Goal: Transaction & Acquisition: Purchase product/service

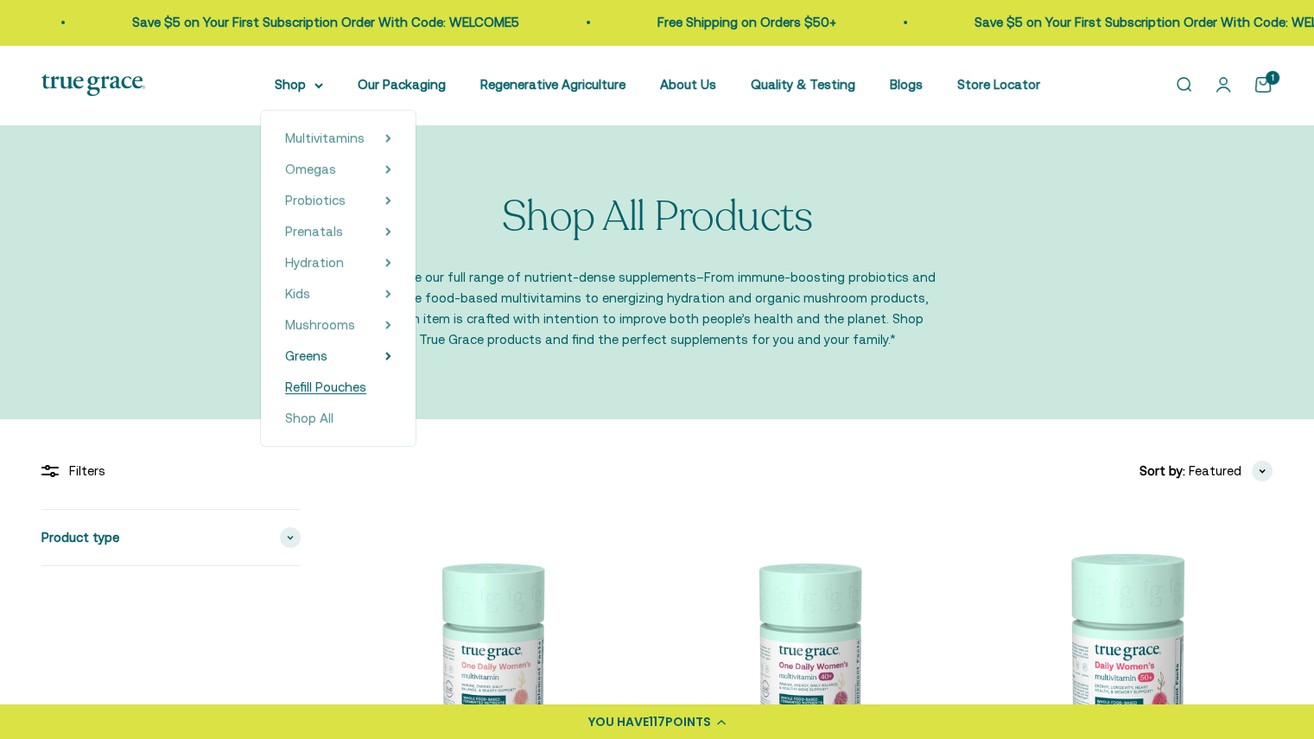
click at [336, 383] on span "Refill Pouches" at bounding box center [325, 386] width 81 height 15
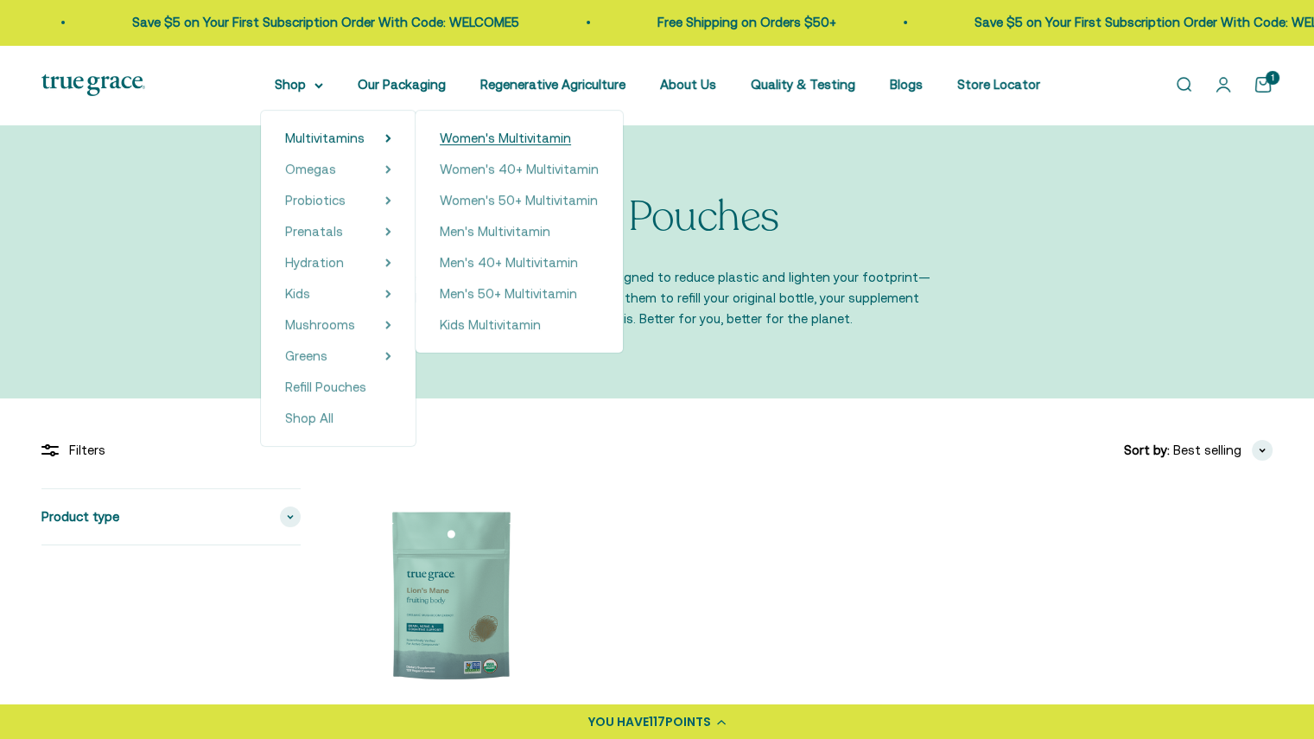
click at [466, 141] on span "Women's Multivitamin" at bounding box center [505, 137] width 131 height 15
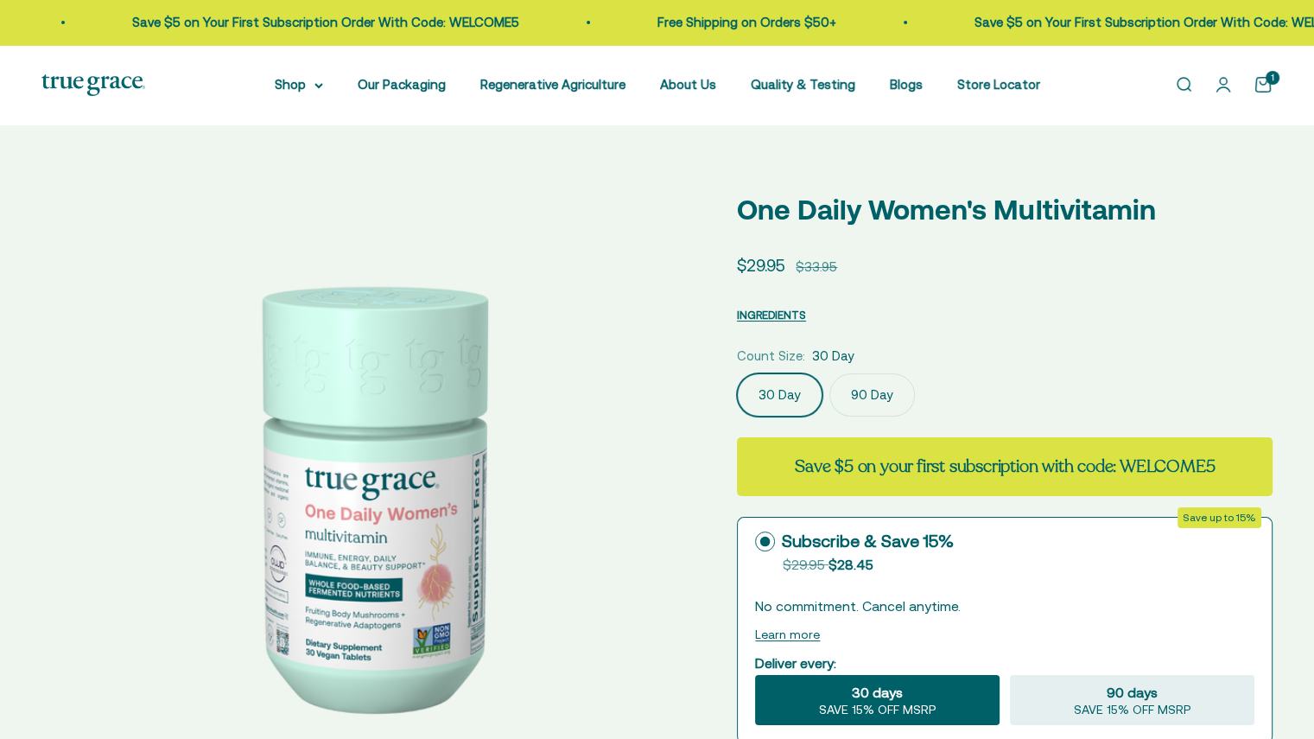
click at [900, 388] on label "90 Day" at bounding box center [872, 394] width 86 height 43
click at [737, 373] on input "90 Day" at bounding box center [736, 372] width 1 height 1
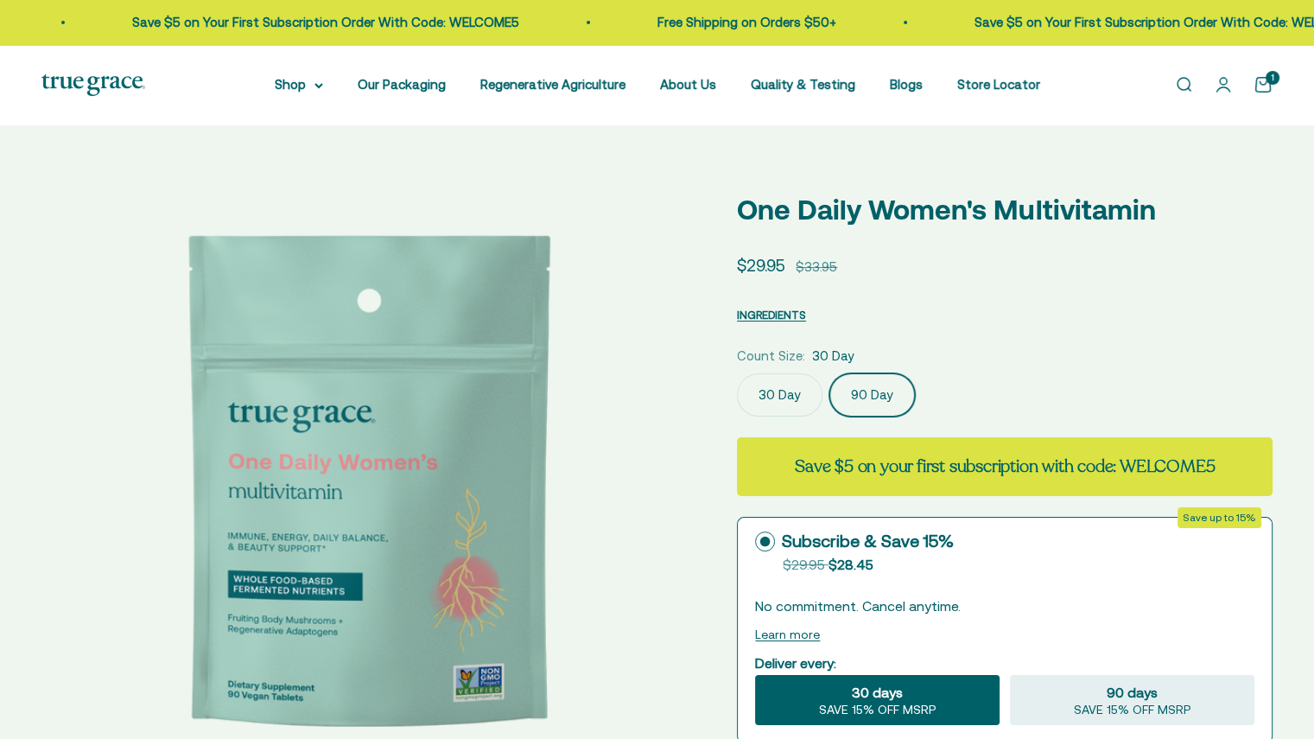
select select "3"
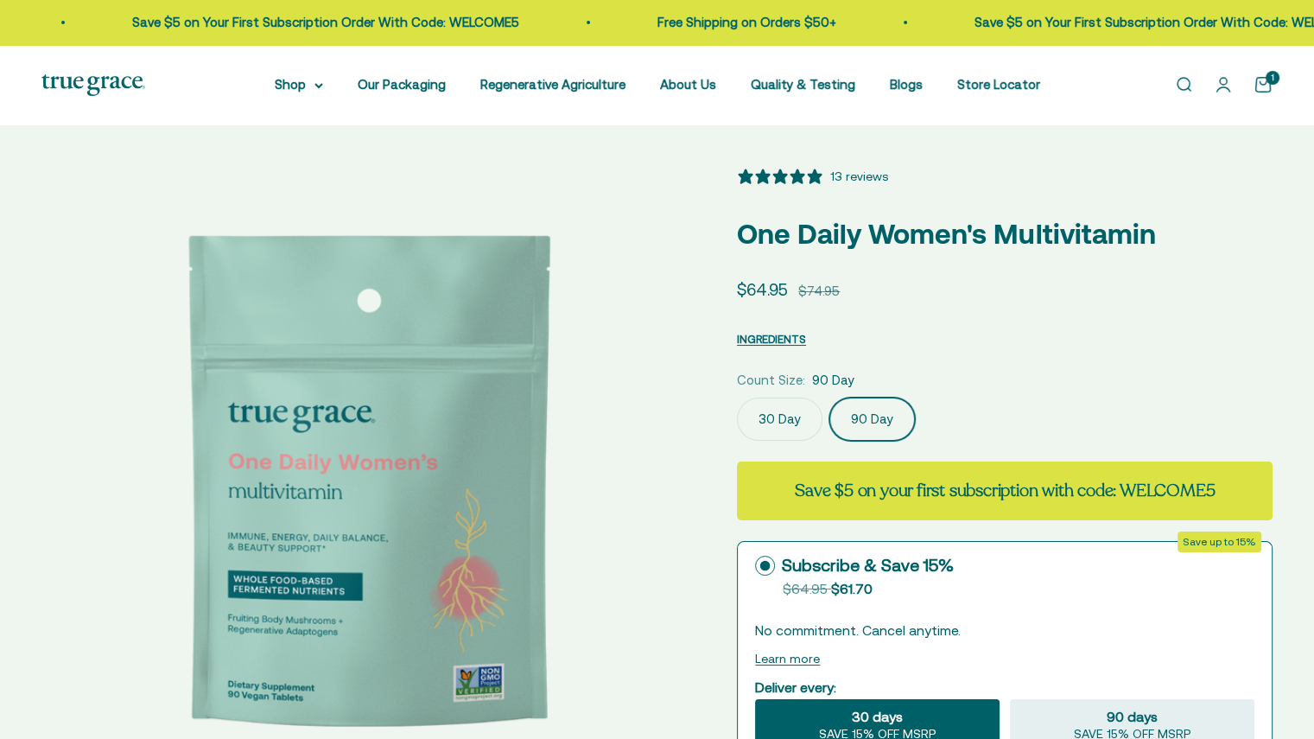
scroll to position [323, 0]
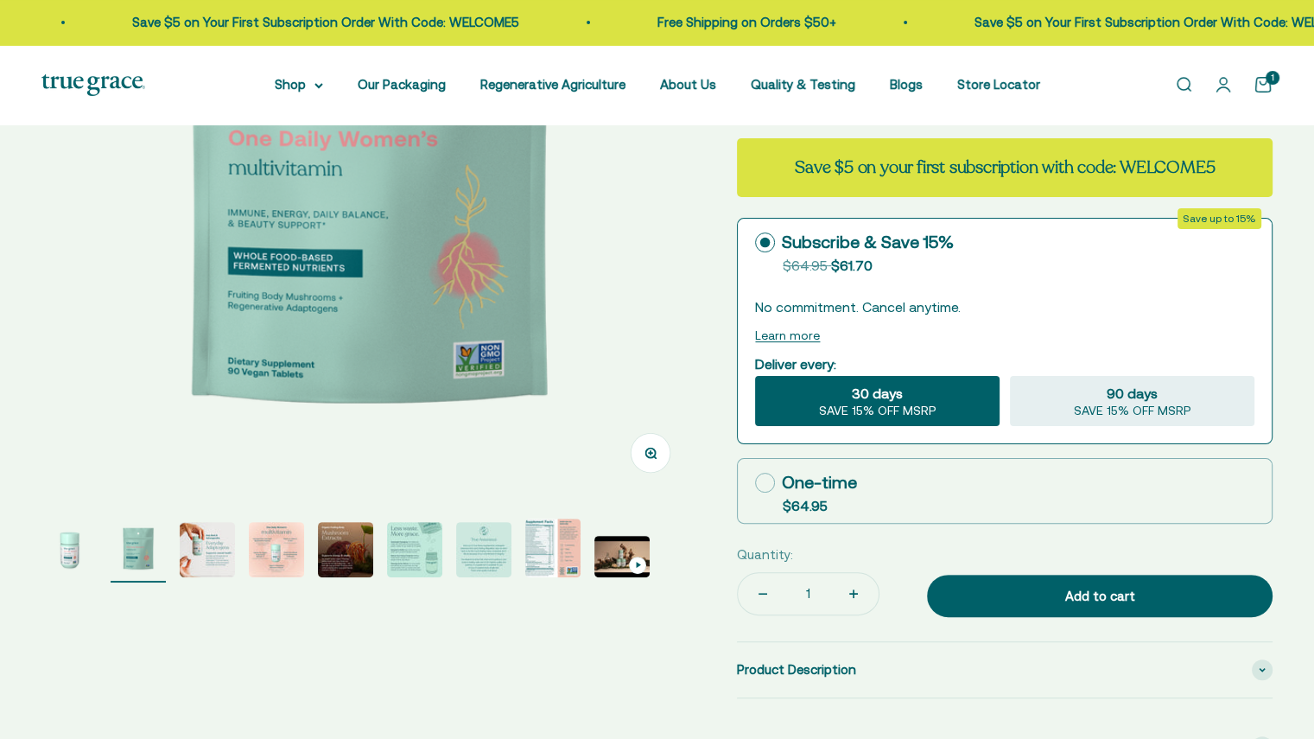
click at [862, 477] on label "One-time $64.95" at bounding box center [1005, 491] width 534 height 64
click at [755, 482] on input "One-time $64.95" at bounding box center [754, 482] width 1 height 1
radio input "true"
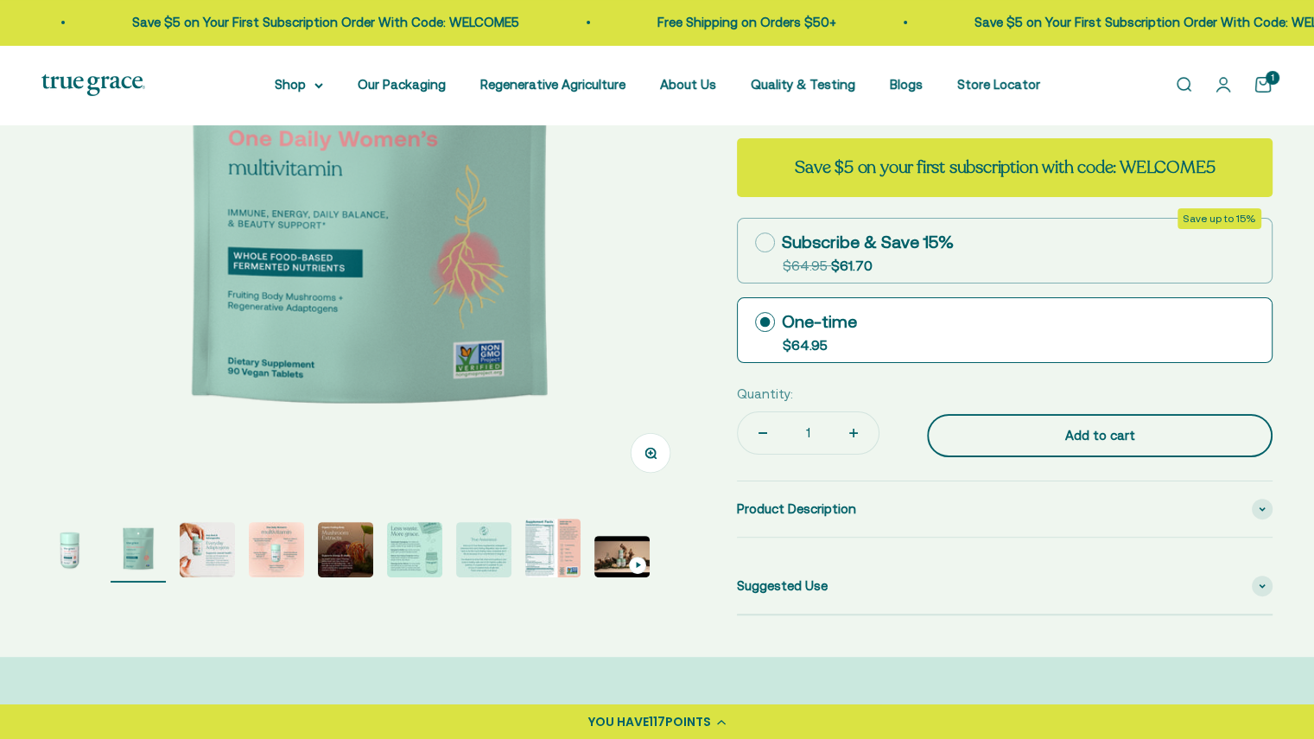
click at [989, 438] on div "Add to cart" at bounding box center [1099, 435] width 276 height 21
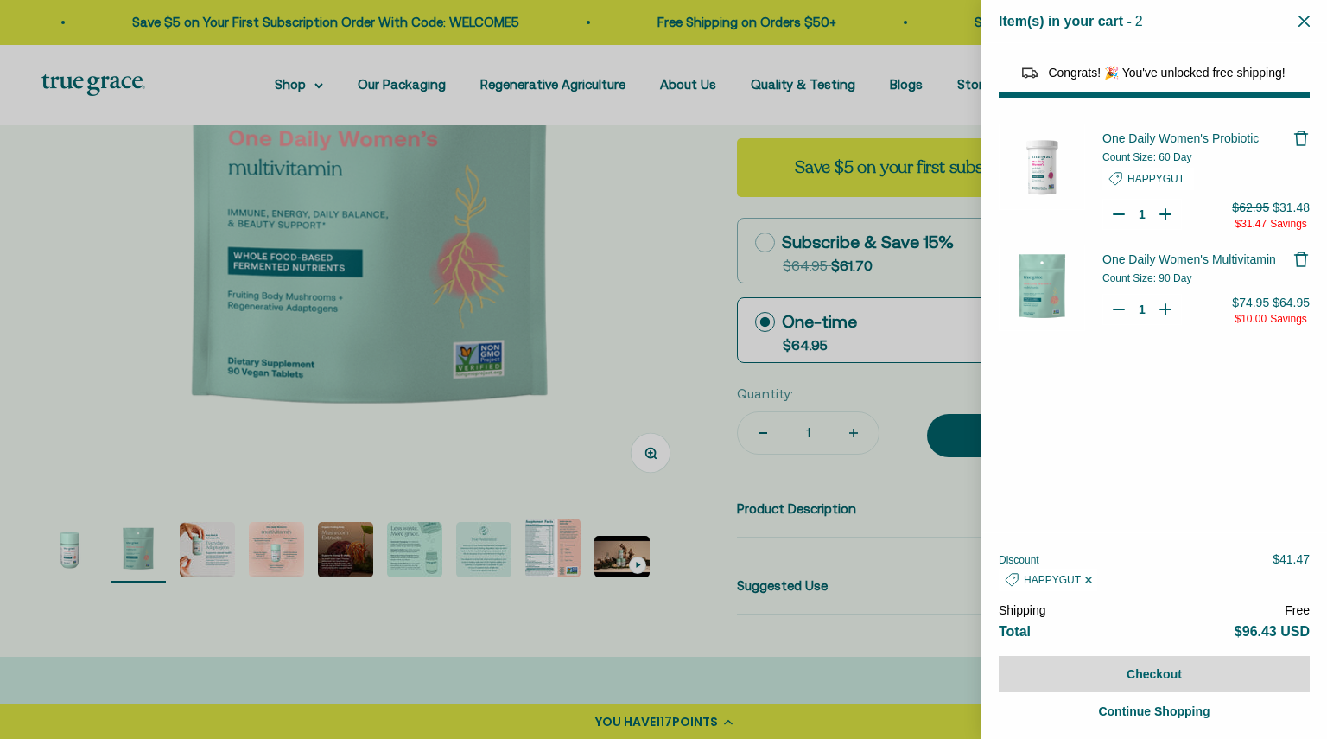
type input "0"
select select "40055698129088"
select select "44882806636758"
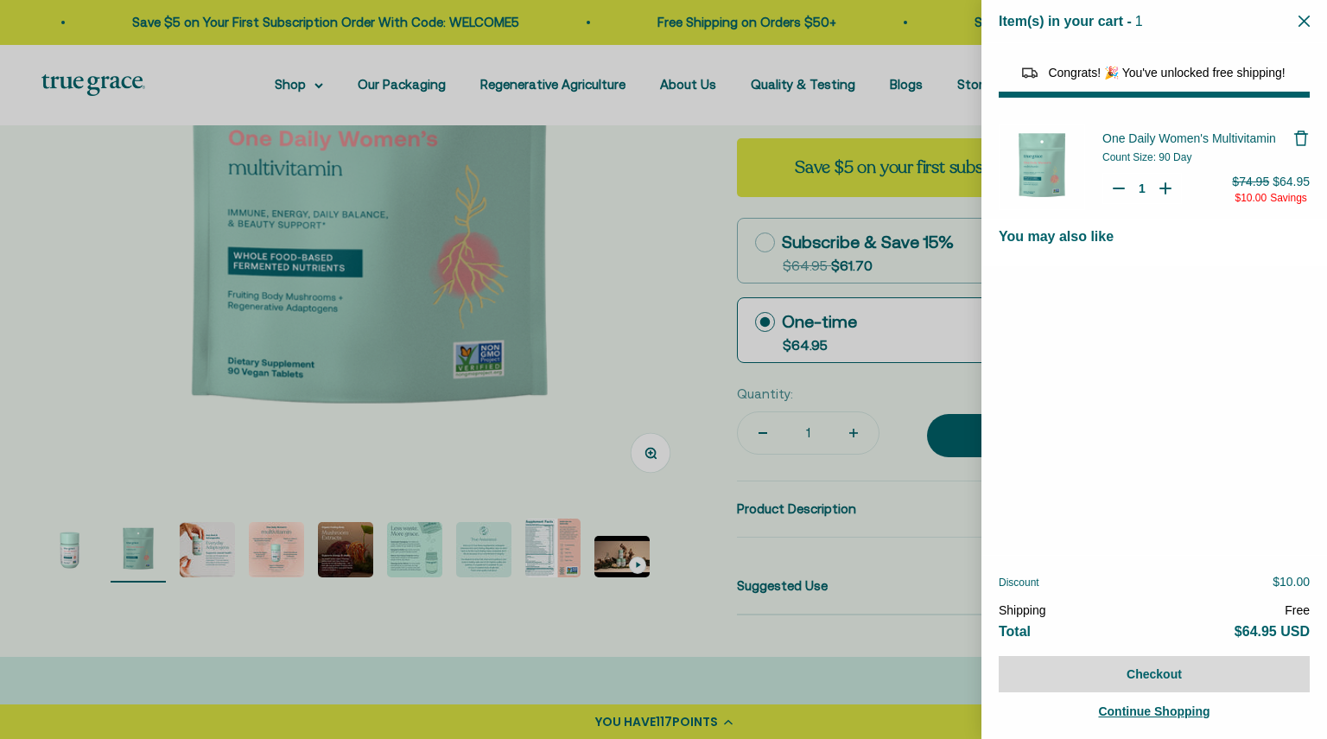
select select "40058329235648"
select select "44163639509206"
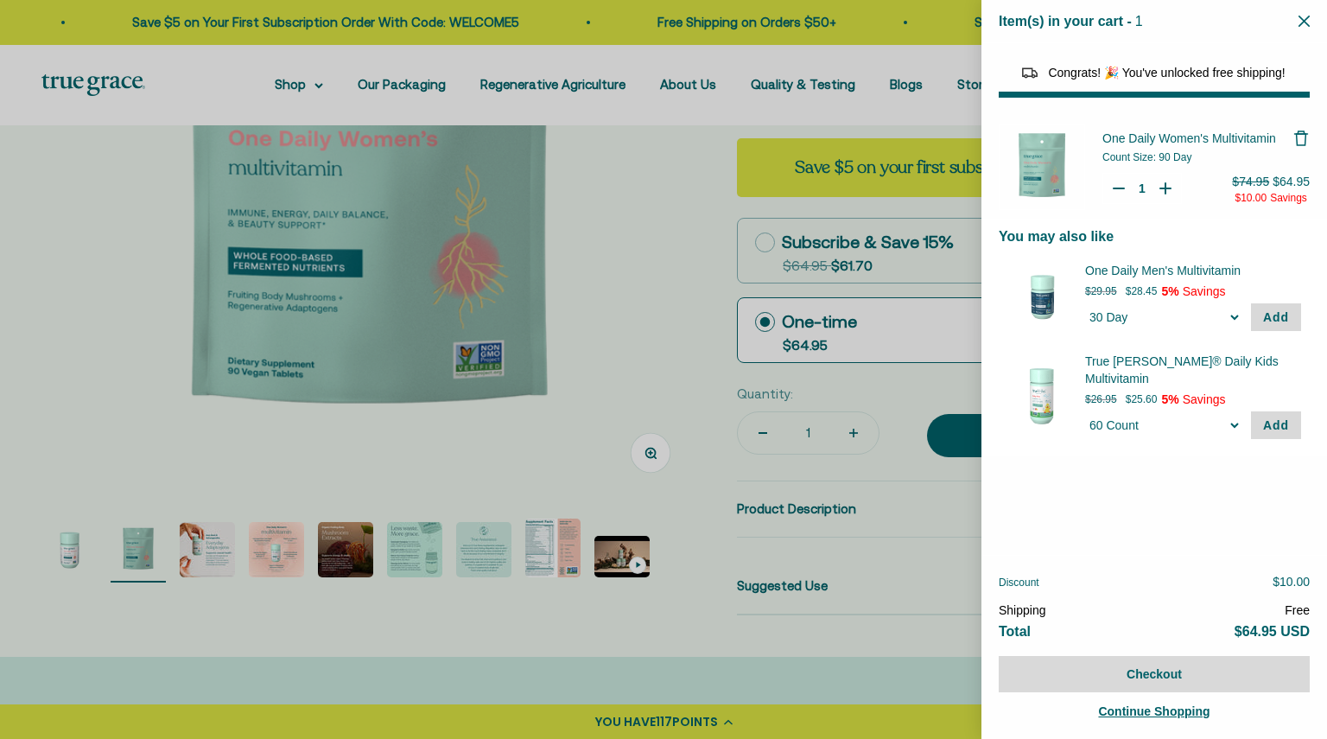
click at [1298, 24] on icon "Close" at bounding box center [1303, 21] width 11 height 11
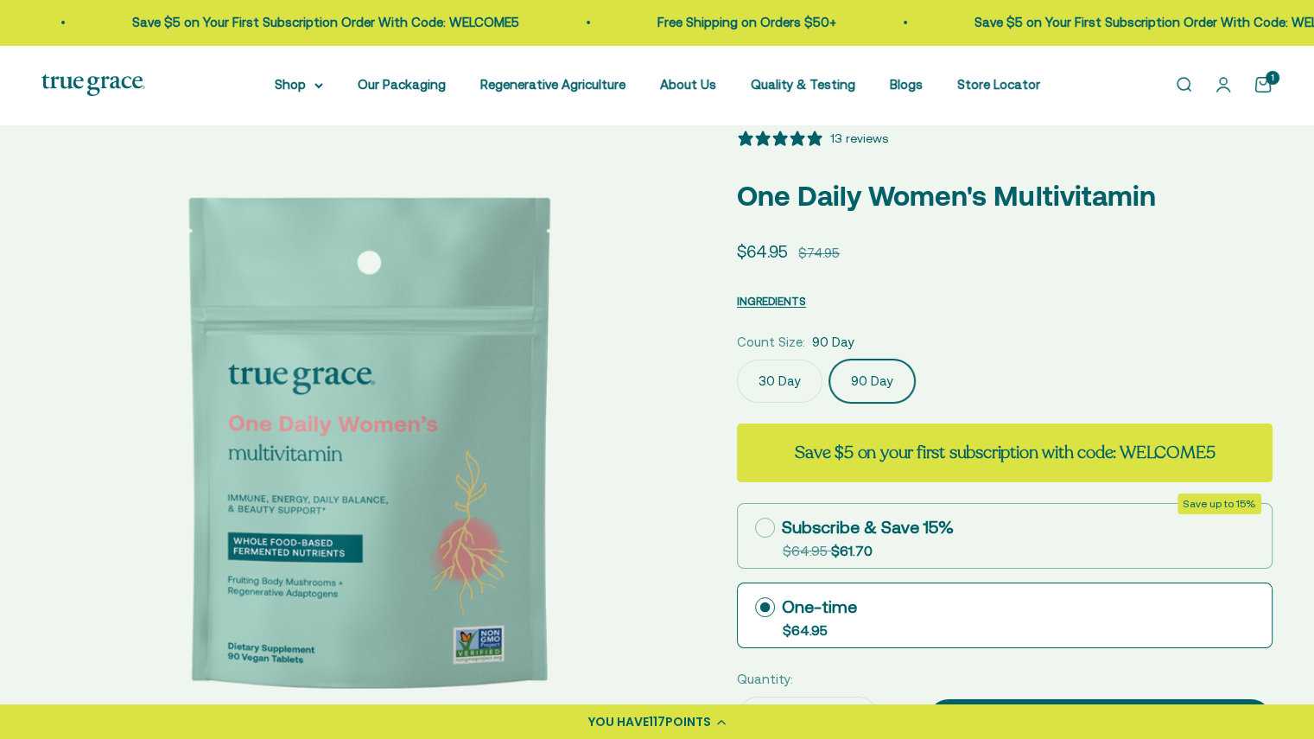
scroll to position [0, 0]
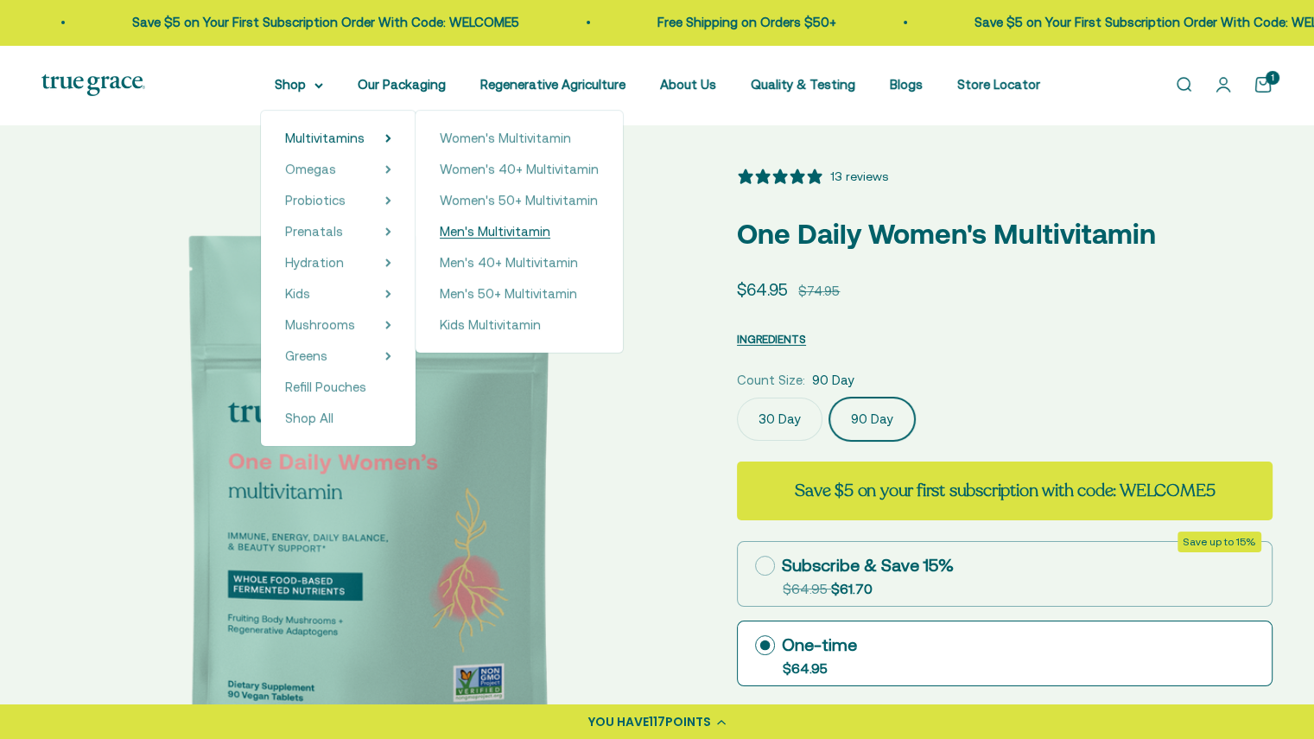
click at [515, 234] on span "Men's Multivitamin" at bounding box center [495, 231] width 111 height 15
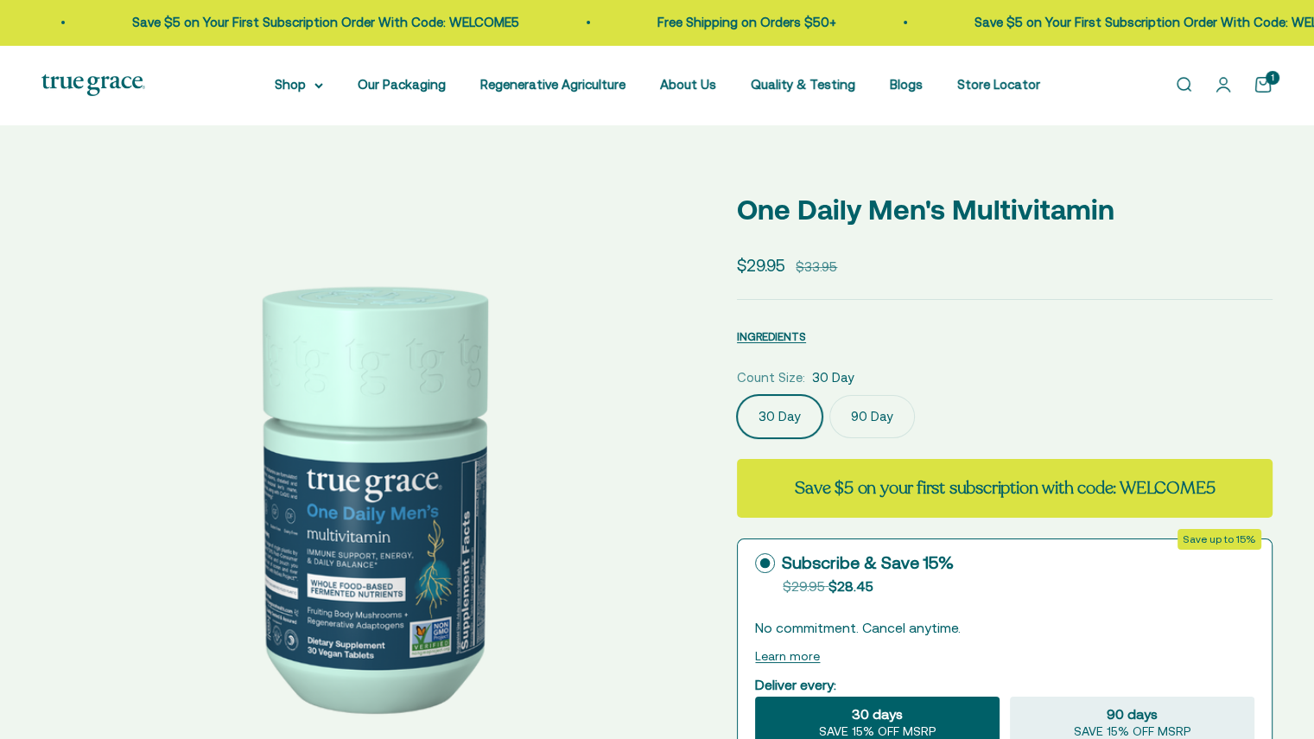
click at [855, 415] on fieldset "Count Size: 30 Day 30 Day 90 Day" at bounding box center [1005, 402] width 536 height 71
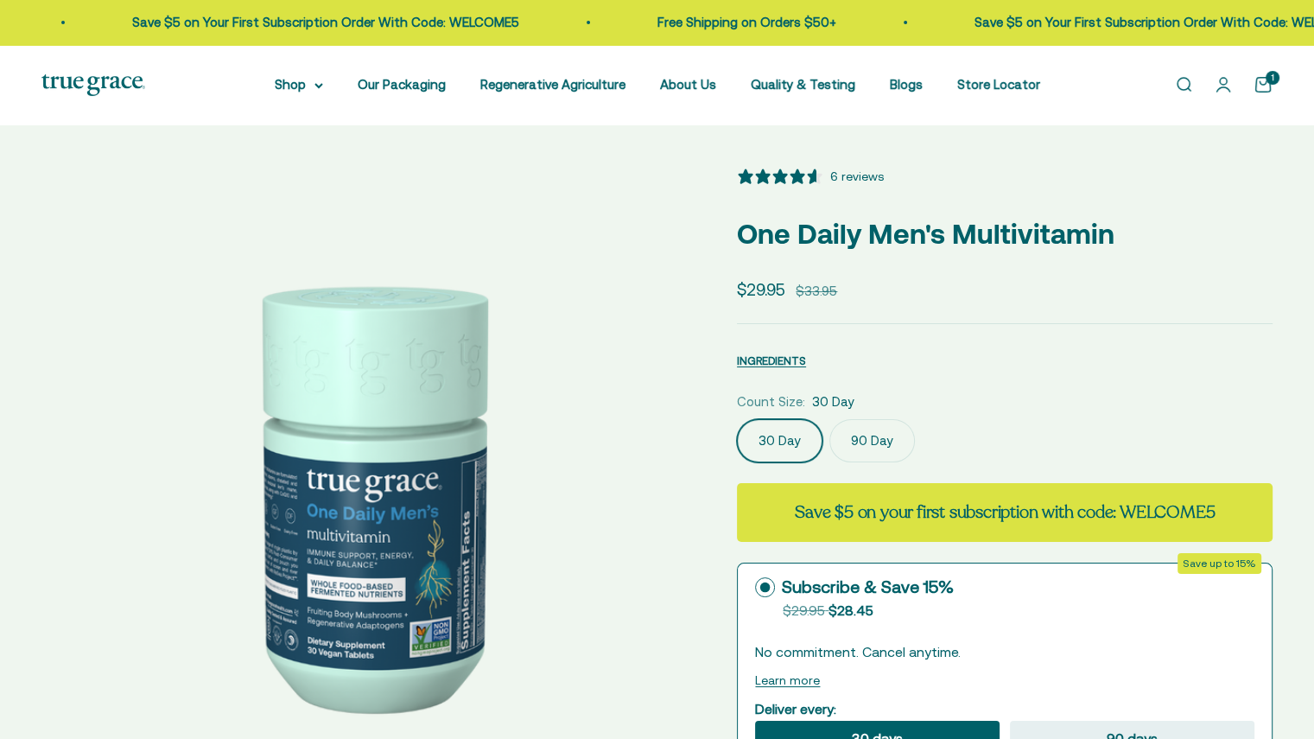
select select "3"
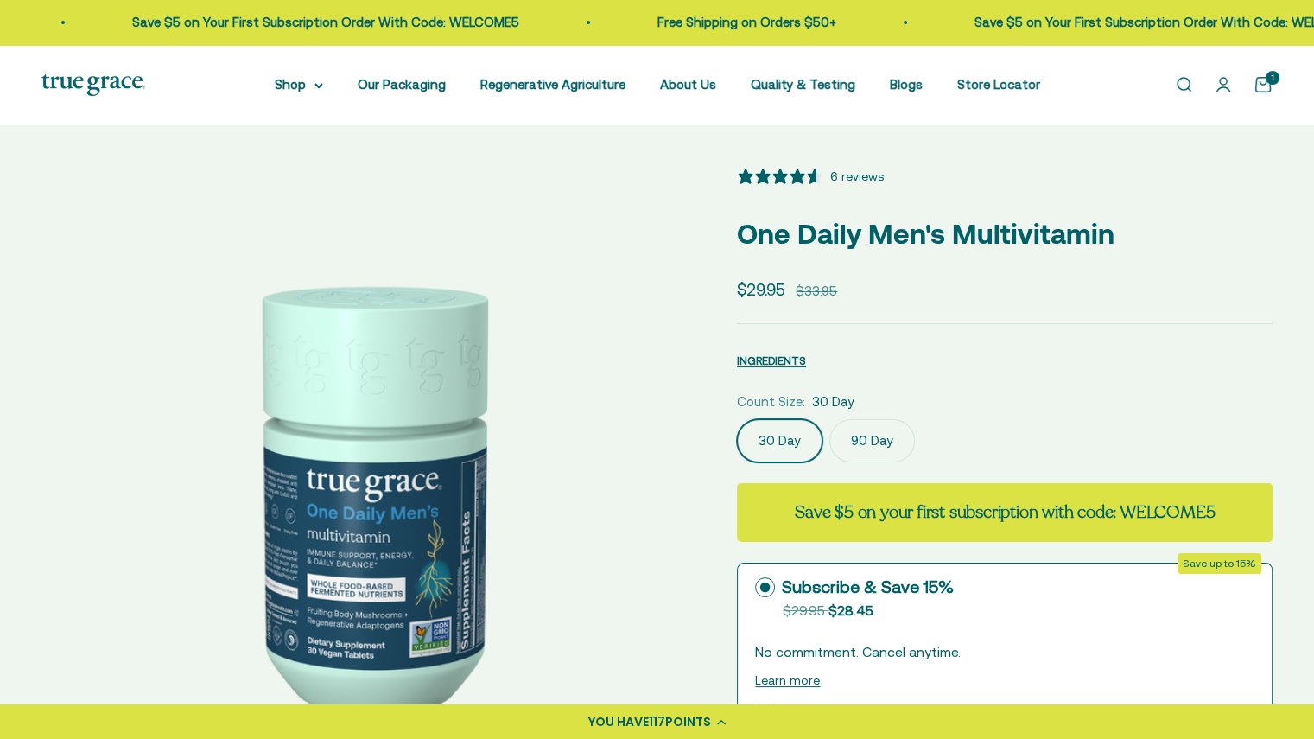
click at [857, 444] on label "90 Day" at bounding box center [872, 440] width 86 height 43
click at [737, 419] on input "90 Day" at bounding box center [736, 418] width 1 height 1
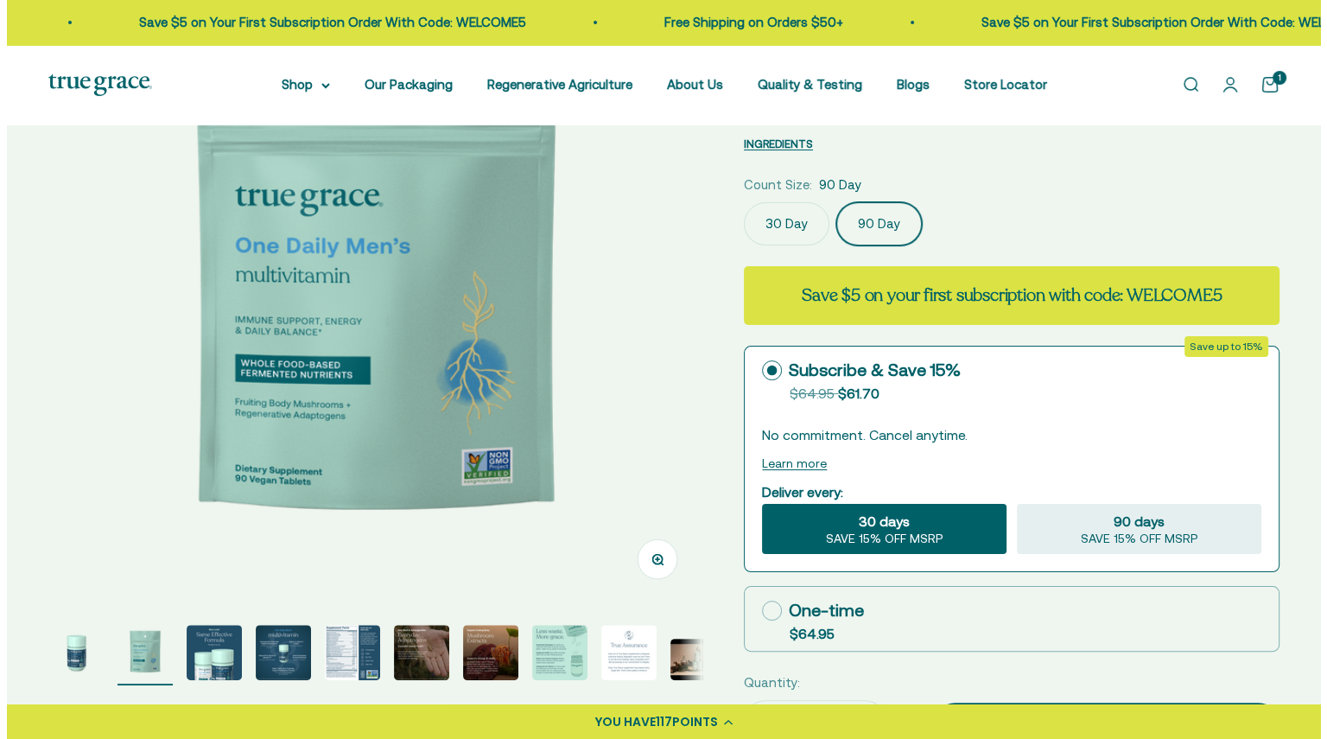
scroll to position [218, 0]
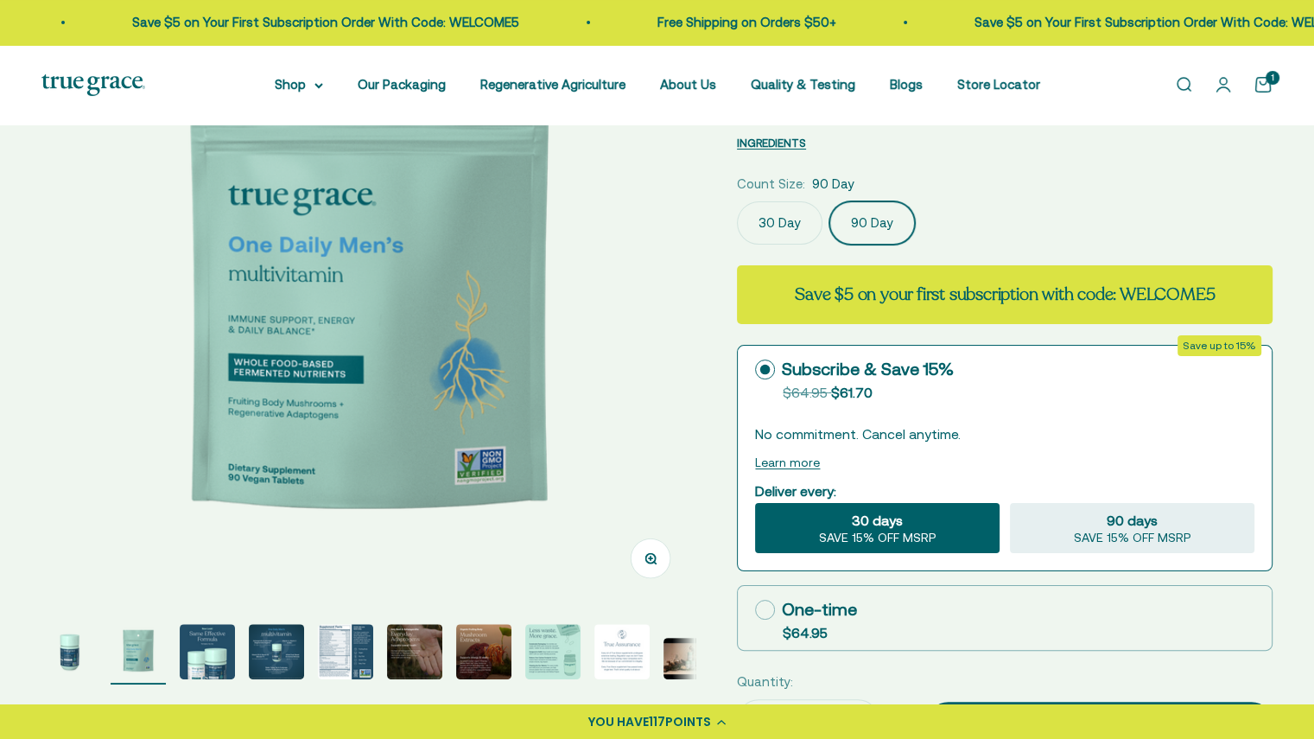
click at [878, 618] on label "One-time $64.95" at bounding box center [1005, 618] width 534 height 64
click at [755, 610] on input "One-time $64.95" at bounding box center [754, 609] width 1 height 1
radio input "true"
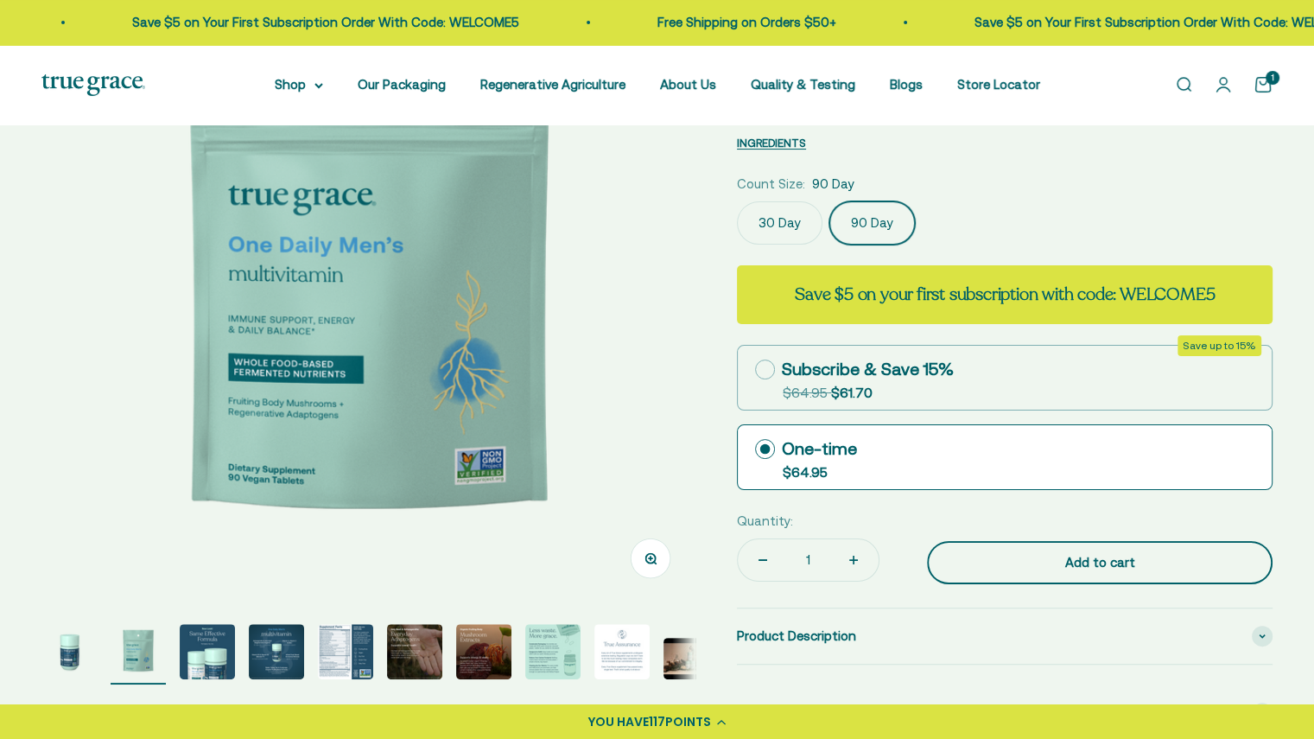
click at [997, 552] on div "Add to cart" at bounding box center [1099, 562] width 276 height 21
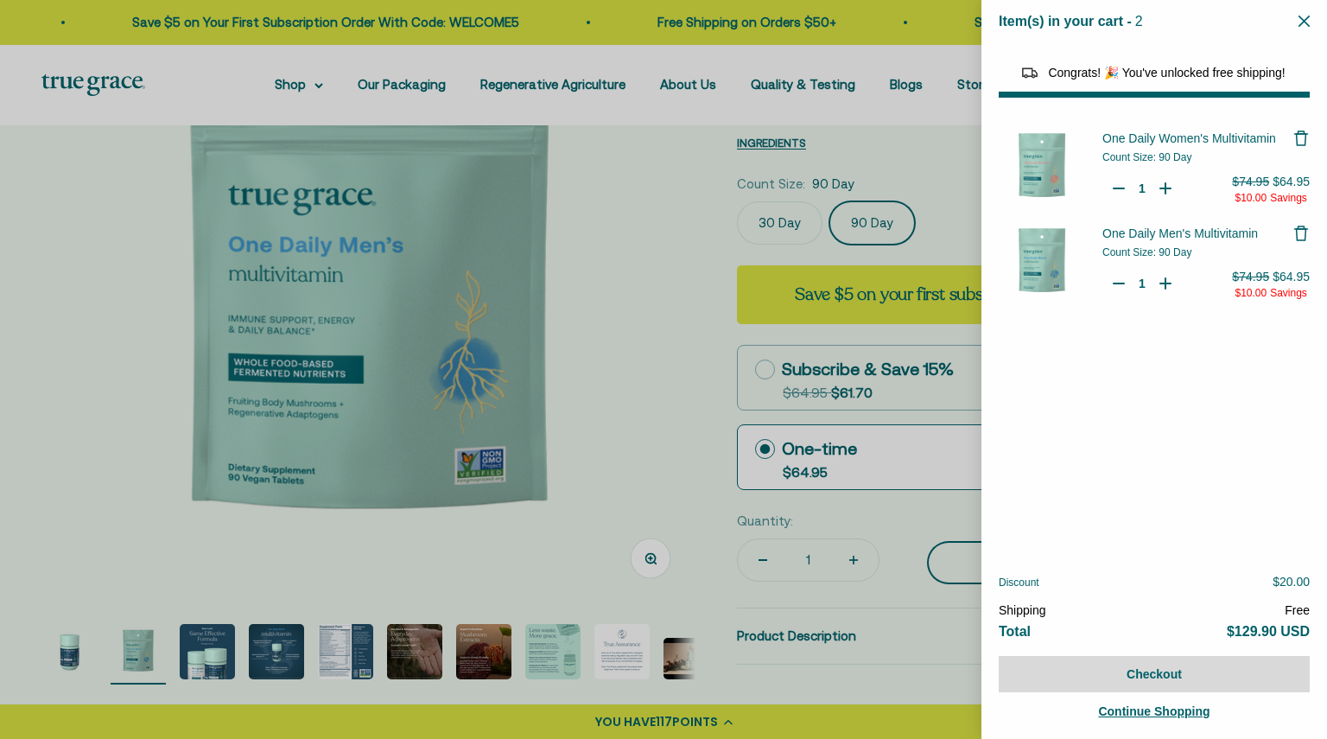
select select "44163639509206"
select select "46081230438614"
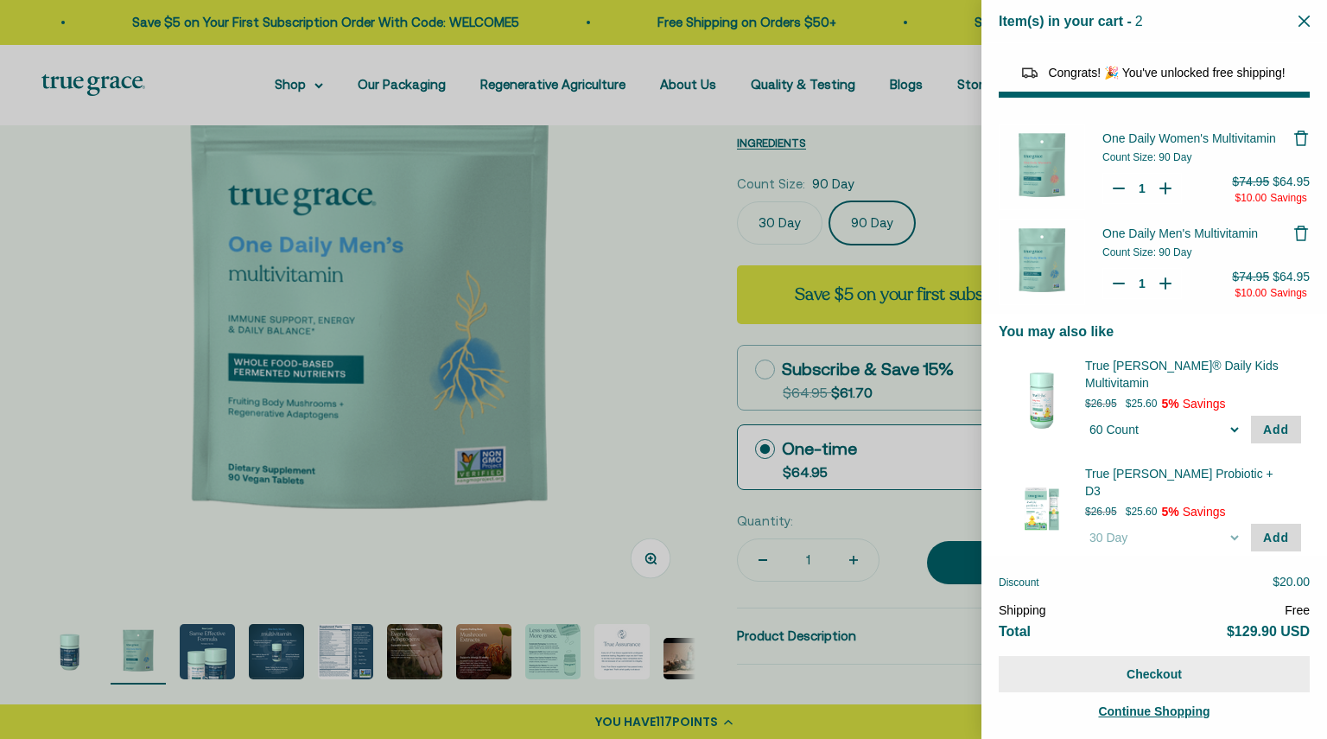
click at [1182, 680] on button "Checkout" at bounding box center [1154, 674] width 311 height 36
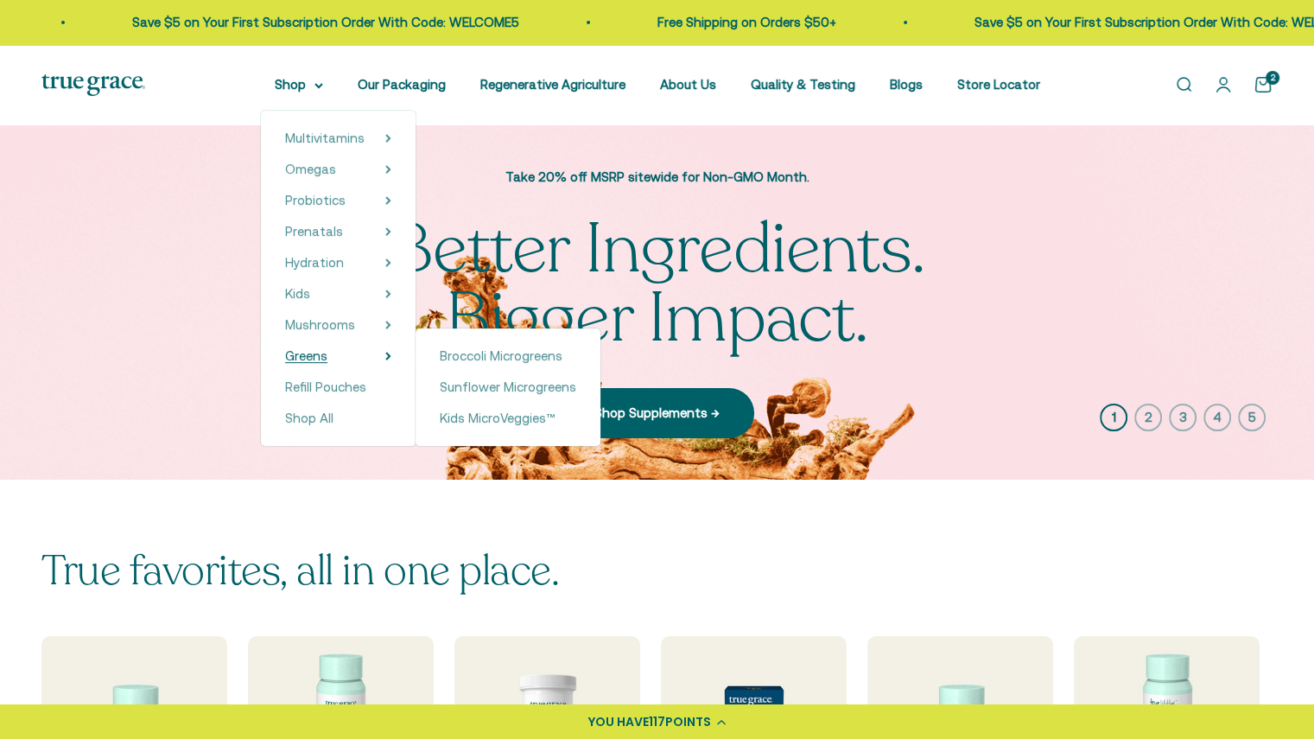
click at [321, 350] on span "Greens" at bounding box center [306, 355] width 42 height 15
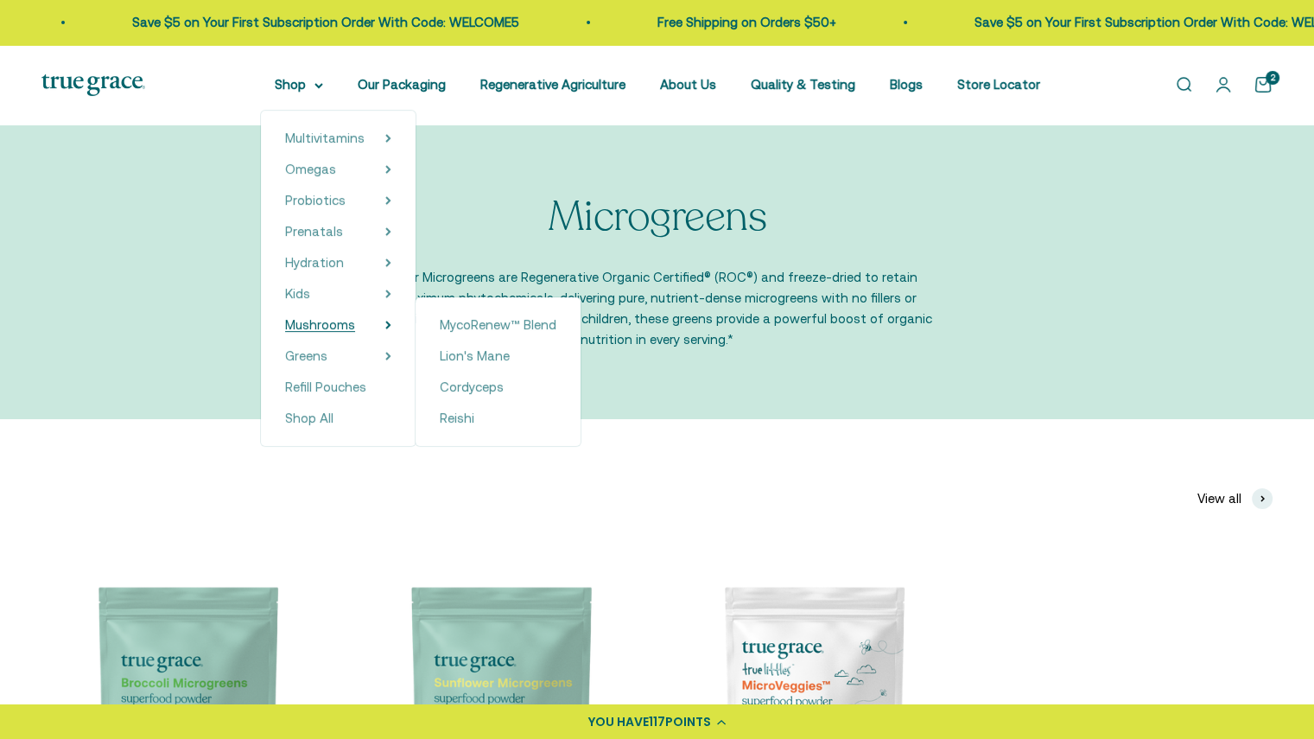
click at [333, 318] on span "Mushrooms" at bounding box center [320, 324] width 70 height 15
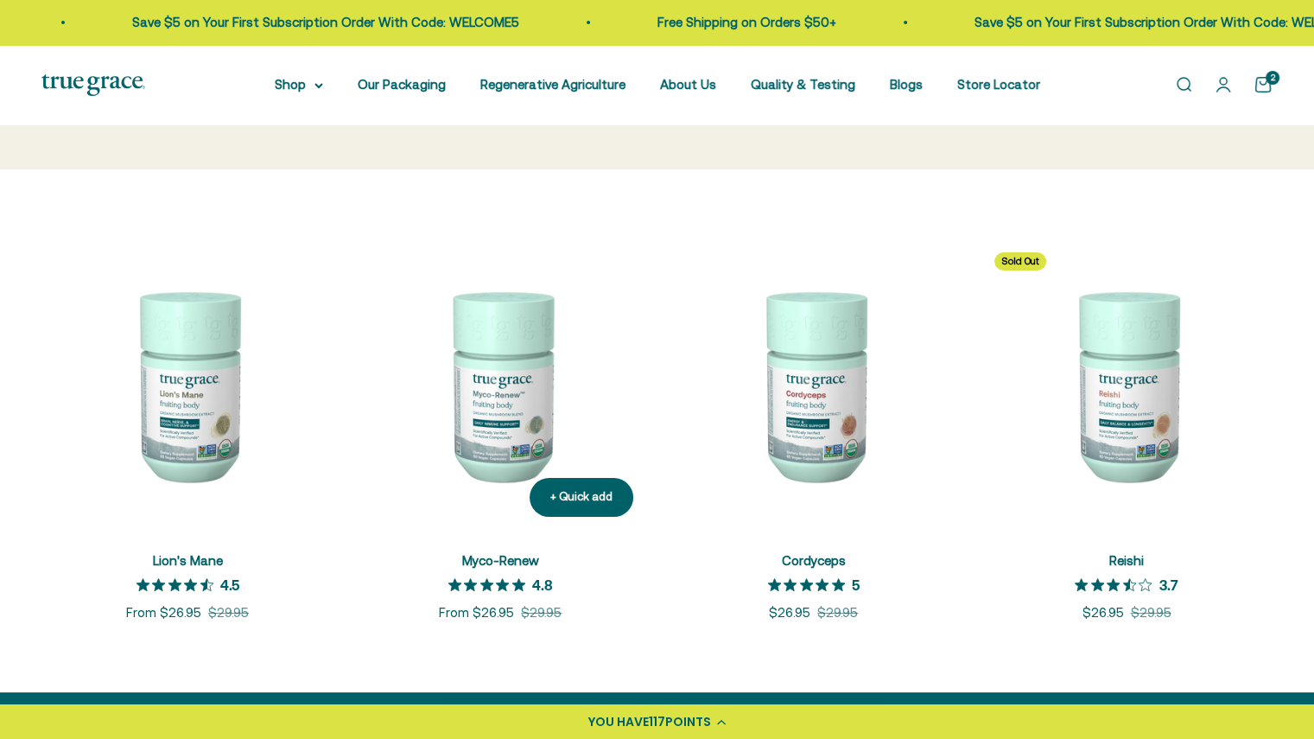
scroll to position [245, 0]
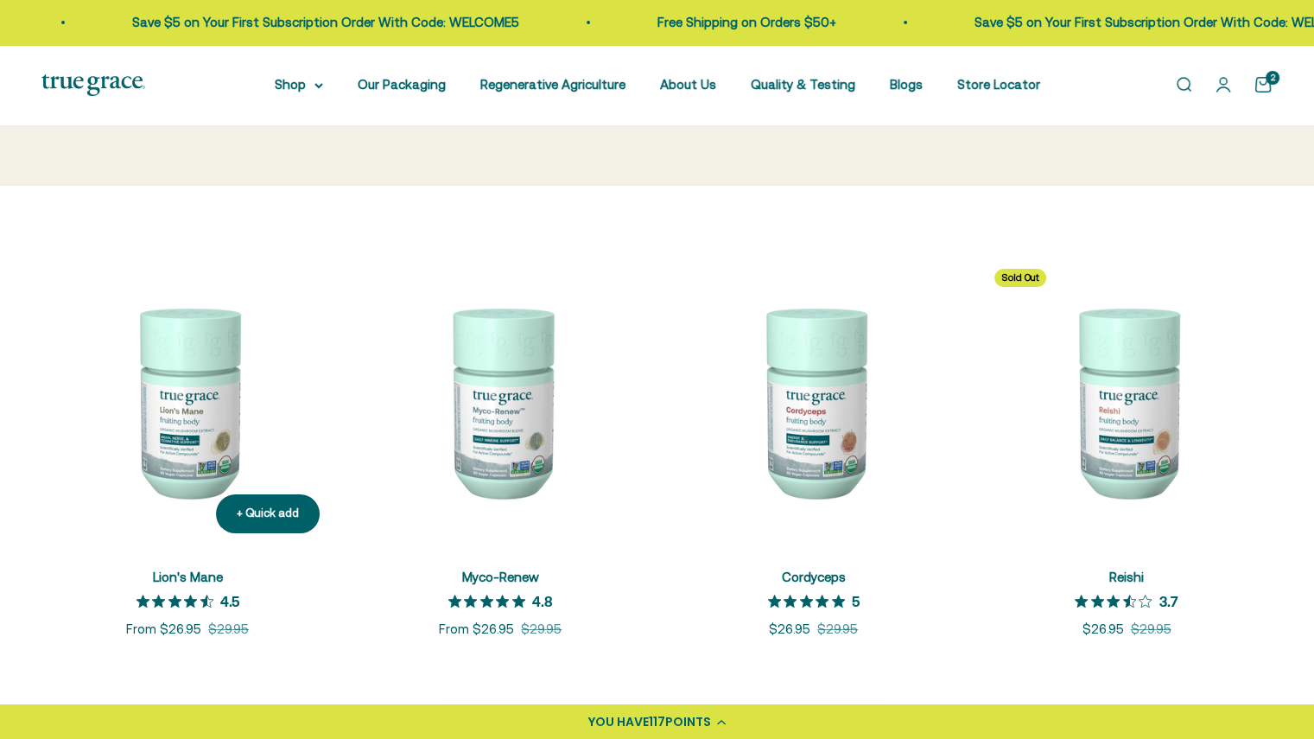
click at [225, 415] on img at bounding box center [187, 401] width 292 height 292
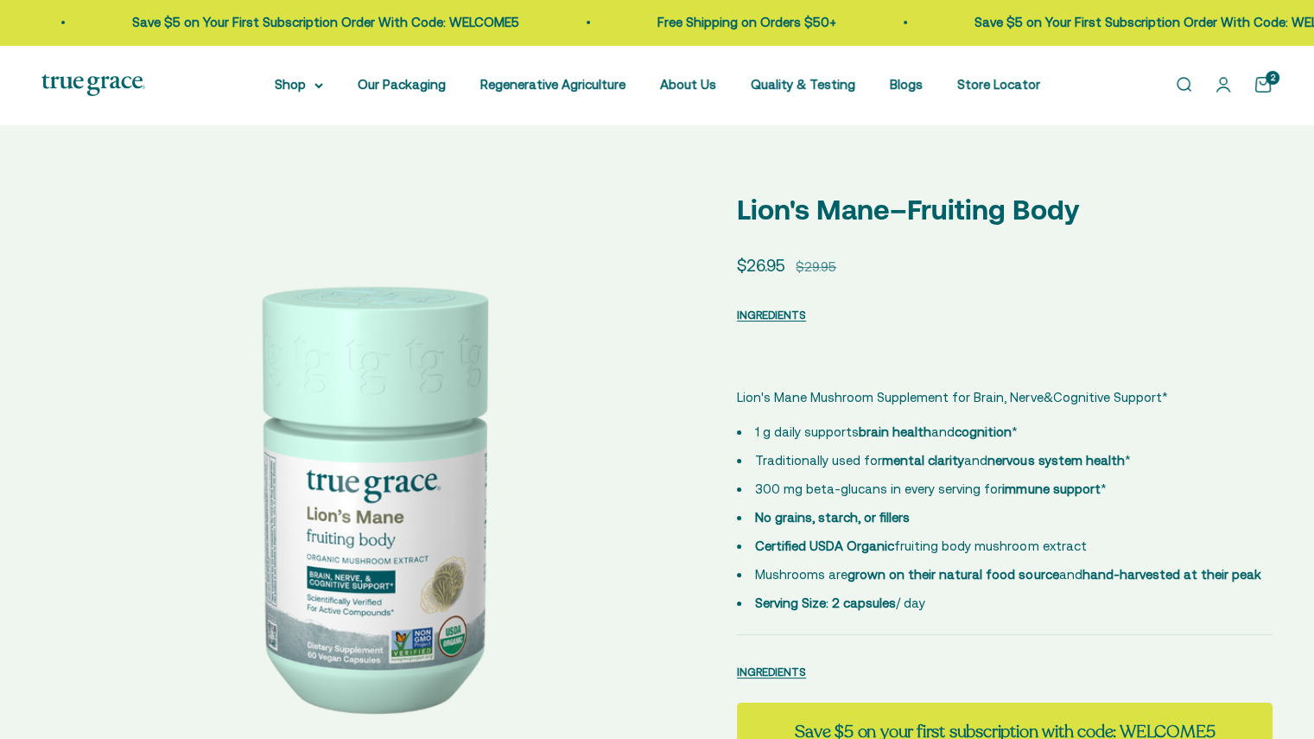
select select "3"
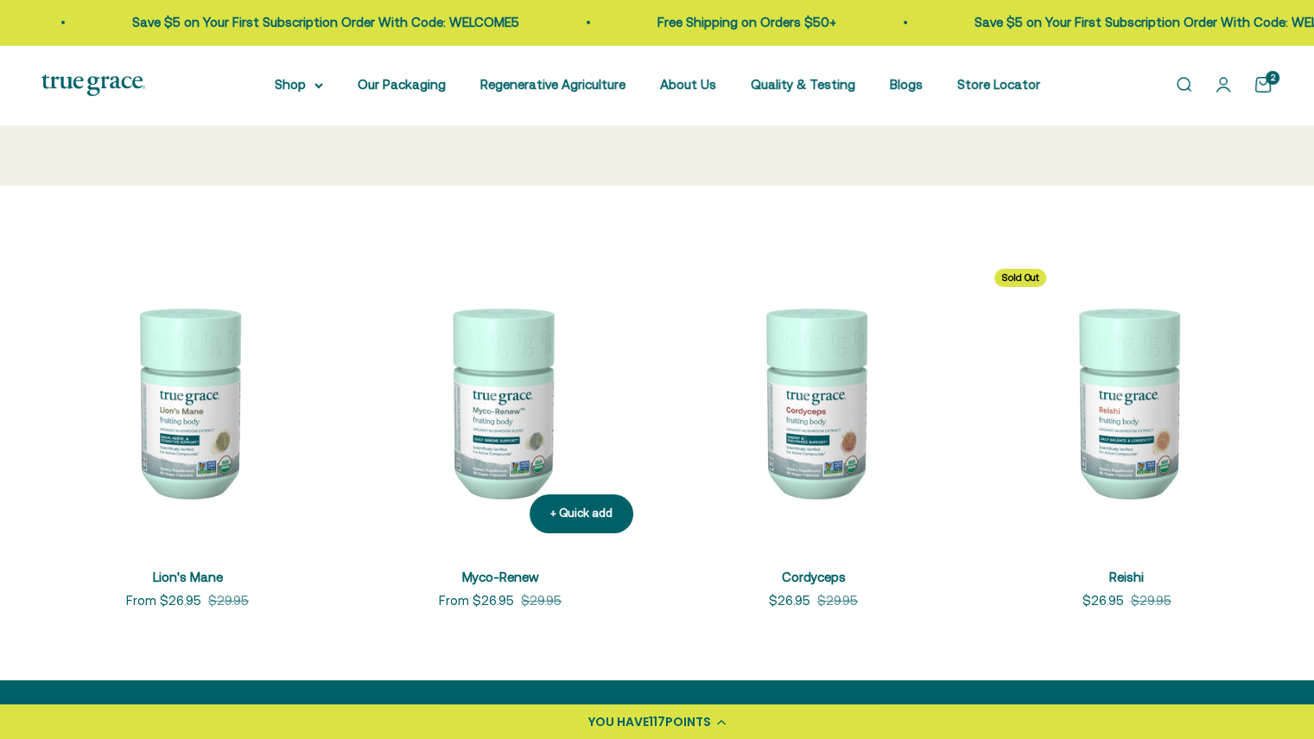
click at [513, 377] on img at bounding box center [500, 401] width 292 height 292
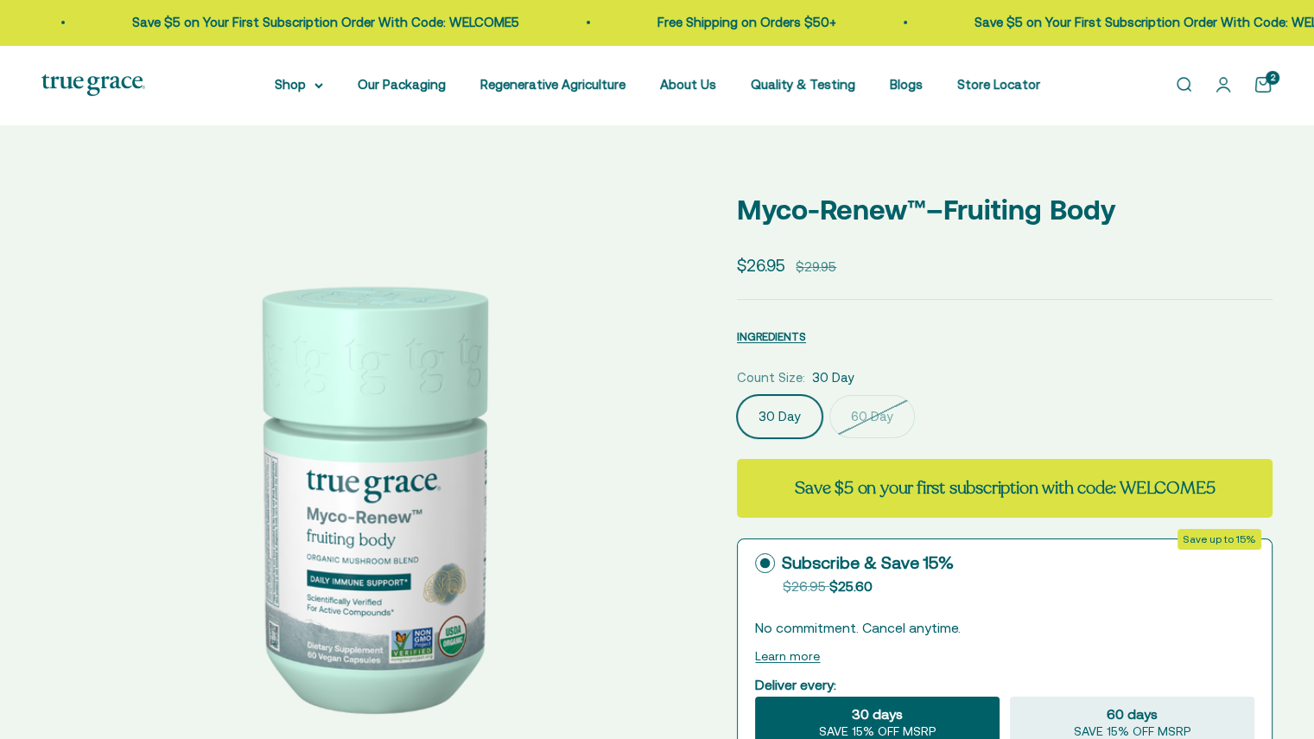
select select "3"
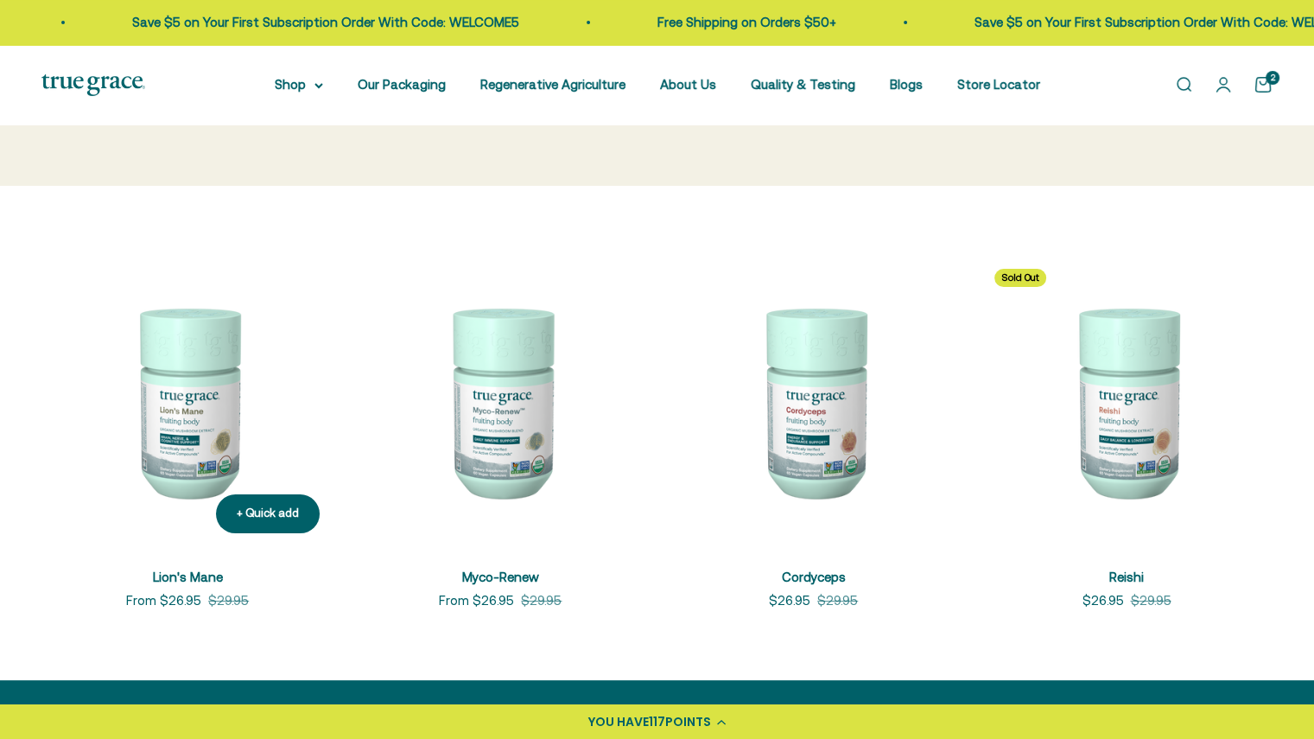
click at [225, 415] on img at bounding box center [187, 401] width 292 height 292
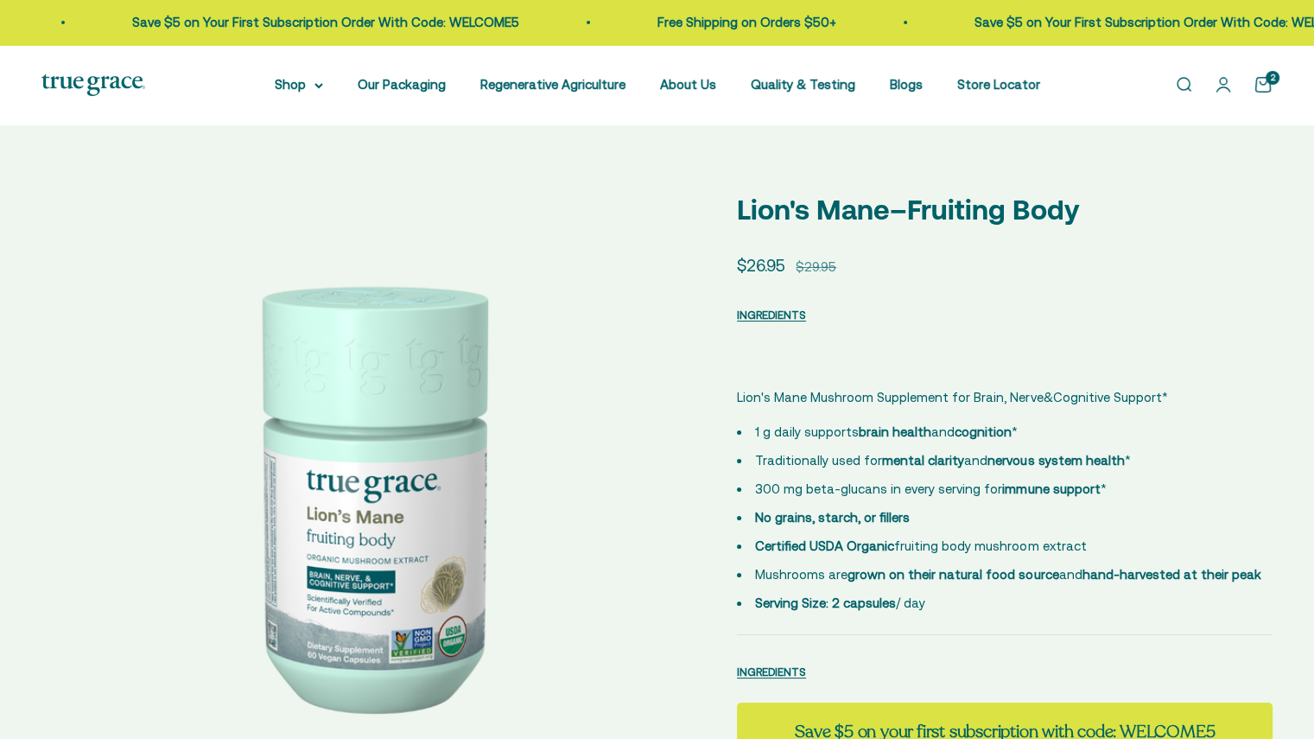
select select "3"
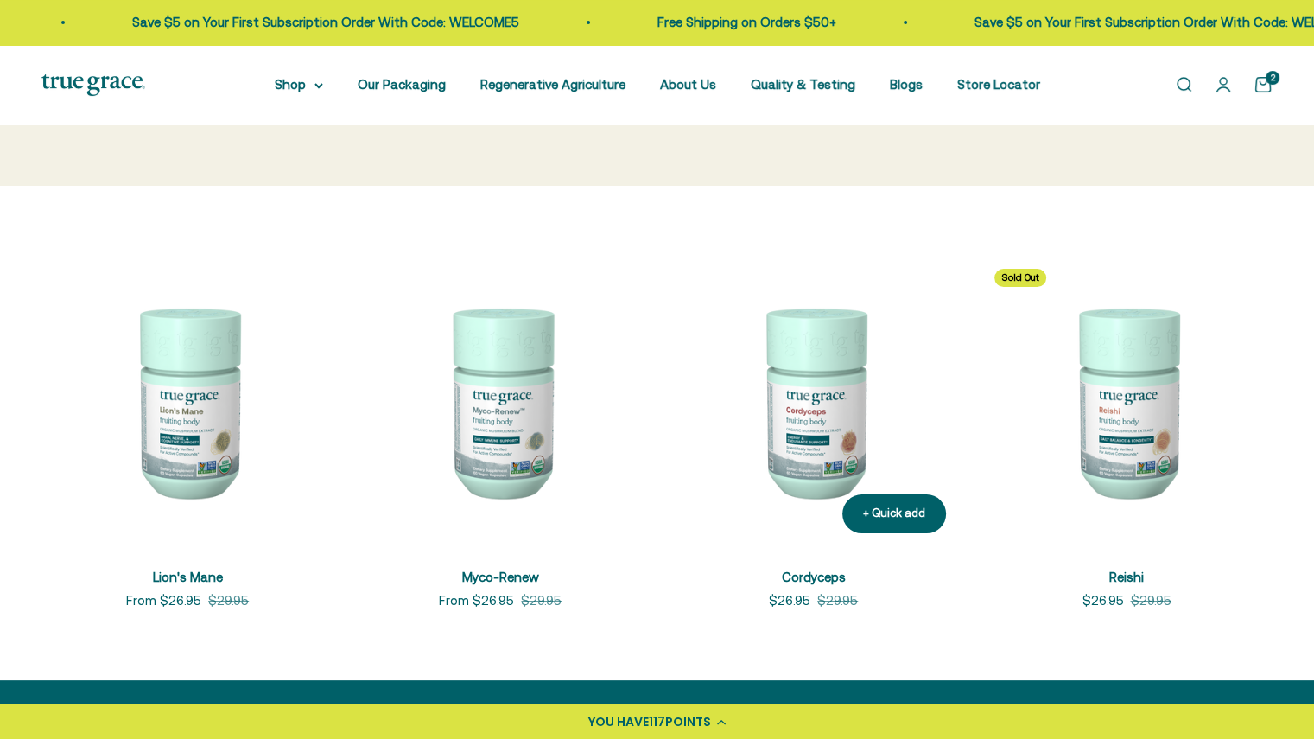
click at [834, 377] on img at bounding box center [814, 401] width 292 height 292
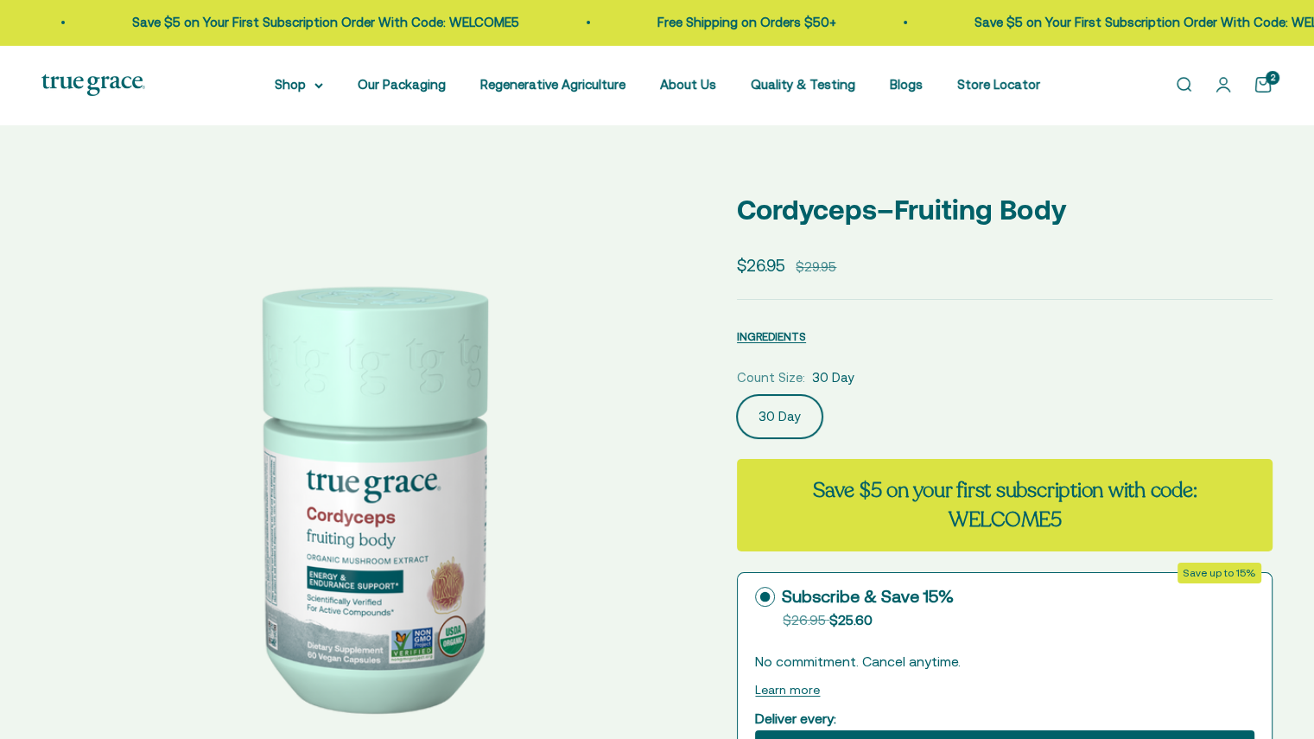
select select "3"
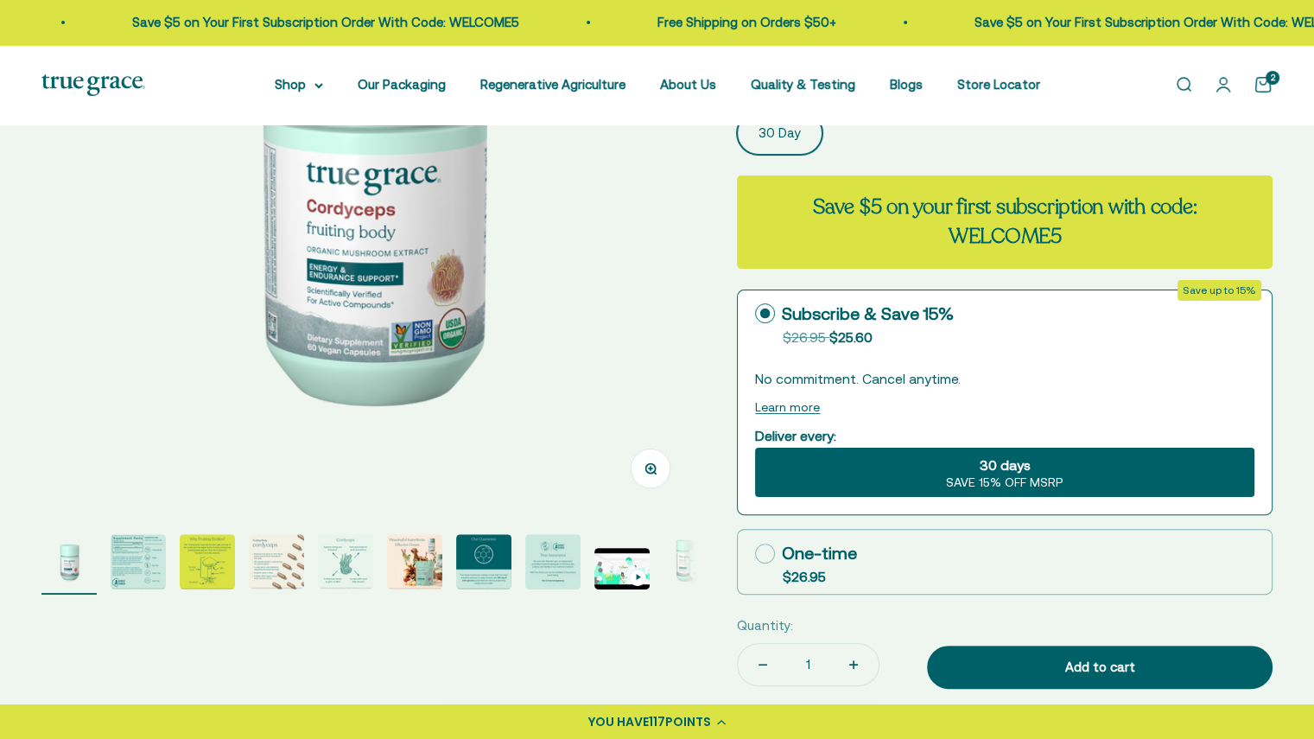
scroll to position [310, 0]
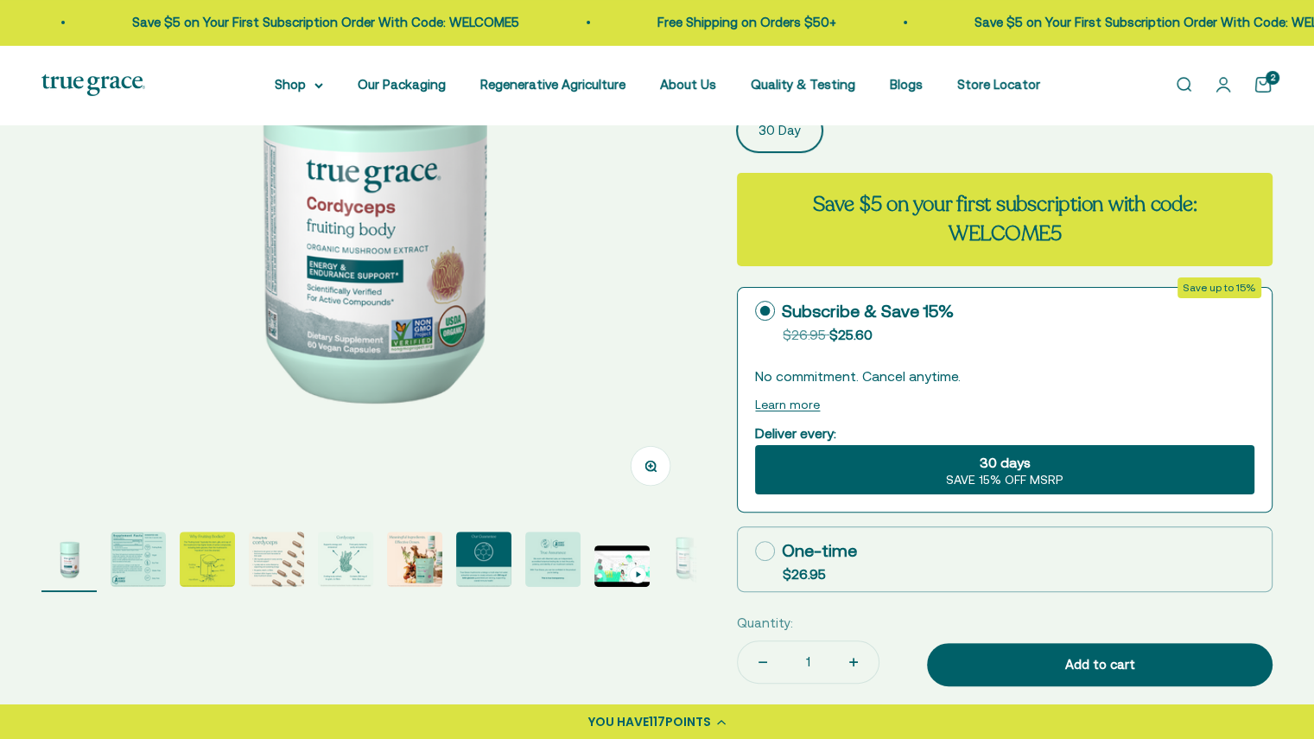
click at [778, 559] on div "One-time" at bounding box center [806, 550] width 102 height 26
click at [755, 551] on input "One-time $26.95" at bounding box center [754, 550] width 1 height 1
radio input "true"
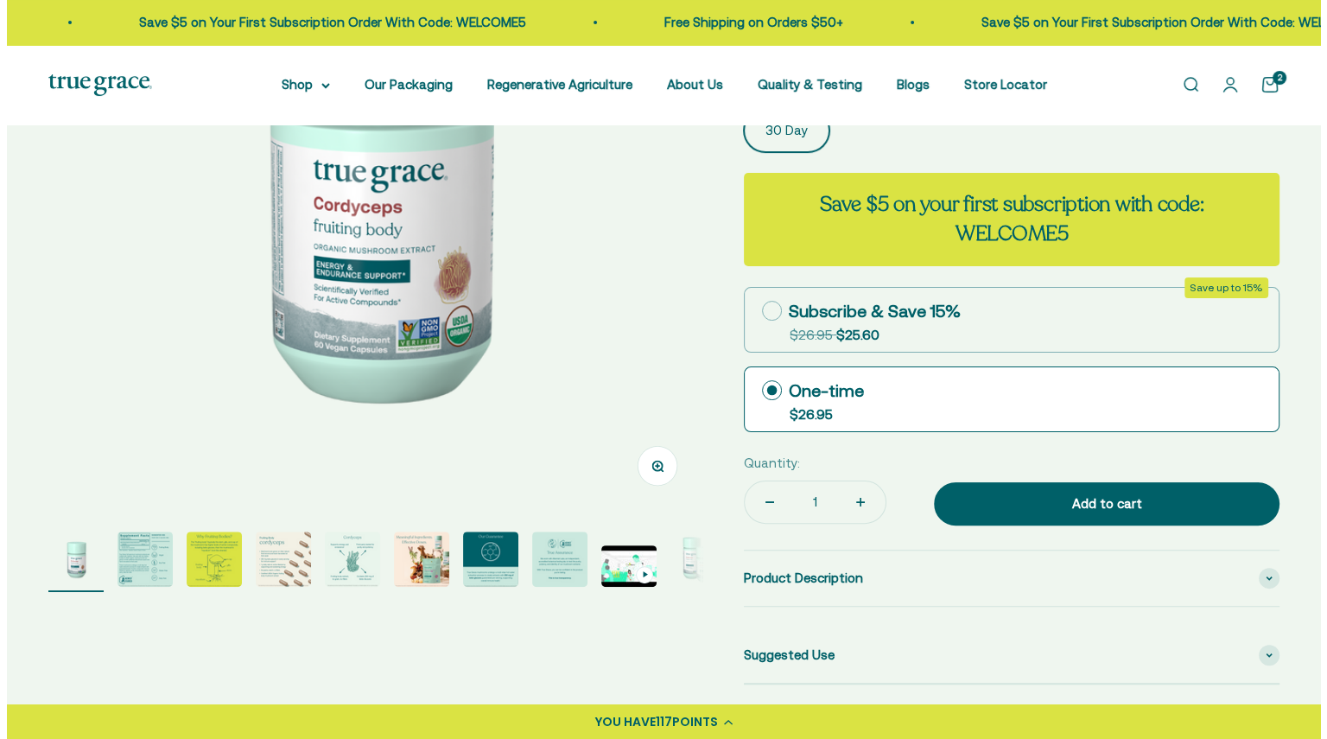
scroll to position [442, 0]
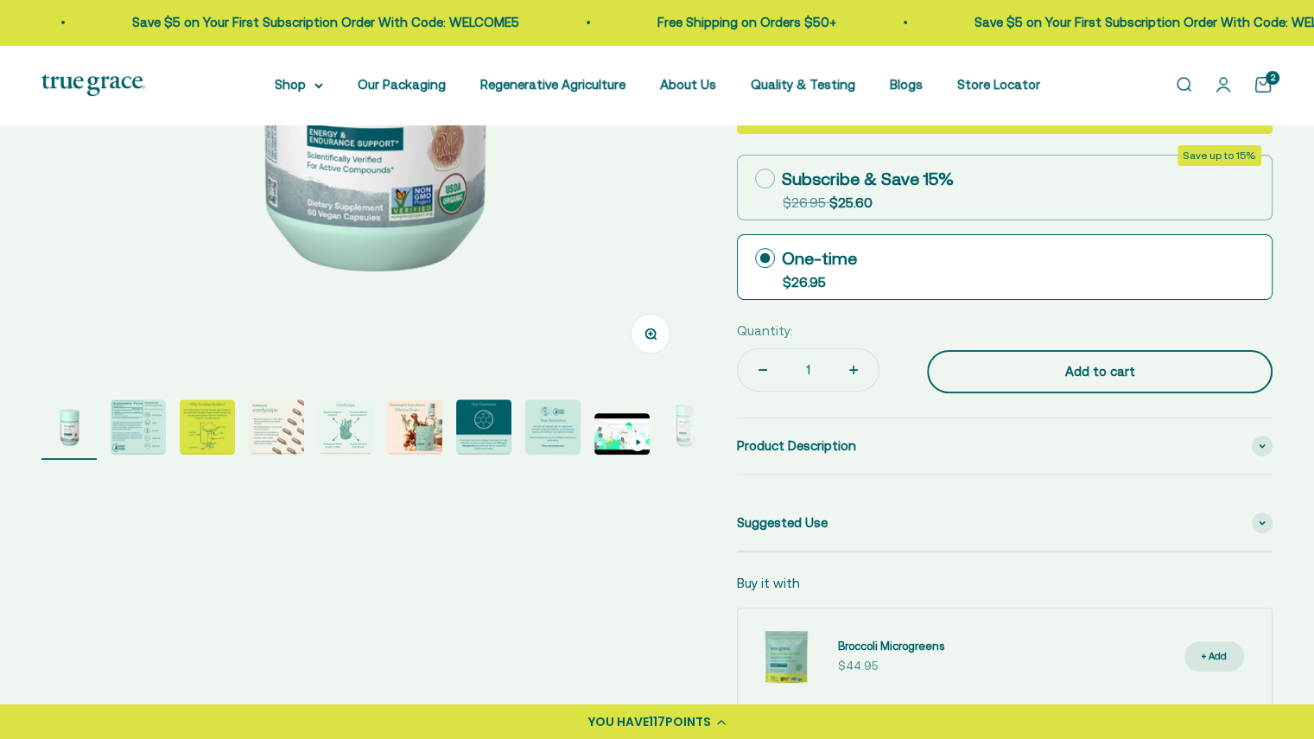
click at [1037, 387] on button "Add to cart" at bounding box center [1100, 371] width 346 height 43
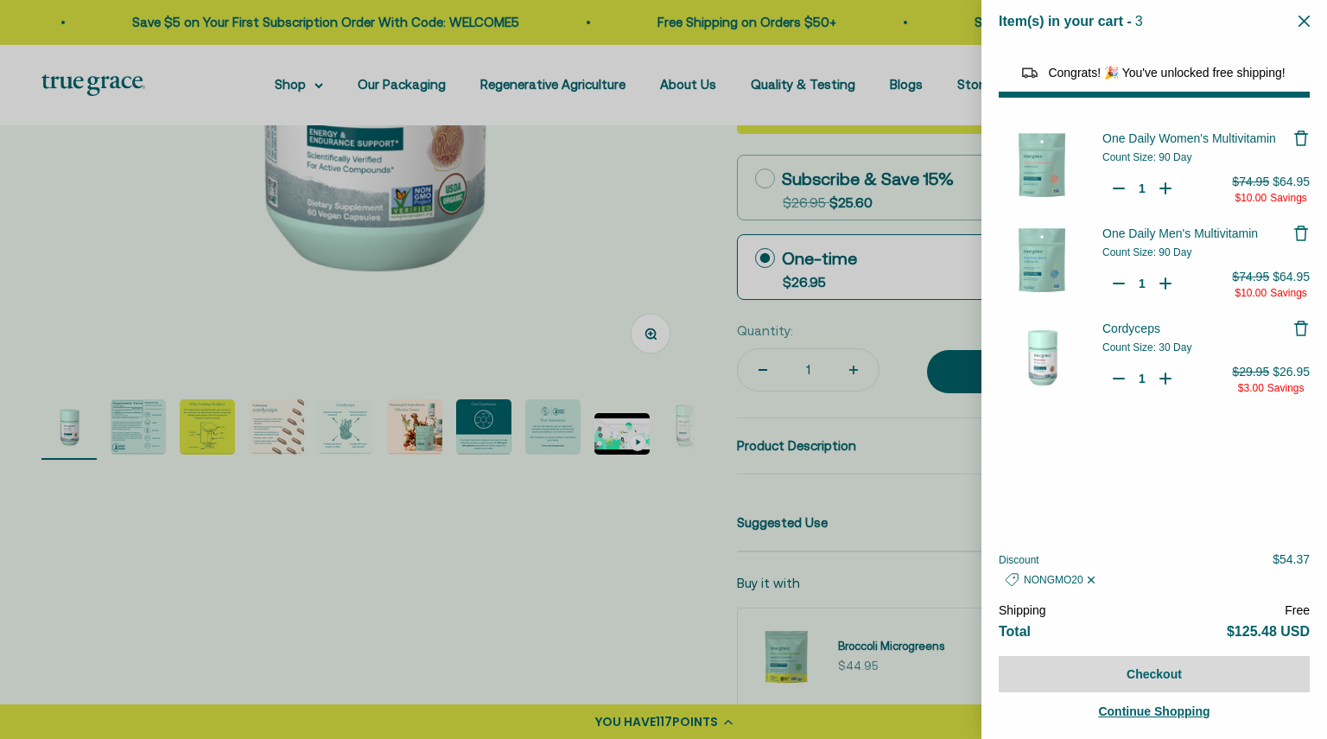
select select "44163639509206"
select select "46081230438614"
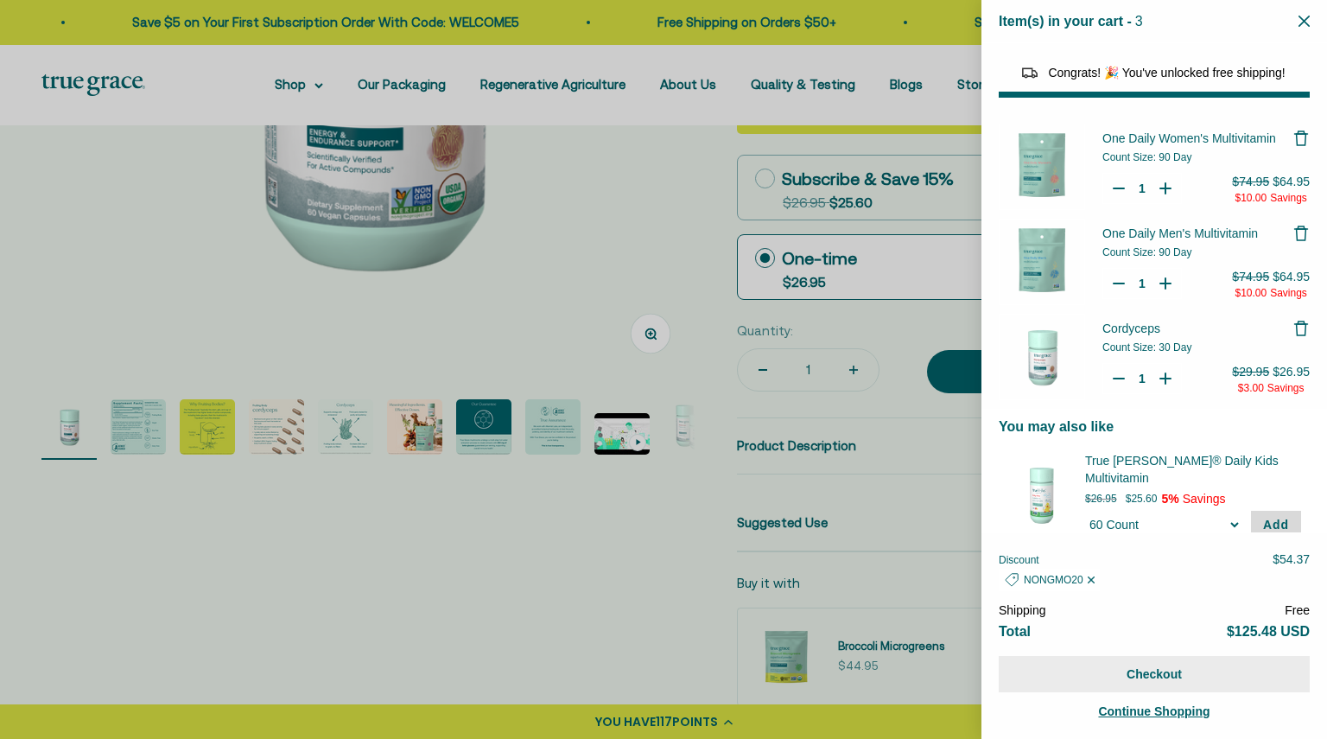
click at [1096, 680] on button "Checkout" at bounding box center [1154, 674] width 311 height 36
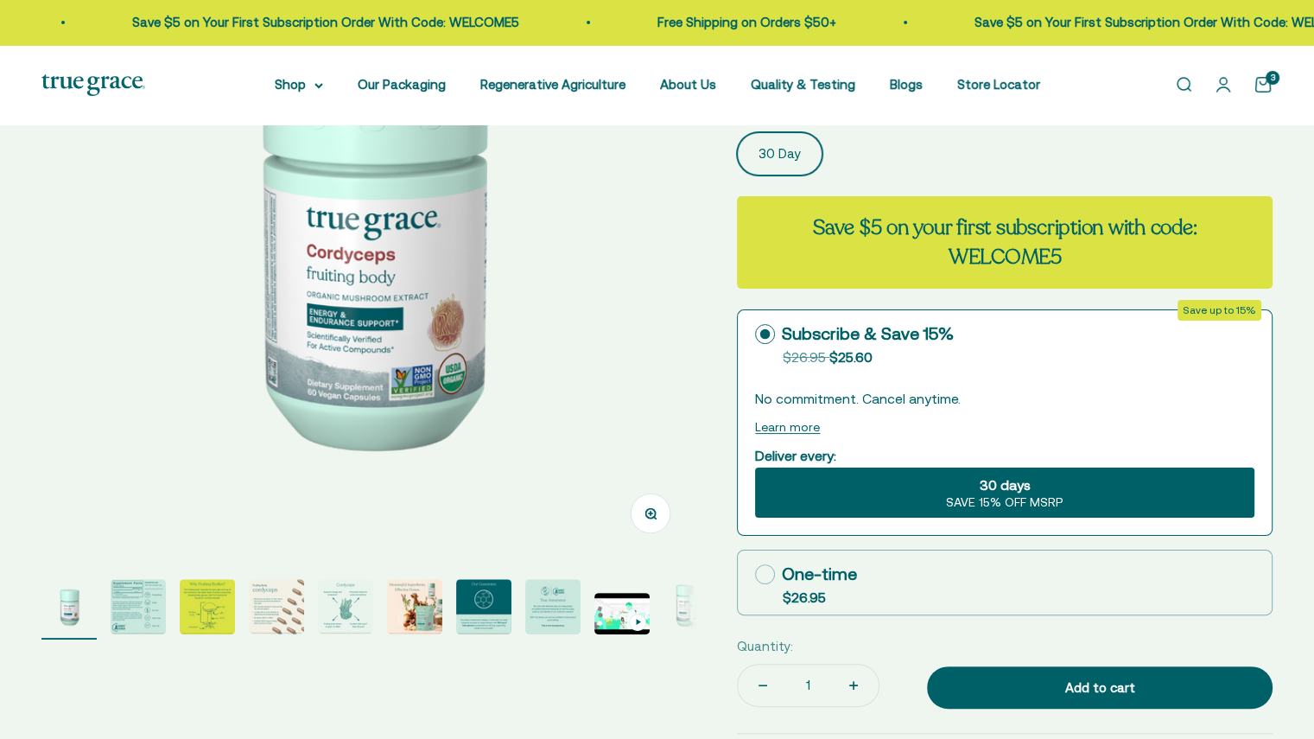
select select "3"
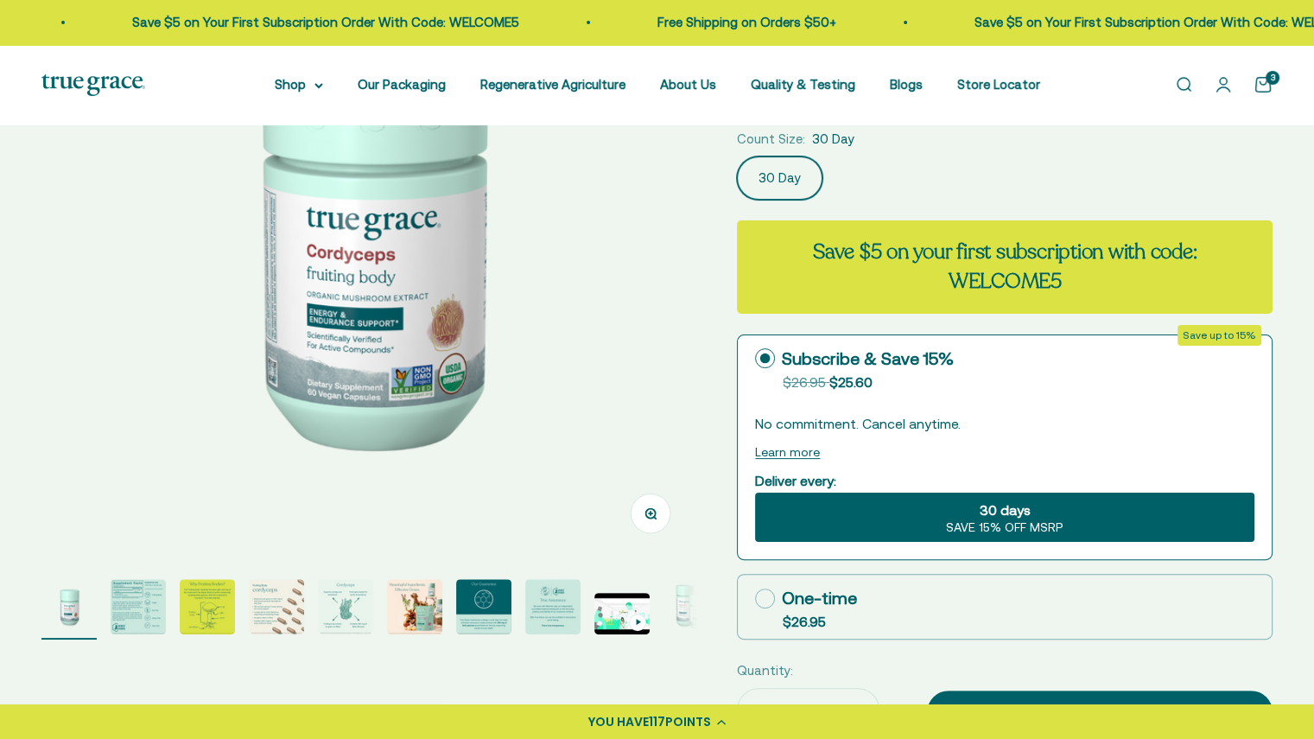
click at [919, 516] on div "30 days SAVE 15% OFF MSRP" at bounding box center [1004, 517] width 499 height 50
click at [755, 492] on input "30 days SAVE 15% OFF MSRP" at bounding box center [754, 491] width 1 height 1
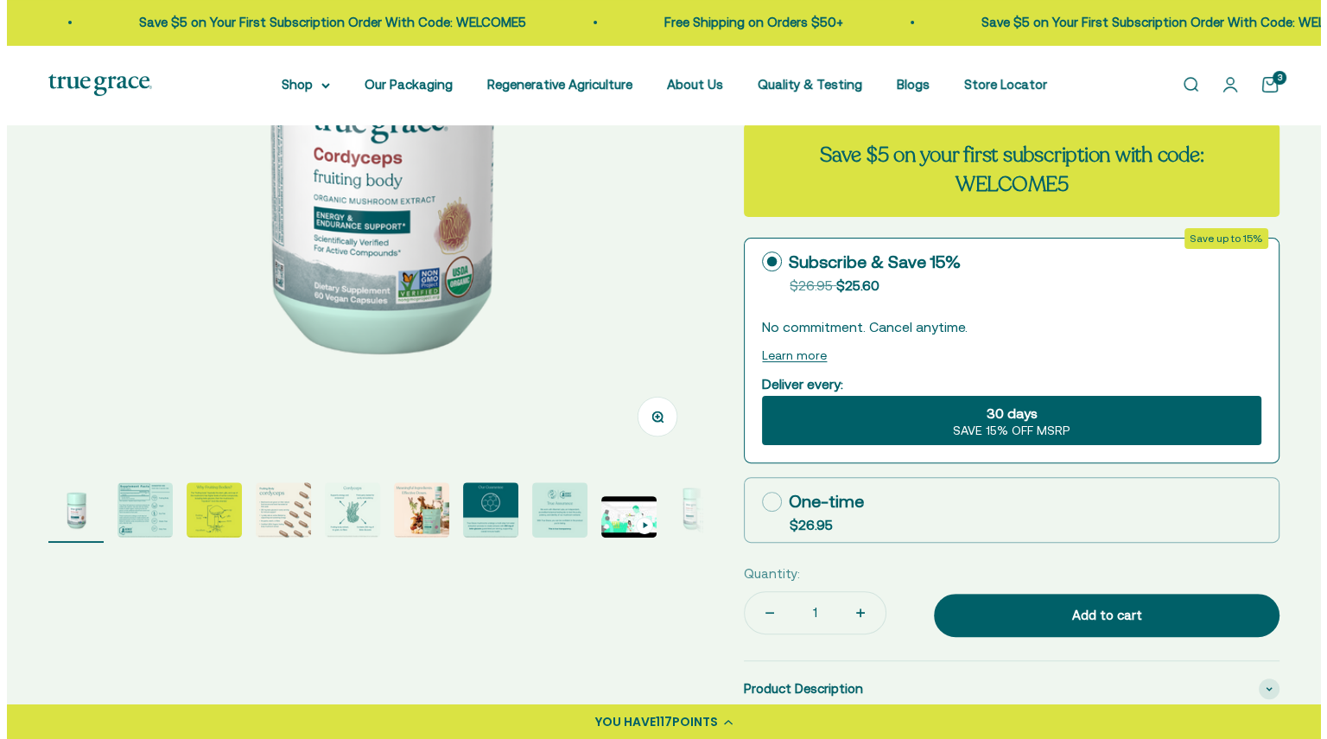
scroll to position [366, 0]
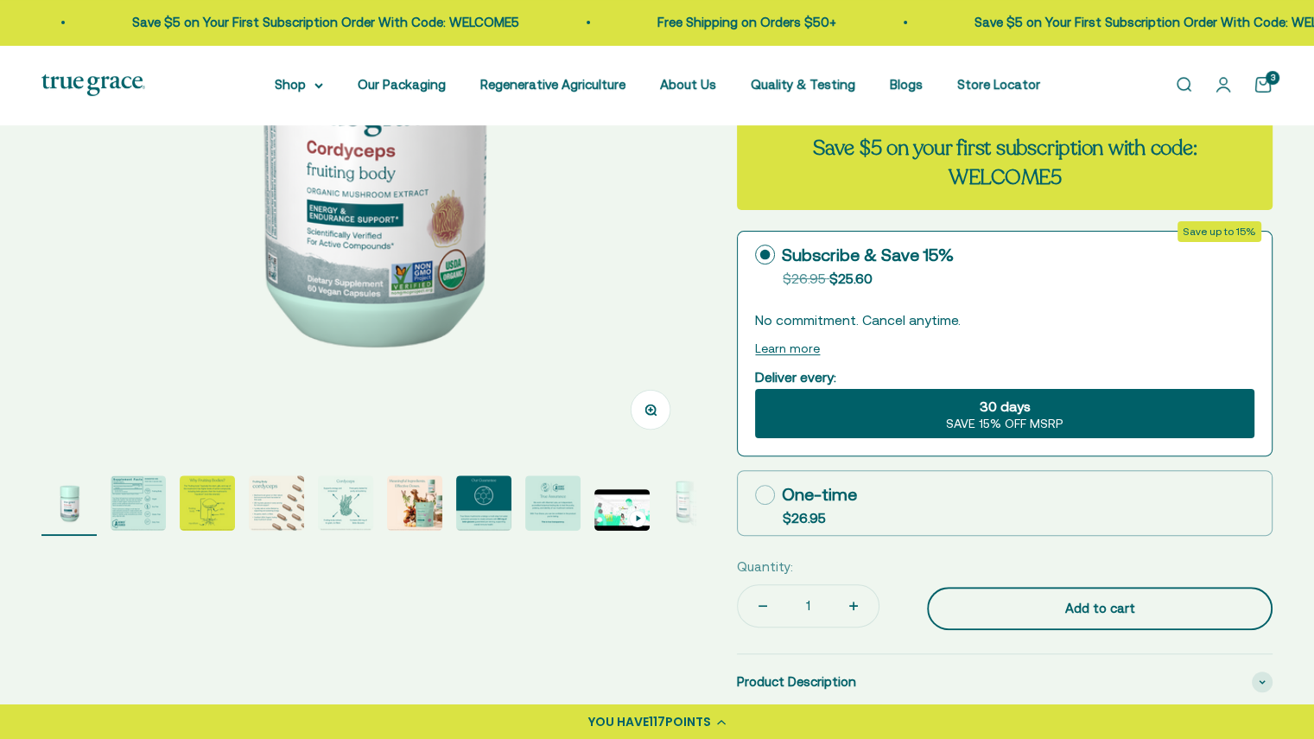
click at [986, 598] on div "Add to cart" at bounding box center [1099, 608] width 276 height 21
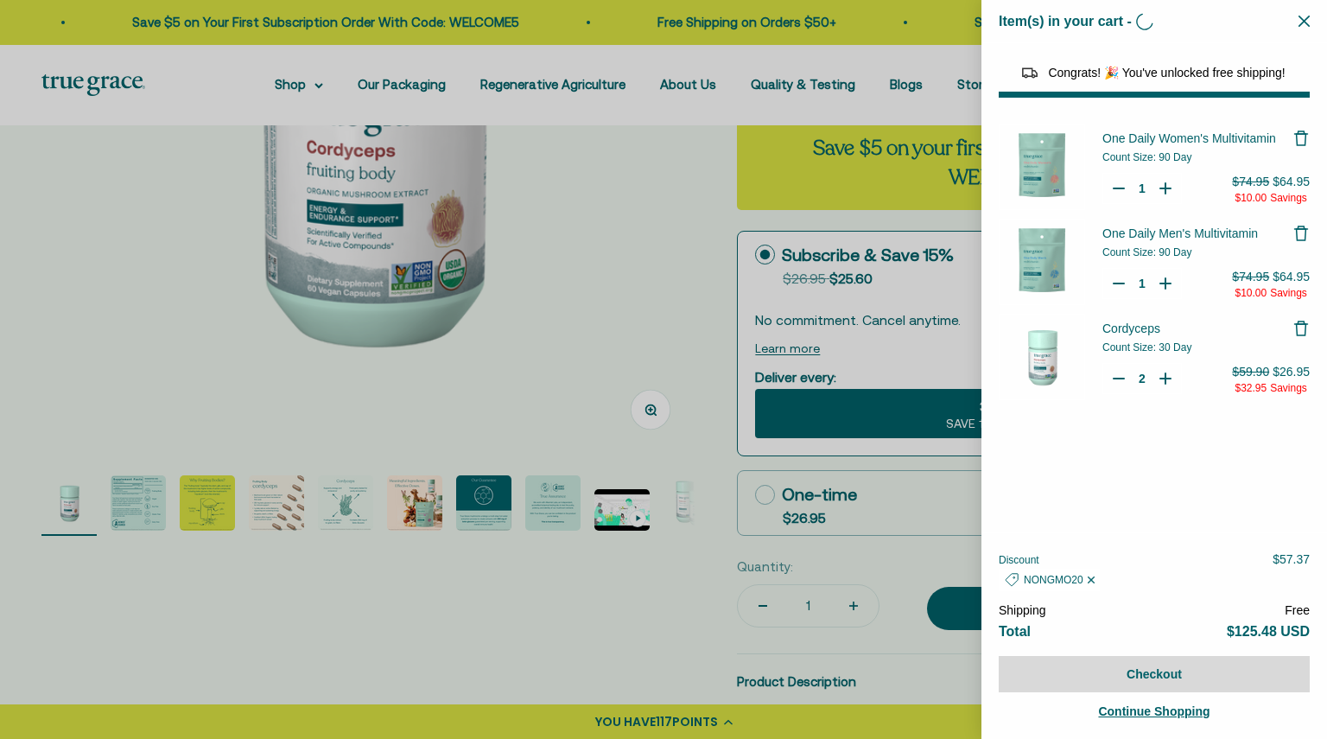
type input "1"
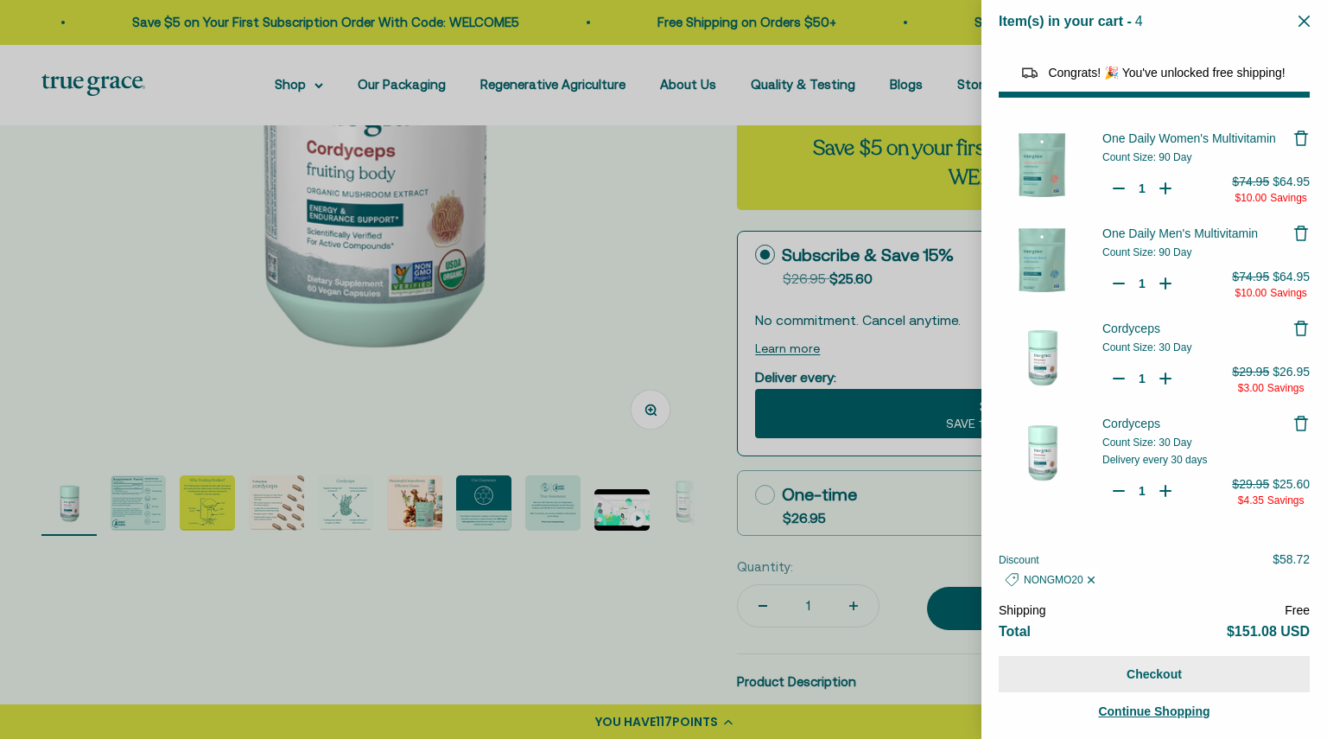
select select "44163639509206"
select select "46081230438614"
click at [1076, 670] on button "Checkout" at bounding box center [1154, 674] width 311 height 36
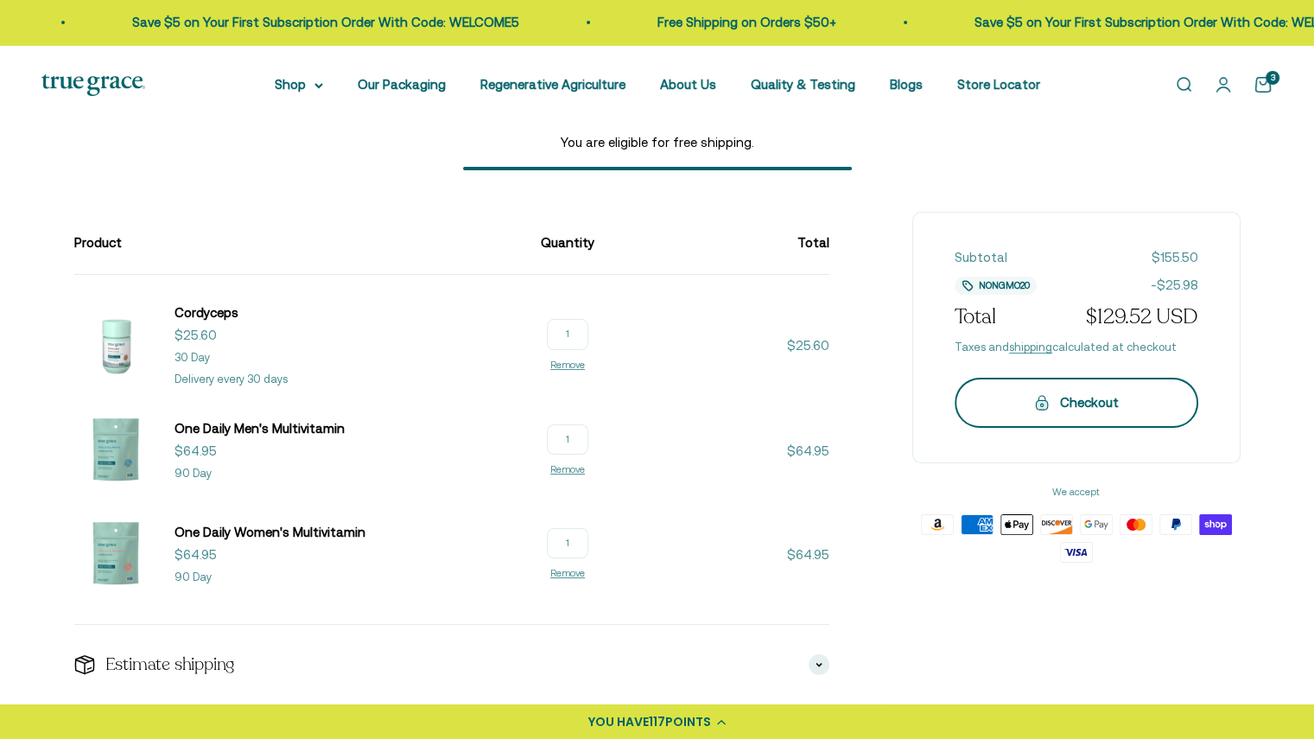
click at [1006, 402] on div "Checkout" at bounding box center [1076, 402] width 174 height 21
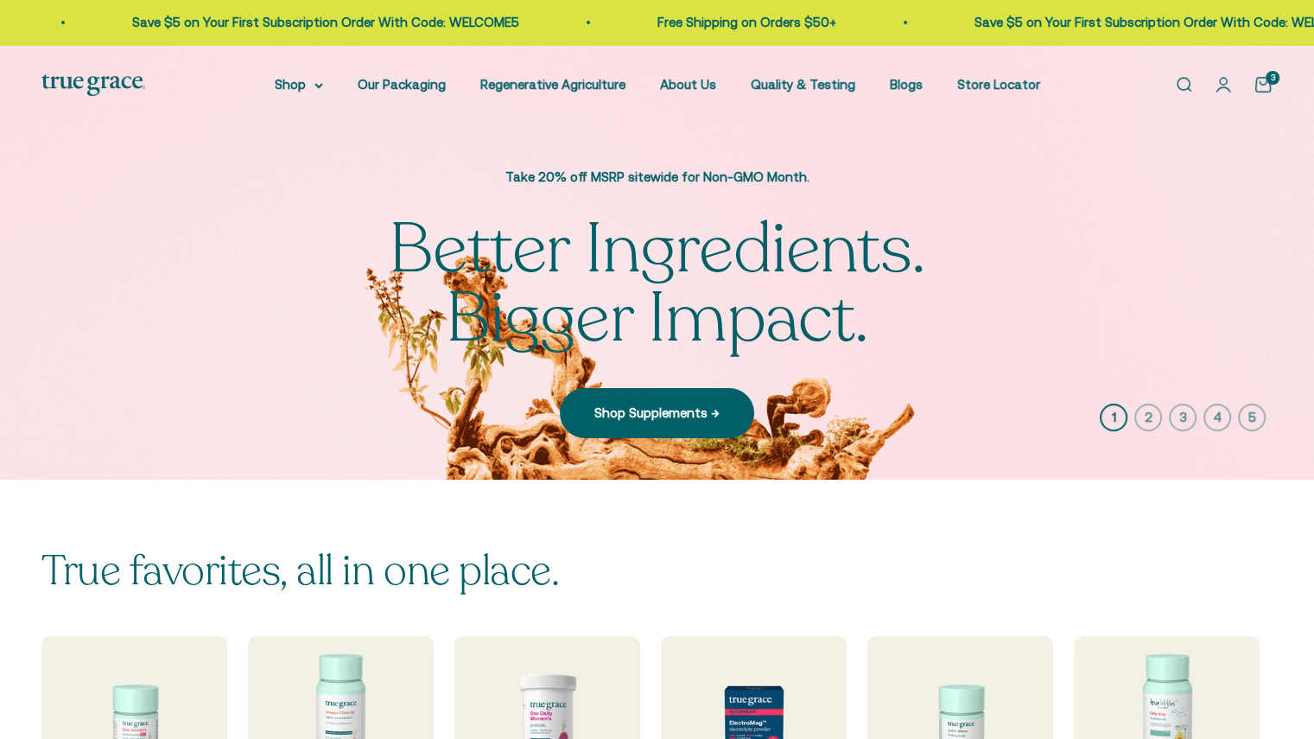
click at [1269, 82] on cart-count "3" at bounding box center [1272, 78] width 14 height 14
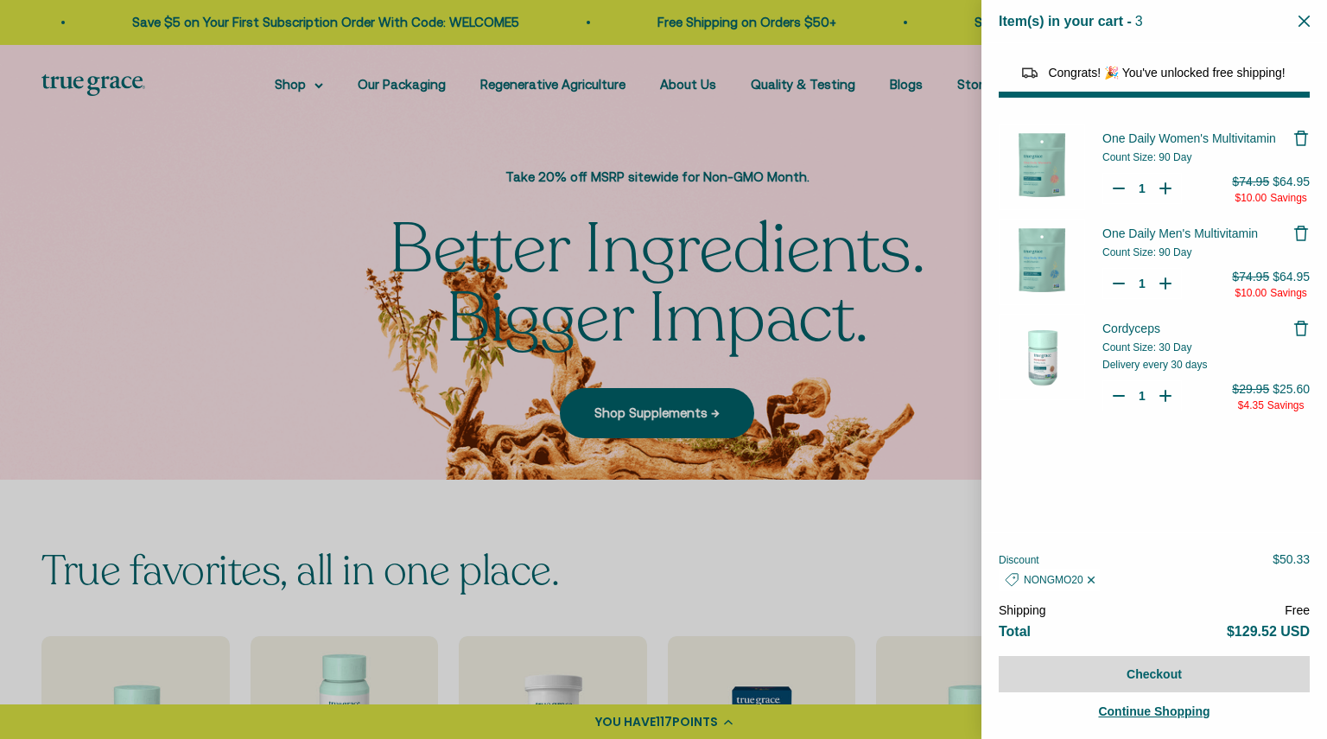
select select "44163639509206"
select select "46081230438614"
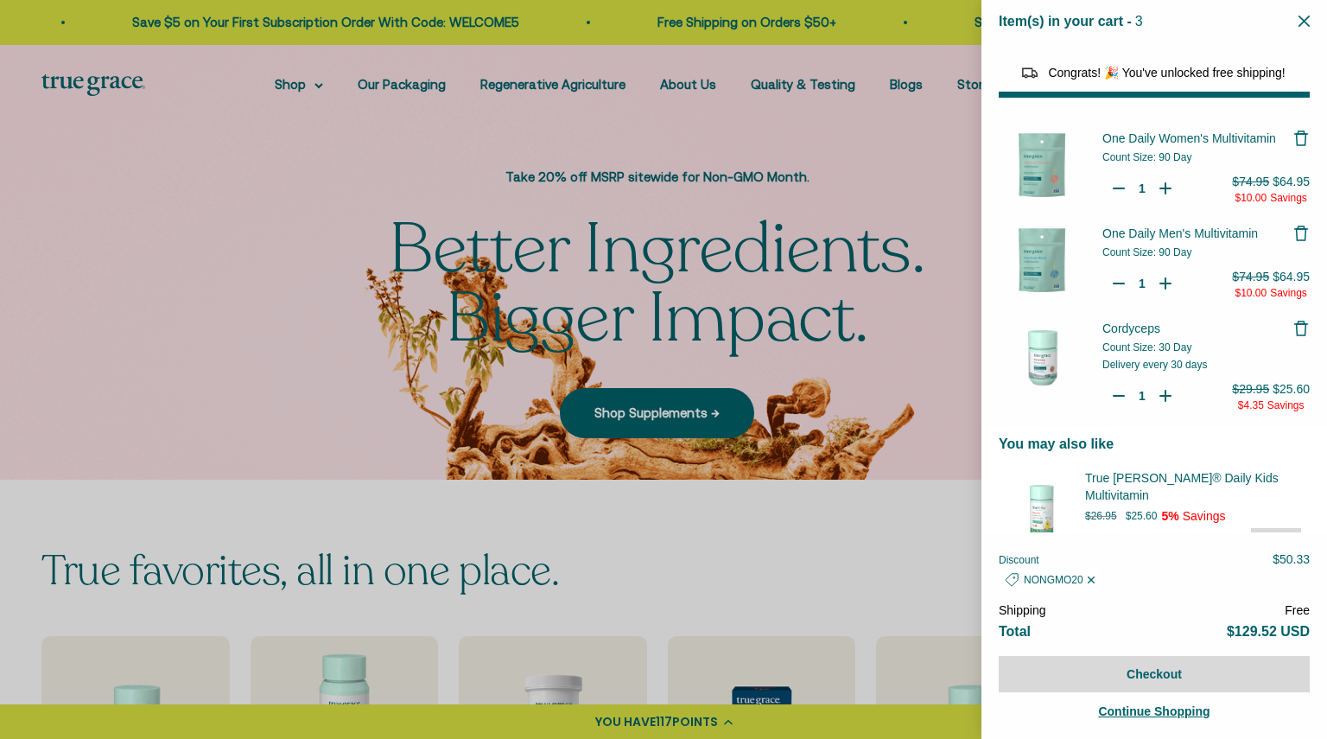
click at [1110, 386] on div "Quantity Decrease Cordyceps 1 Increase Cordyceps" at bounding box center [1141, 395] width 79 height 31
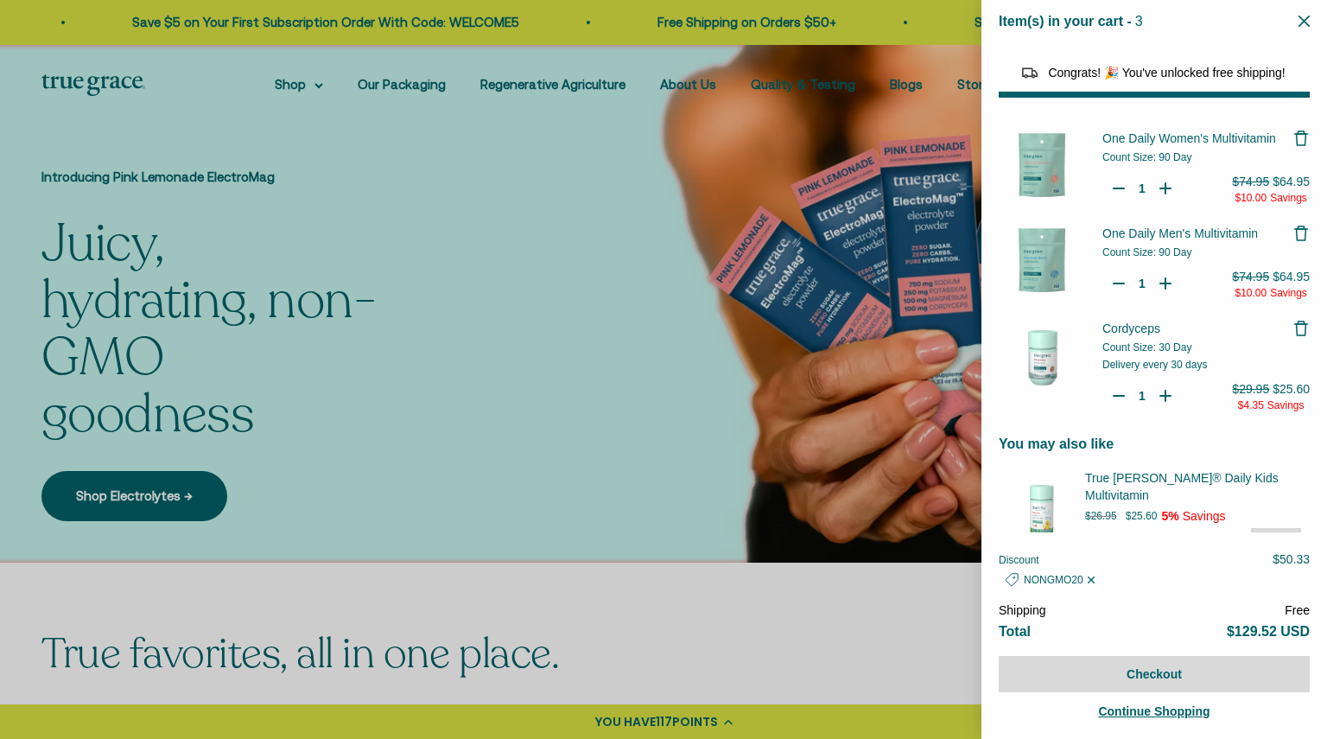
type input "0"
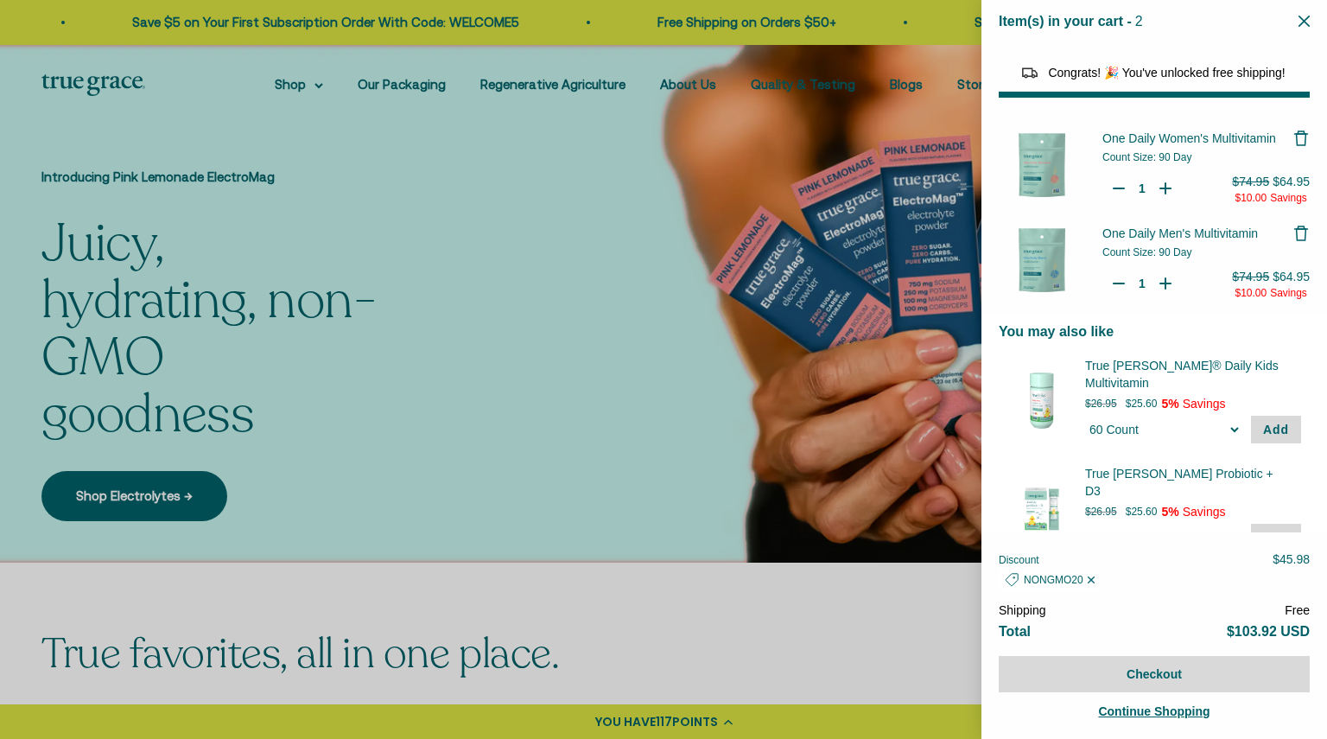
click at [1306, 17] on icon "Close" at bounding box center [1303, 21] width 11 height 11
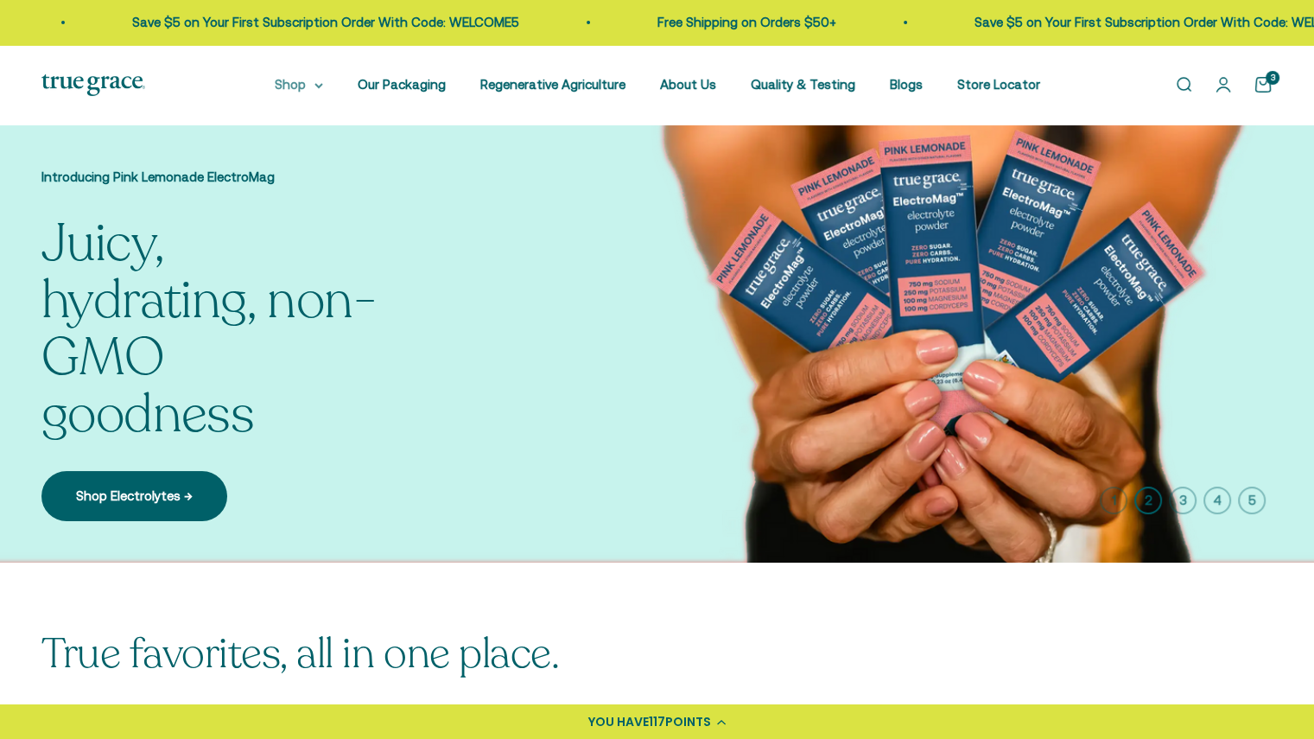
click at [301, 82] on summary "Shop" at bounding box center [299, 84] width 48 height 21
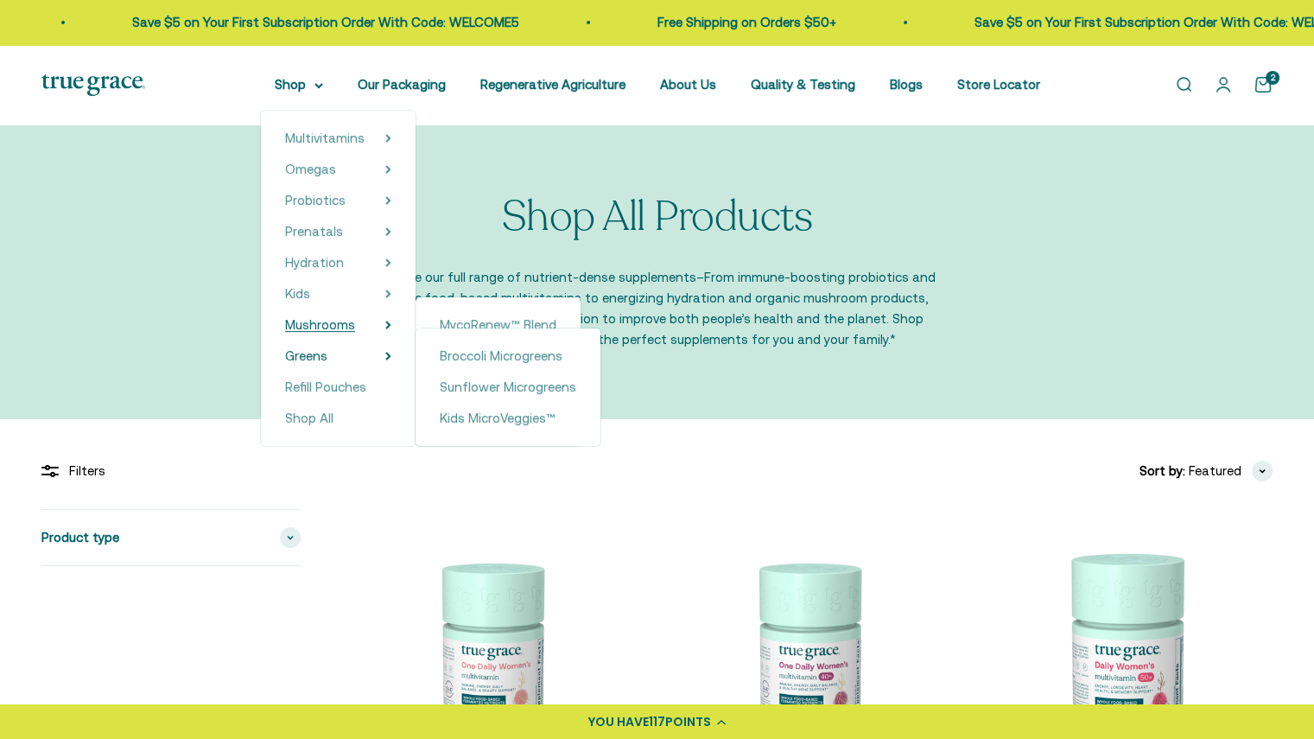
click at [332, 323] on span "Mushrooms" at bounding box center [320, 324] width 70 height 15
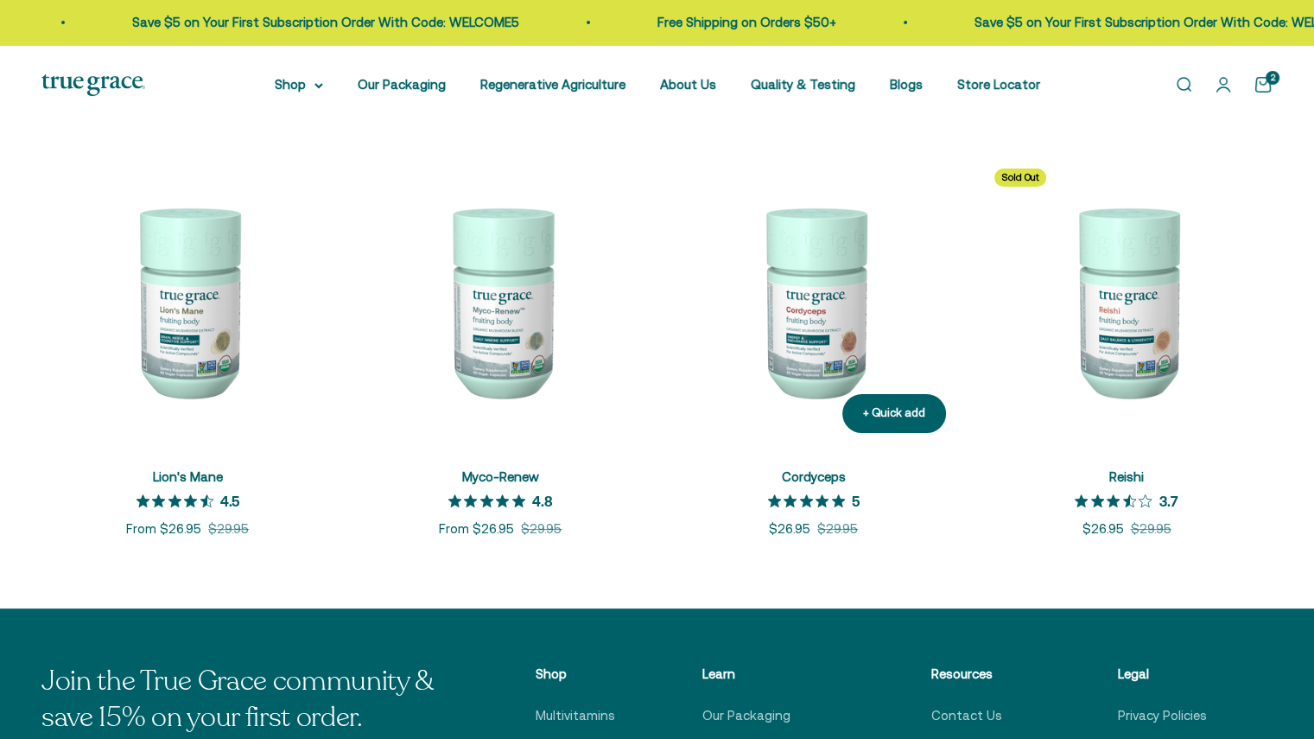
click at [820, 316] on img at bounding box center [814, 301] width 292 height 292
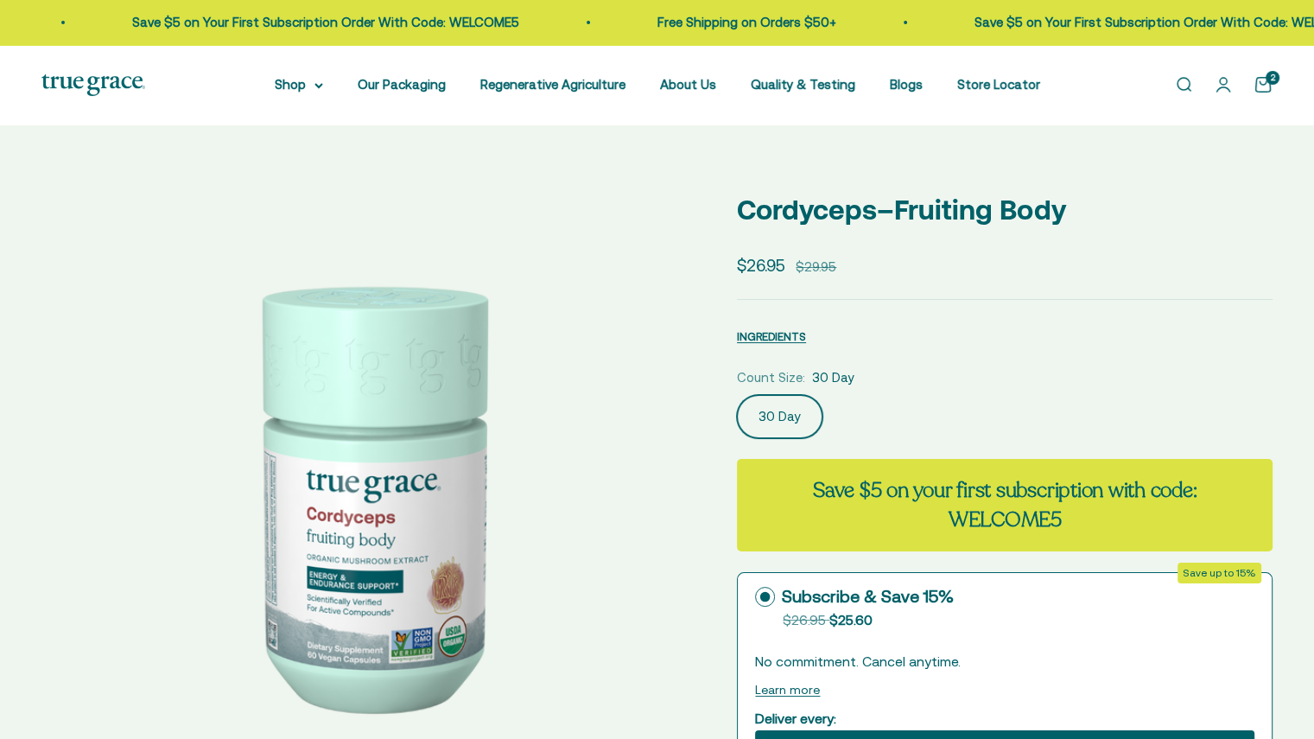
select select "3"
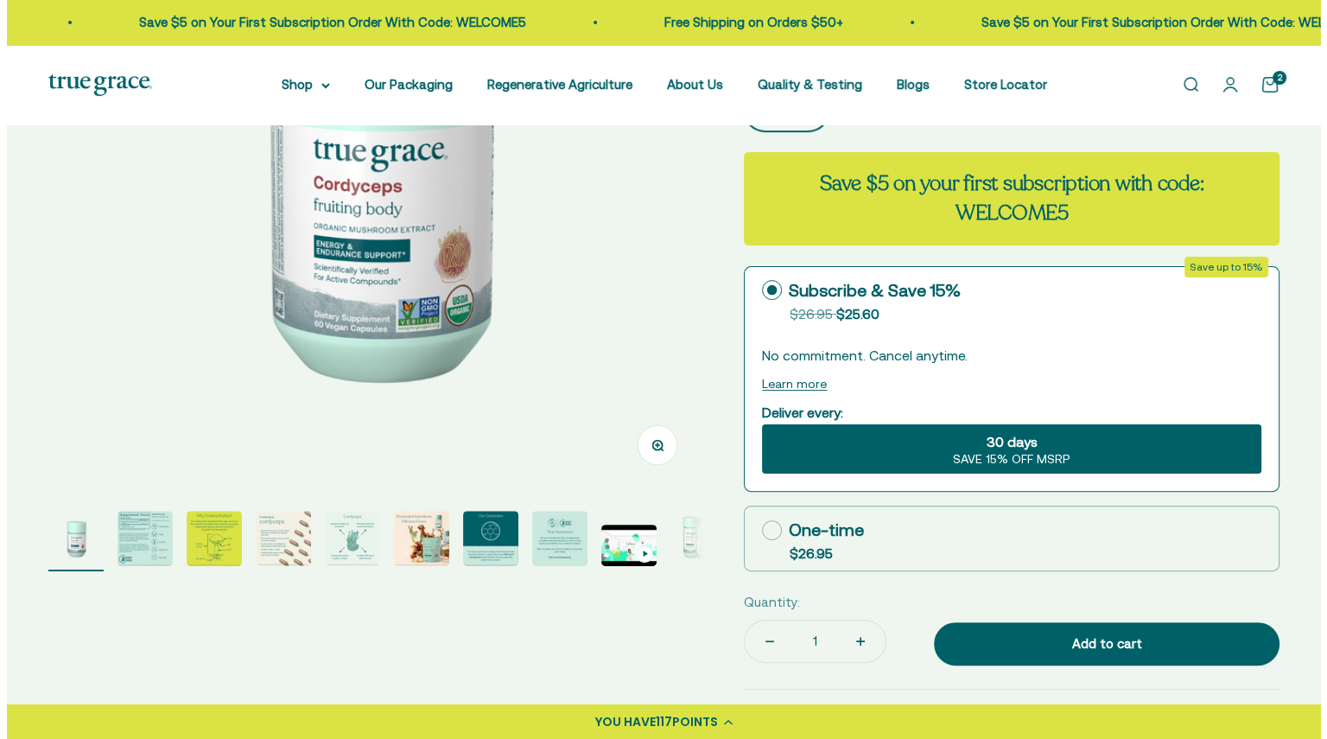
scroll to position [332, 0]
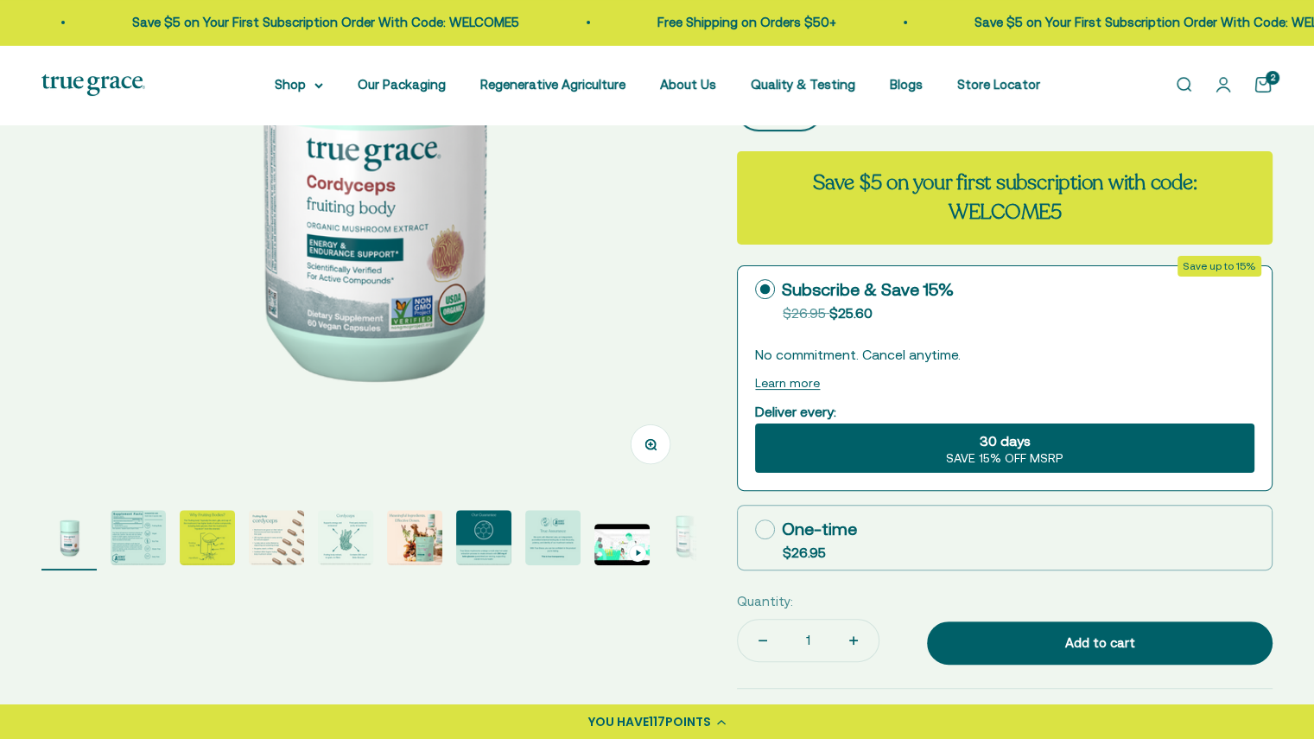
click at [844, 527] on div "One-time" at bounding box center [806, 529] width 102 height 26
click at [755, 529] on input "One-time $26.95" at bounding box center [754, 529] width 1 height 1
radio input "true"
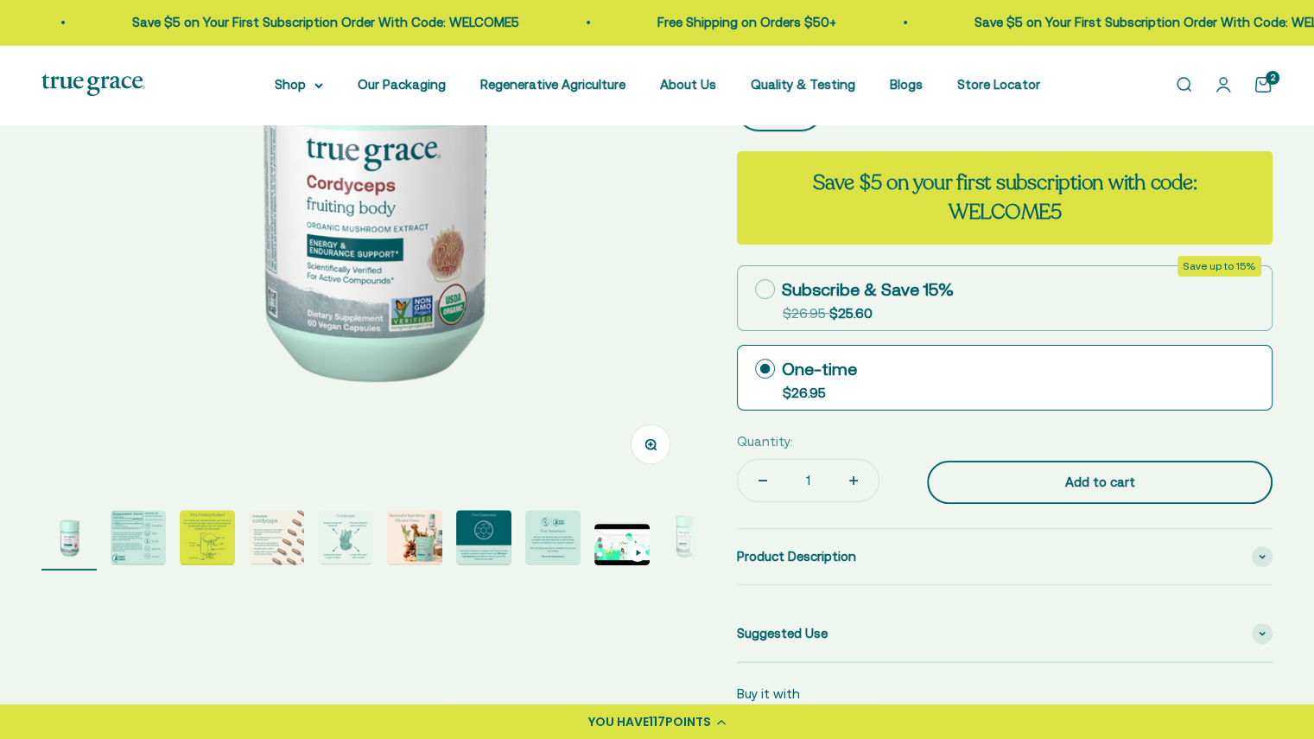
click at [992, 468] on button "Add to cart" at bounding box center [1100, 481] width 346 height 43
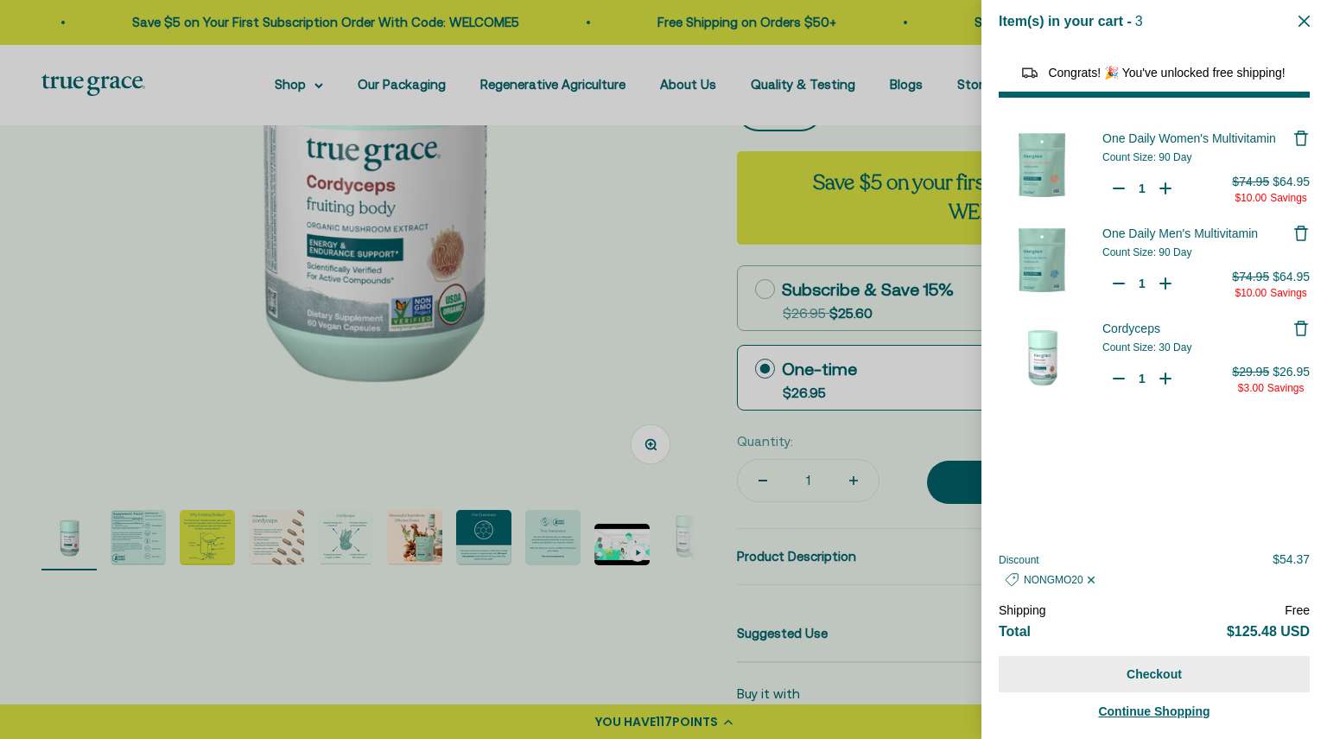
select select "44163639509206"
select select "46081230438614"
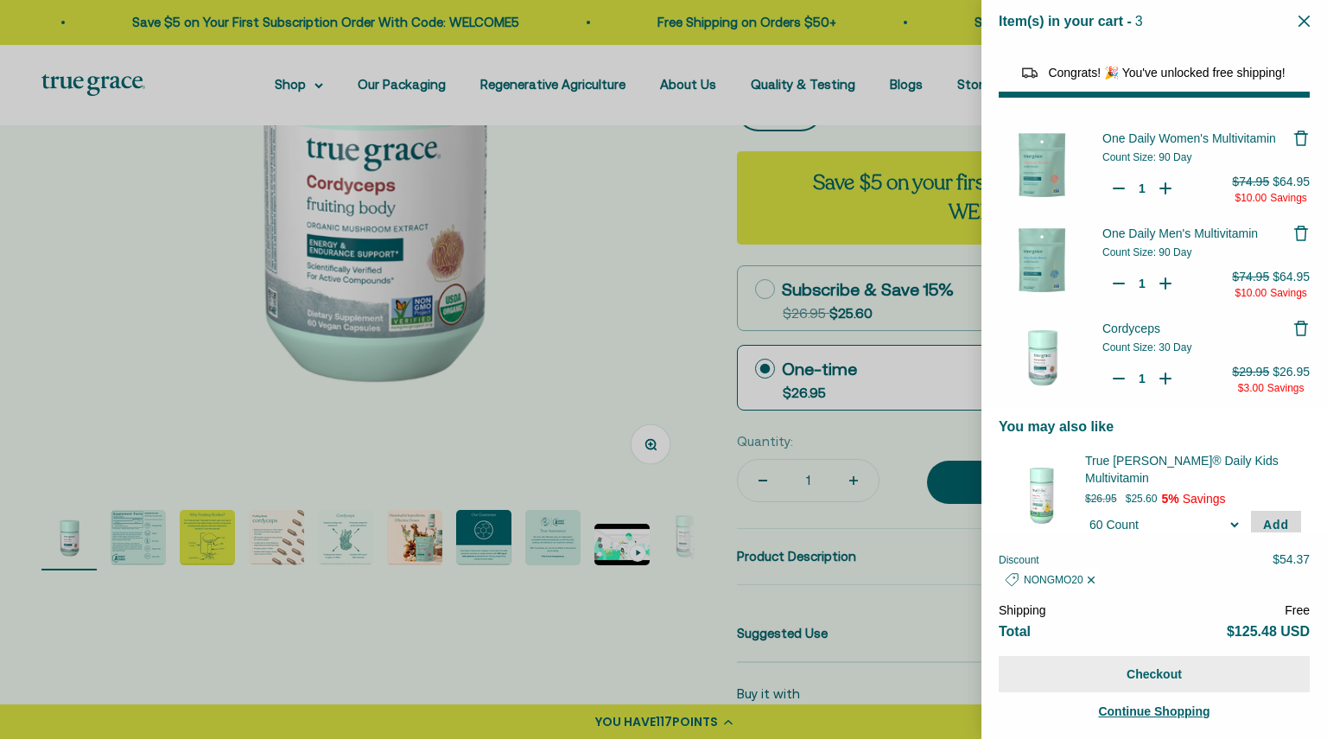
click at [1068, 672] on button "Checkout" at bounding box center [1154, 674] width 311 height 36
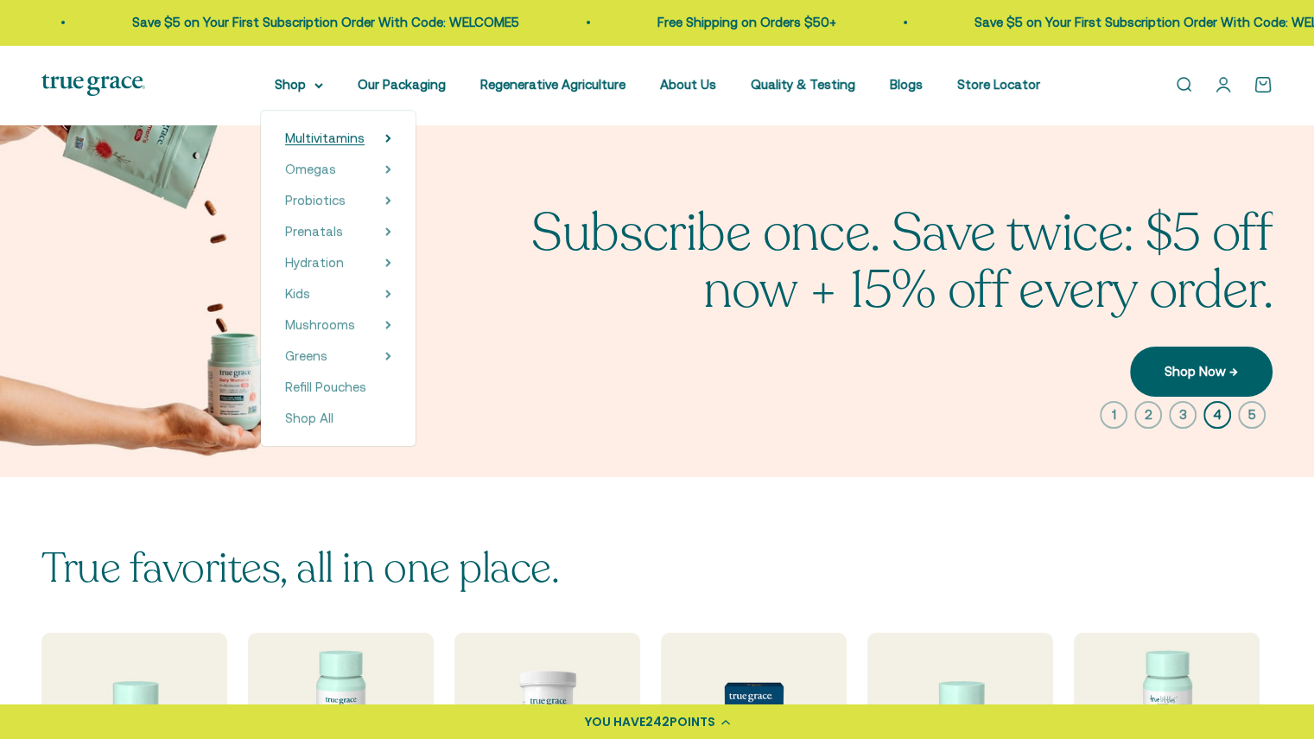
click at [354, 145] on link "Multivitamins" at bounding box center [324, 138] width 79 height 21
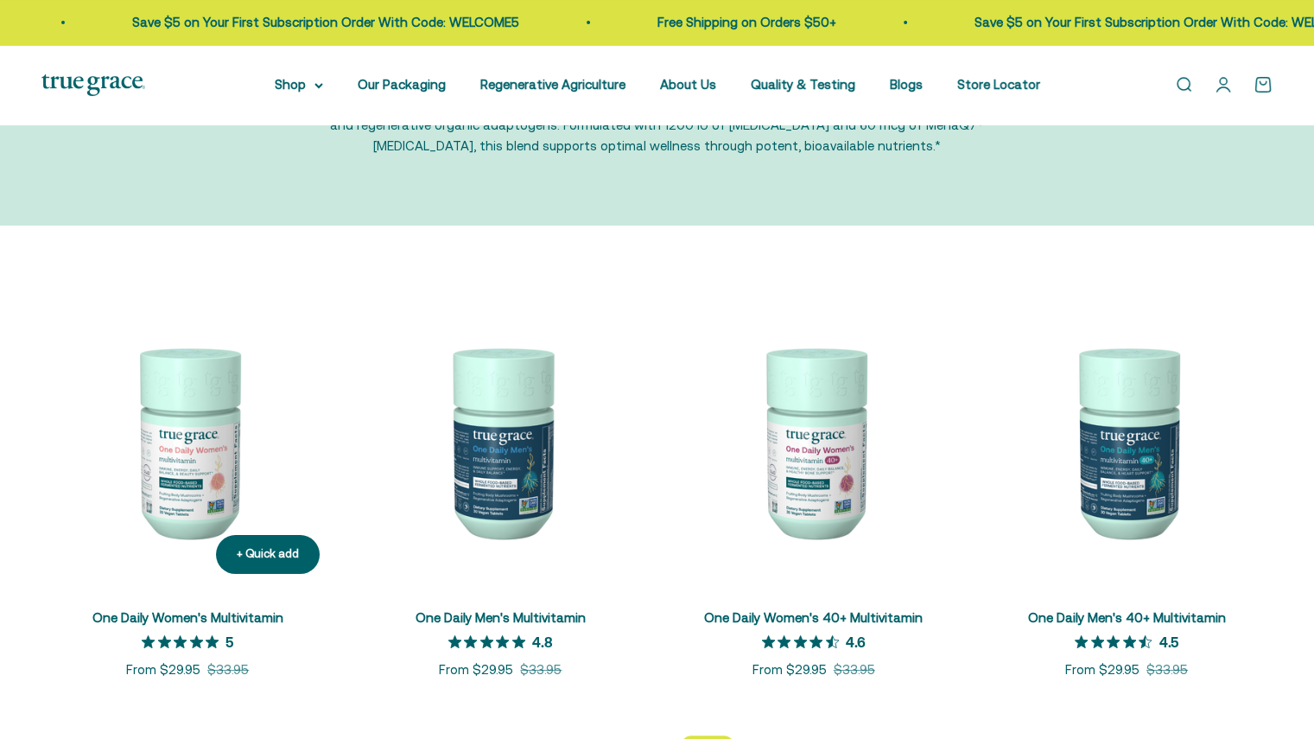
scroll to position [183, 0]
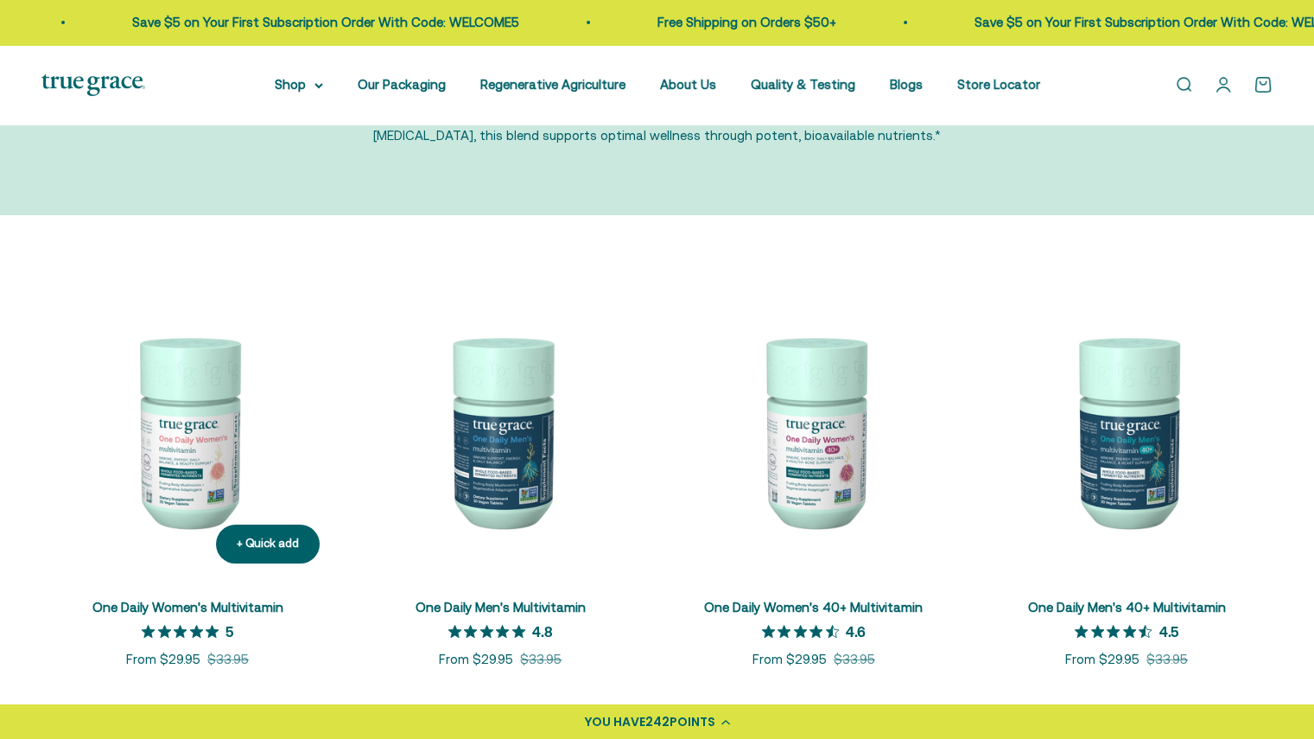
click at [197, 460] on img at bounding box center [187, 430] width 292 height 292
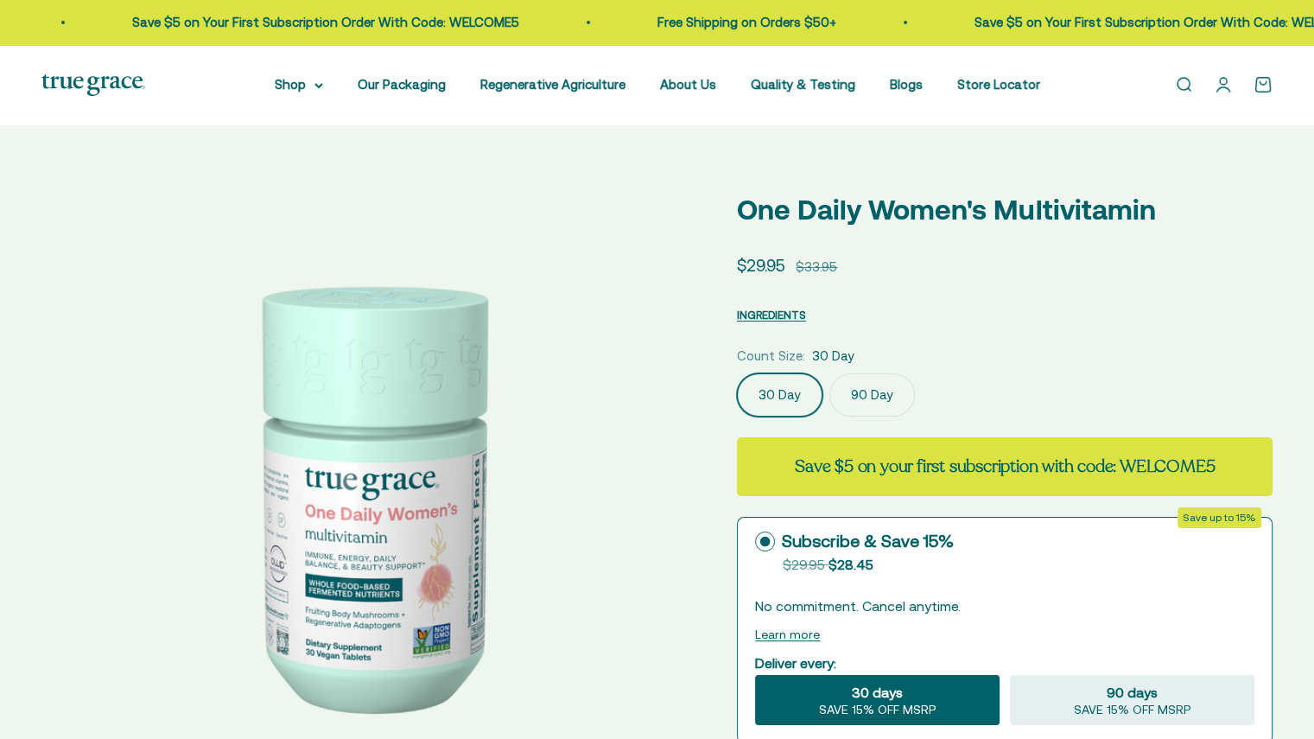
select select "3"
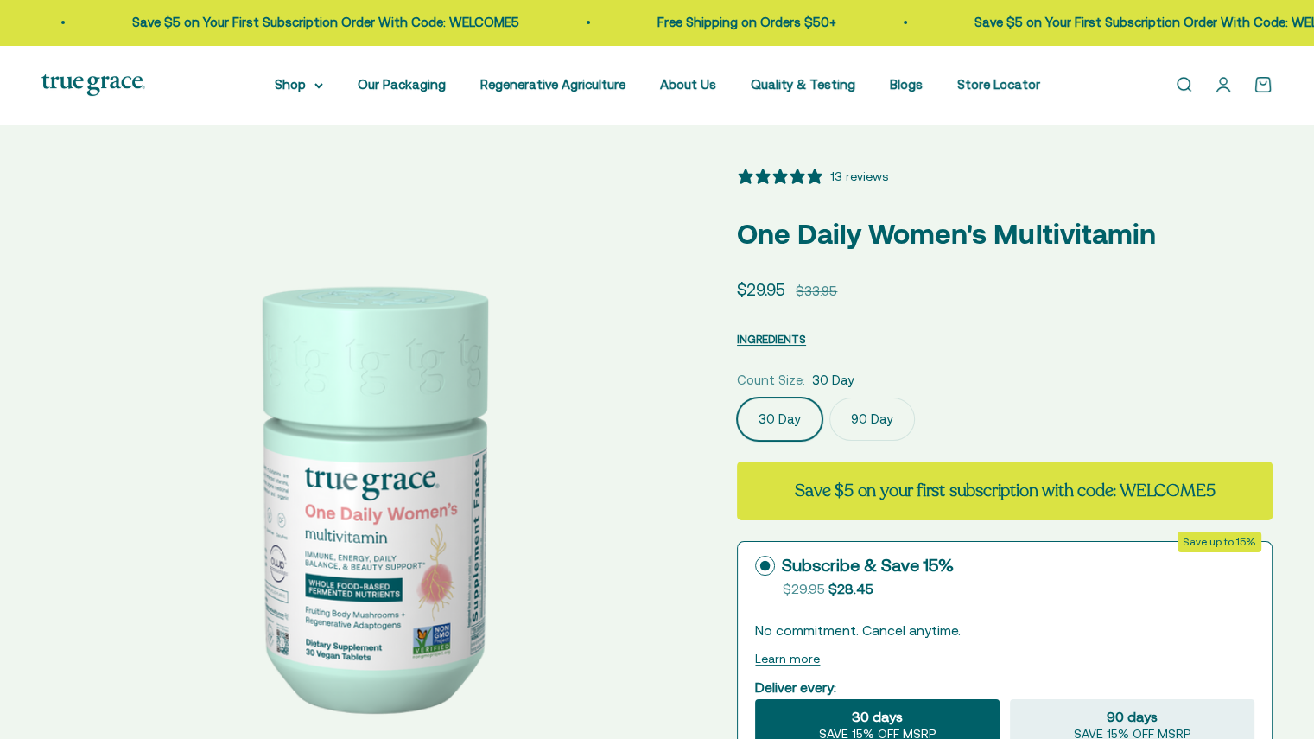
click at [877, 398] on label "90 Day" at bounding box center [872, 418] width 86 height 43
click at [737, 397] on input "90 Day" at bounding box center [736, 396] width 1 height 1
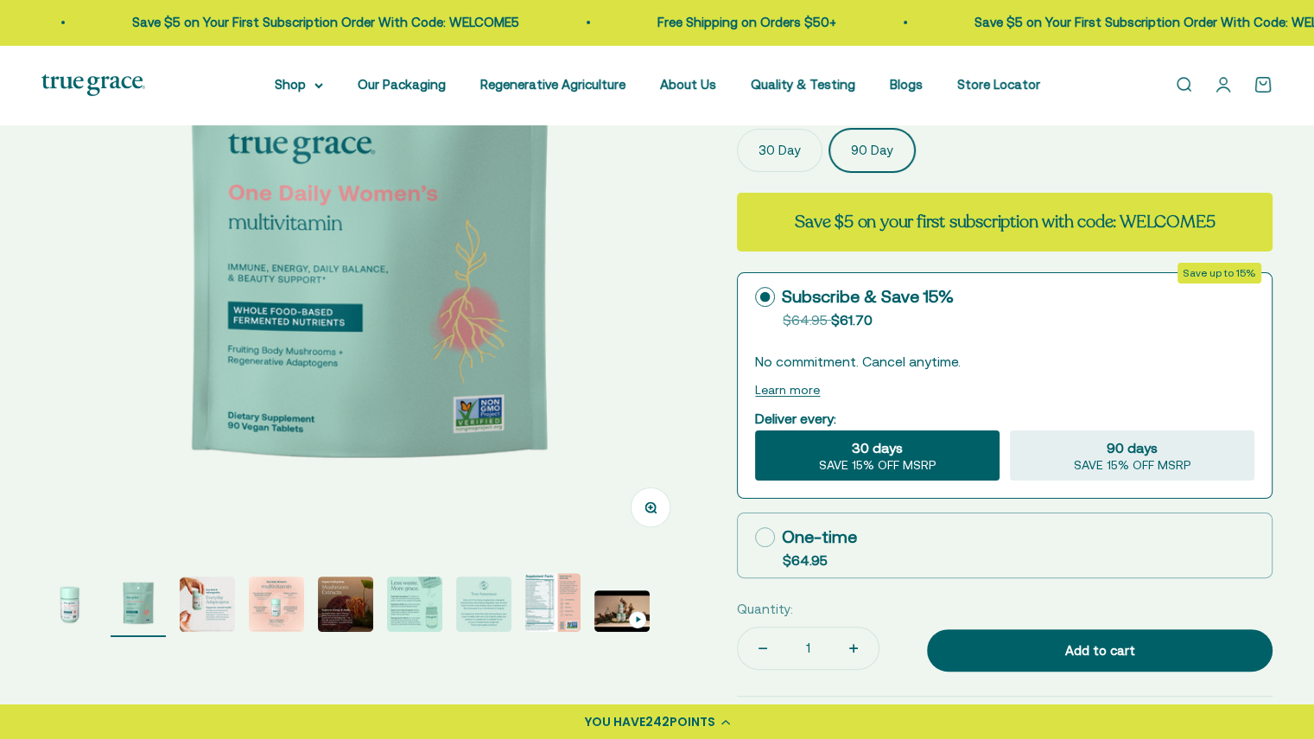
scroll to position [269, 0]
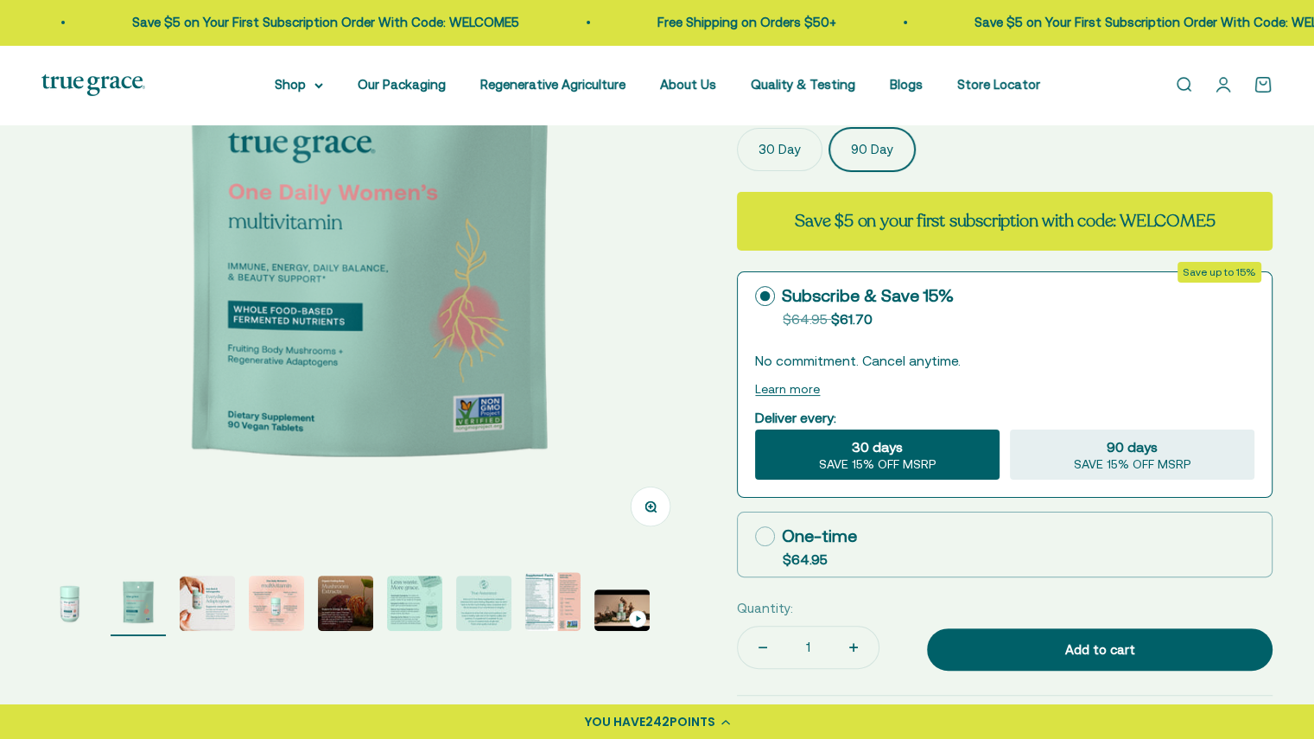
click at [829, 543] on div "One-time" at bounding box center [806, 536] width 102 height 26
click at [755, 536] on input "One-time $64.95" at bounding box center [754, 536] width 1 height 1
radio input "true"
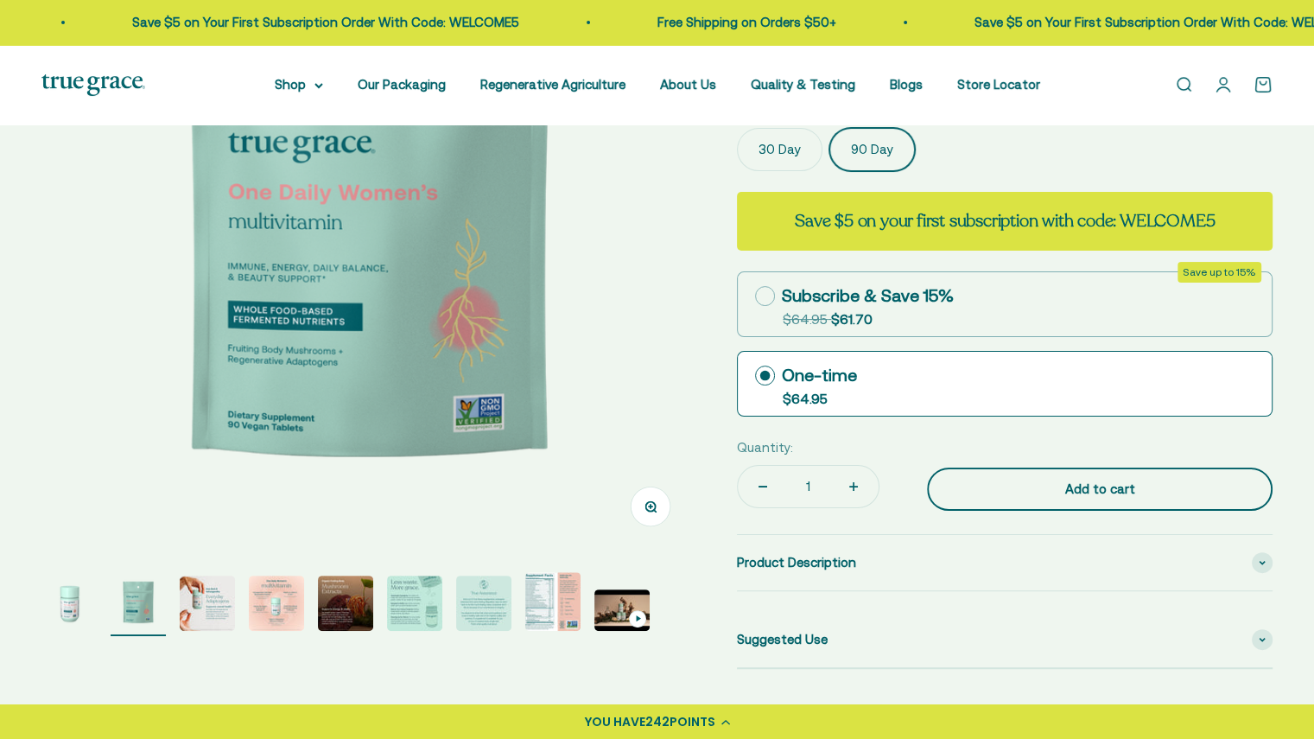
click at [1019, 469] on button "Add to cart" at bounding box center [1100, 488] width 346 height 43
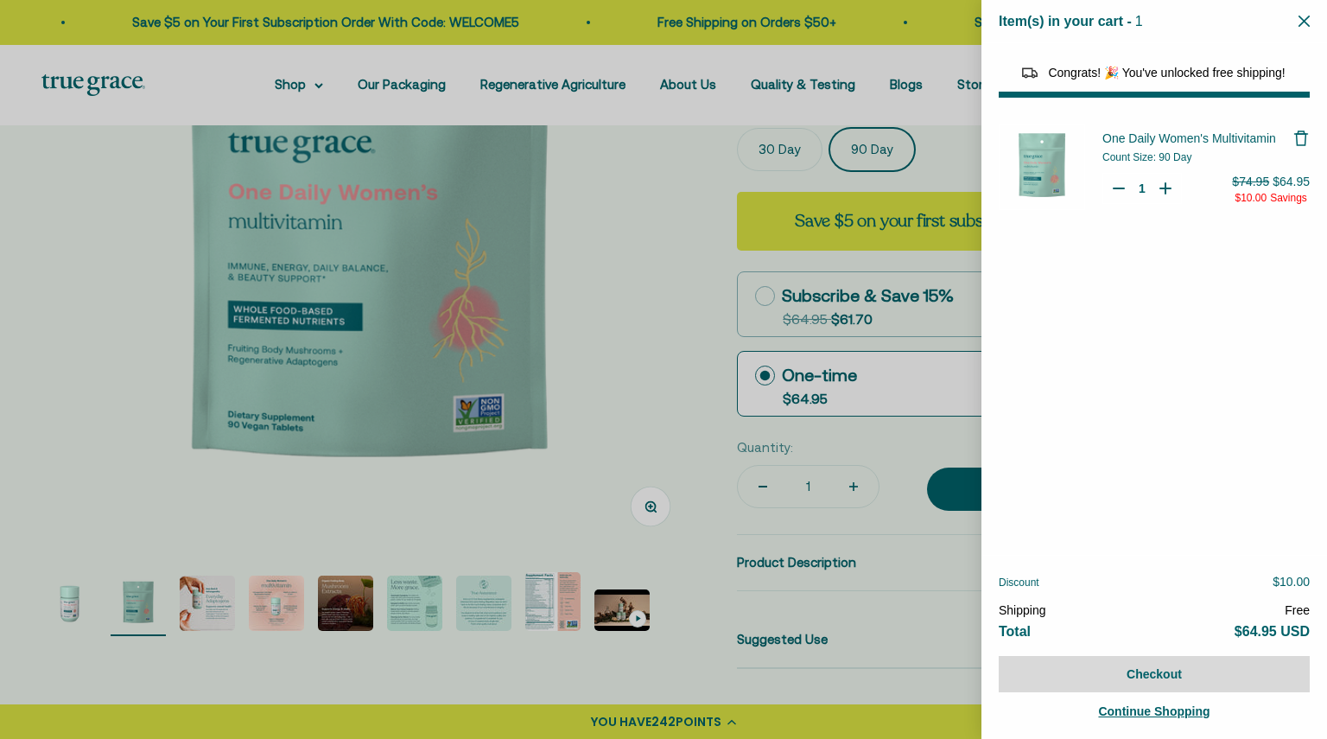
select select "40058329235648"
select select "44163639509206"
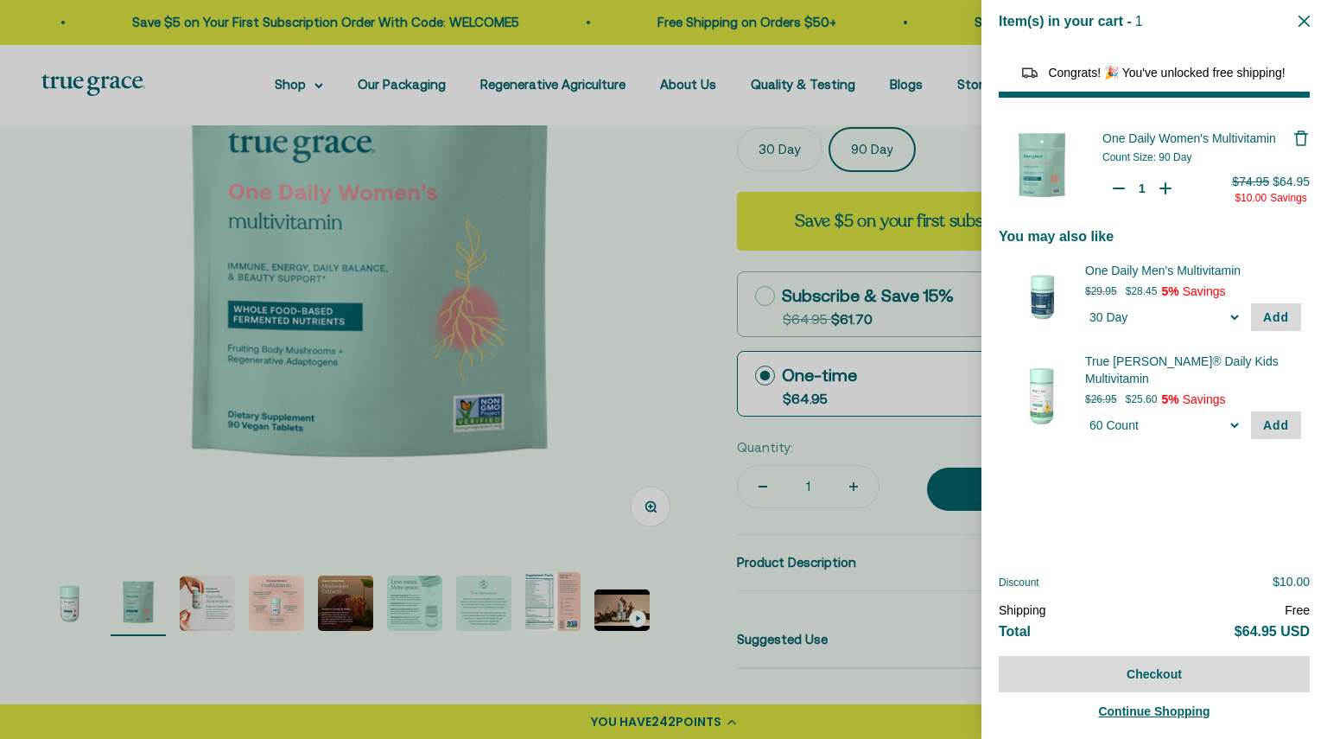
click at [1306, 22] on icon "Close" at bounding box center [1303, 21] width 11 height 11
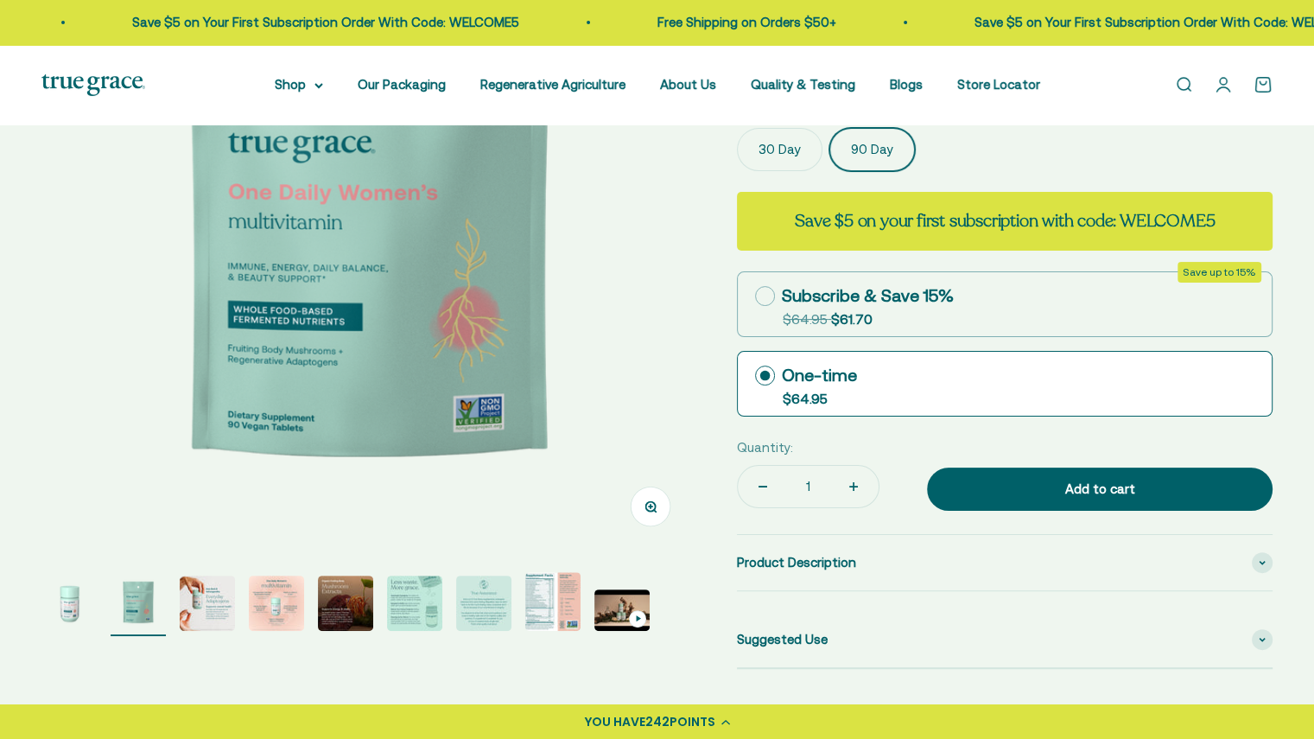
scroll to position [0, 0]
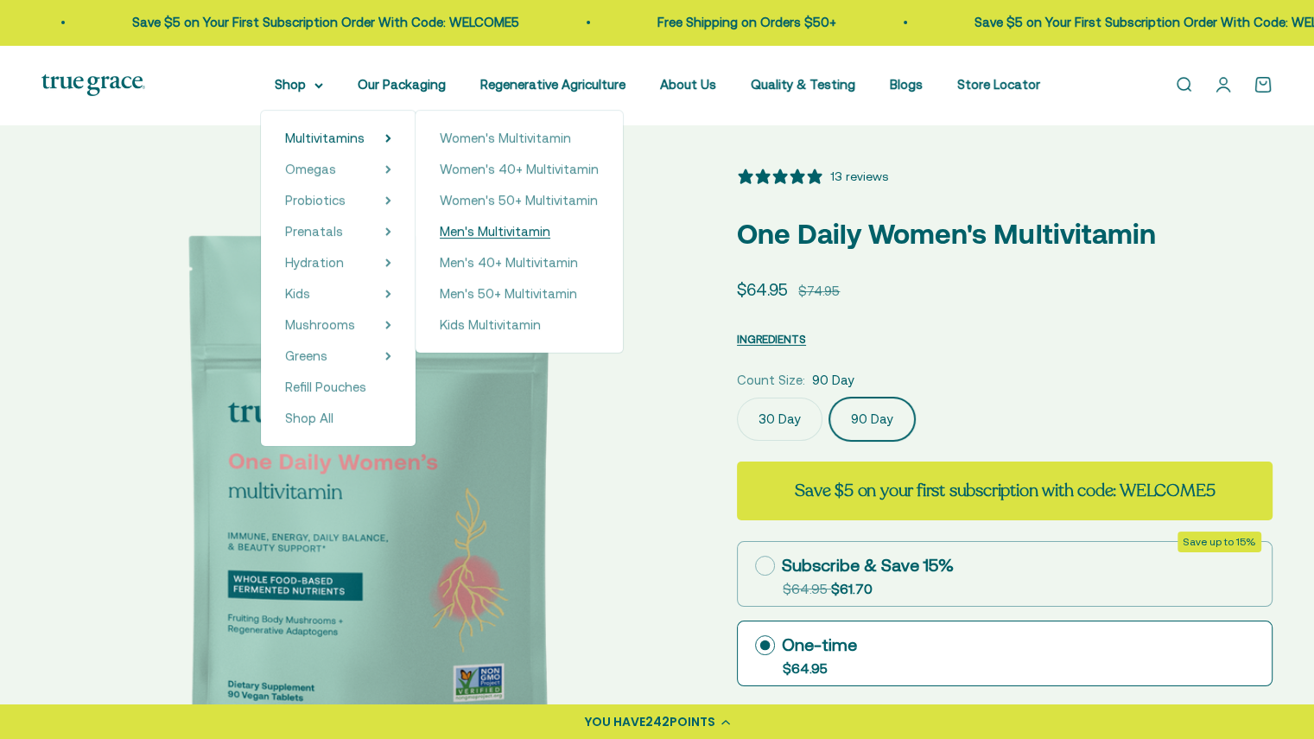
click at [502, 234] on span "Men's Multivitamin" at bounding box center [495, 231] width 111 height 15
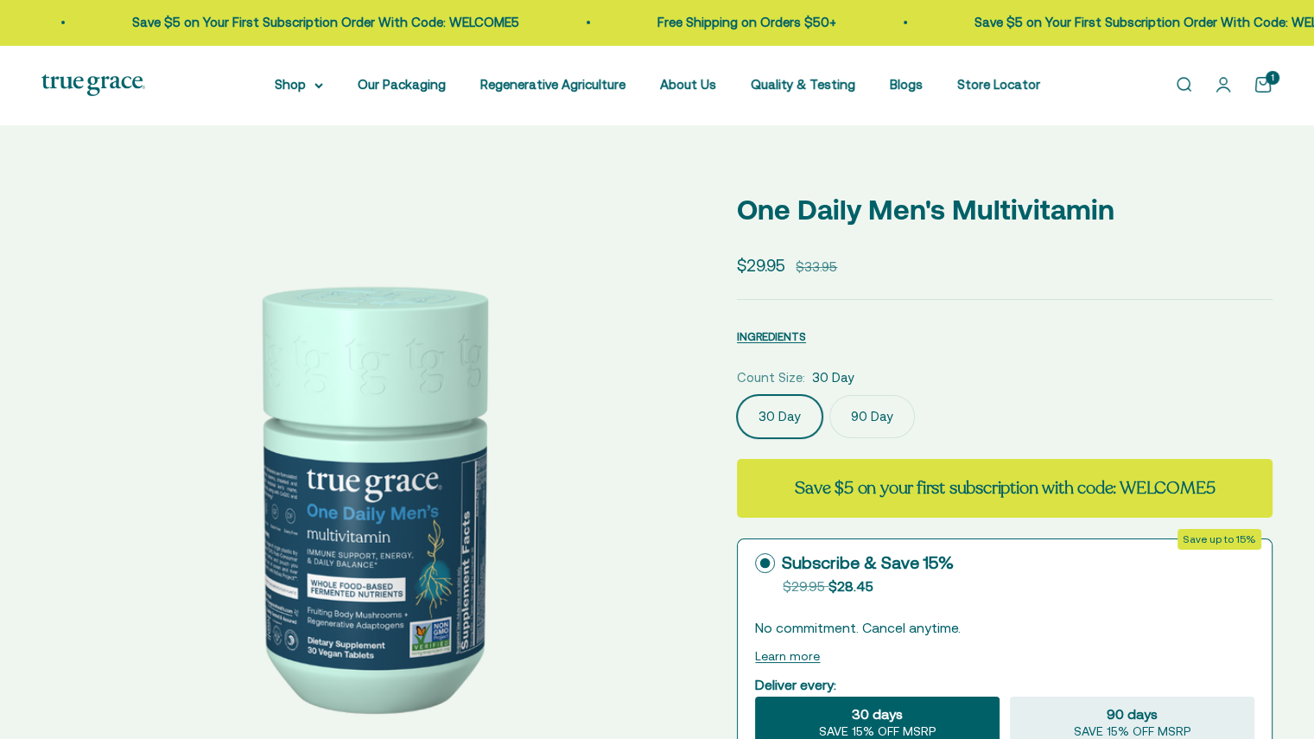
click at [866, 422] on label "90 Day" at bounding box center [872, 416] width 86 height 43
click at [737, 395] on input "90 Day" at bounding box center [736, 394] width 1 height 1
radio input "true"
select select "3"
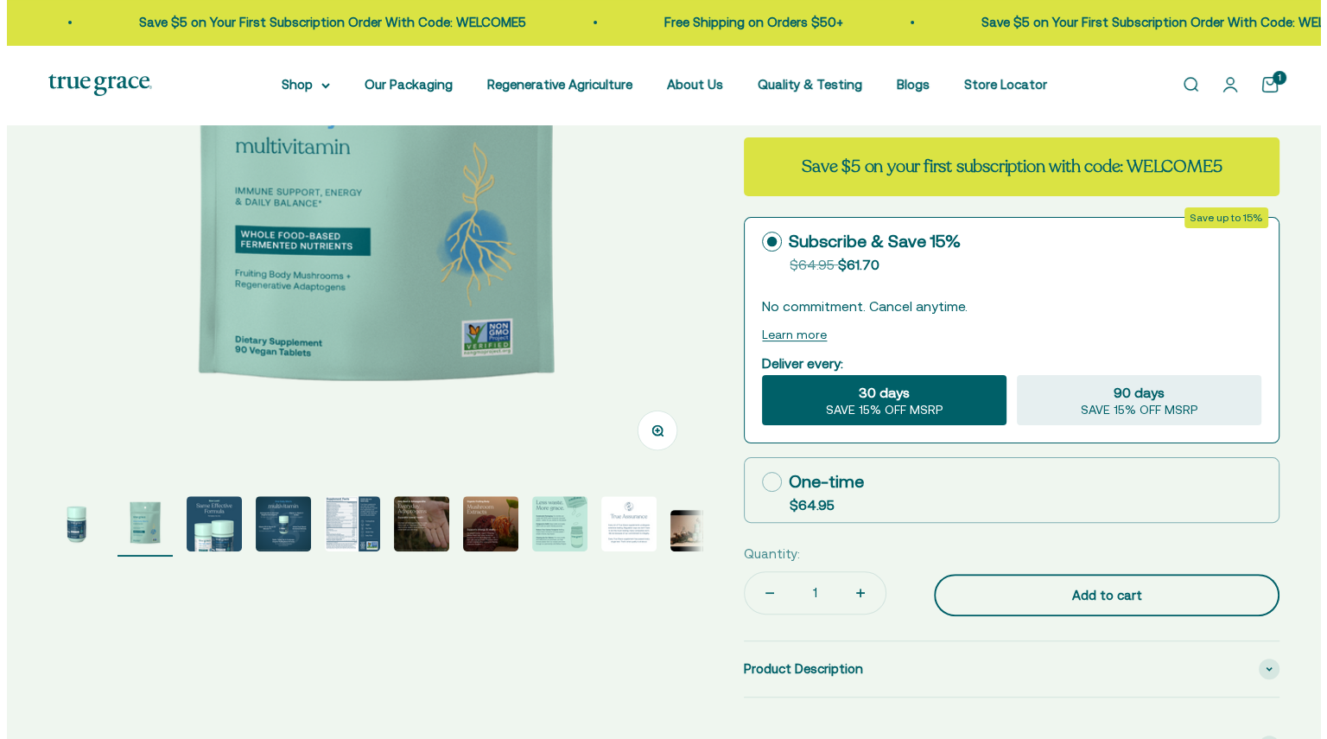
scroll to position [513, 0]
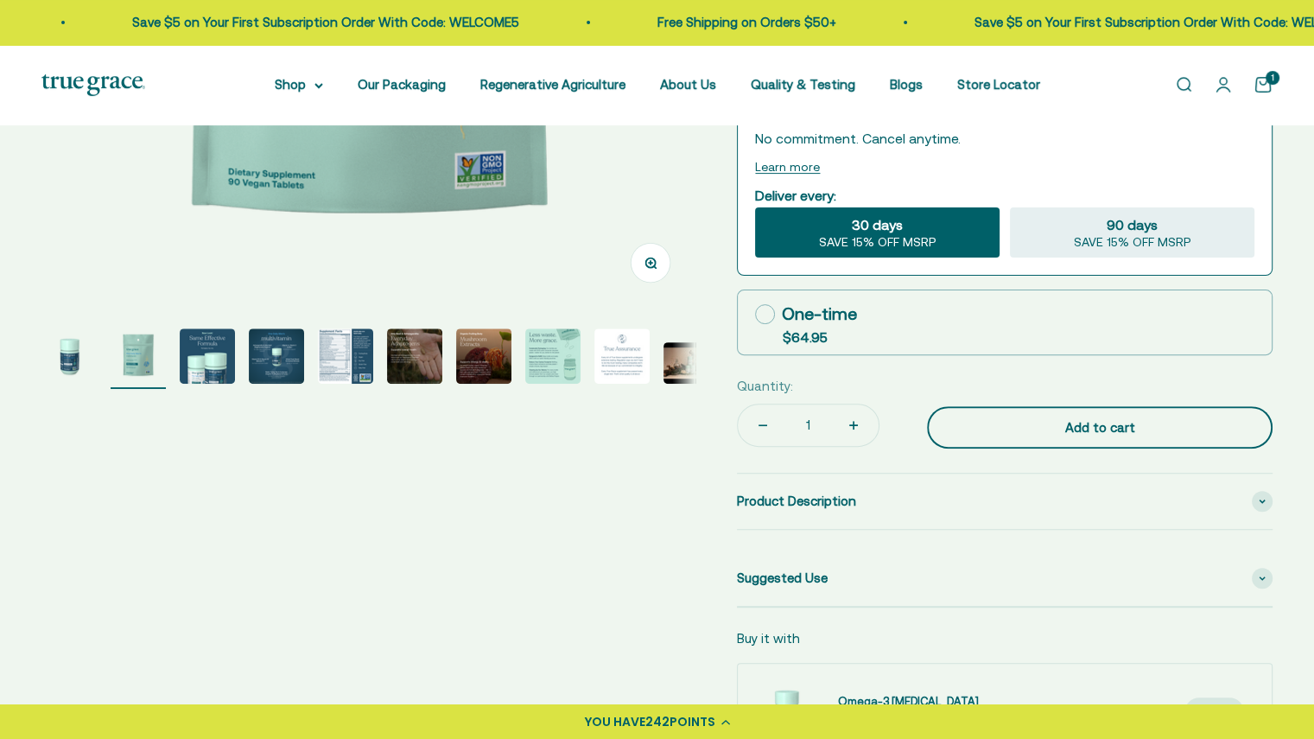
click at [966, 419] on div "Add to cart" at bounding box center [1099, 427] width 276 height 21
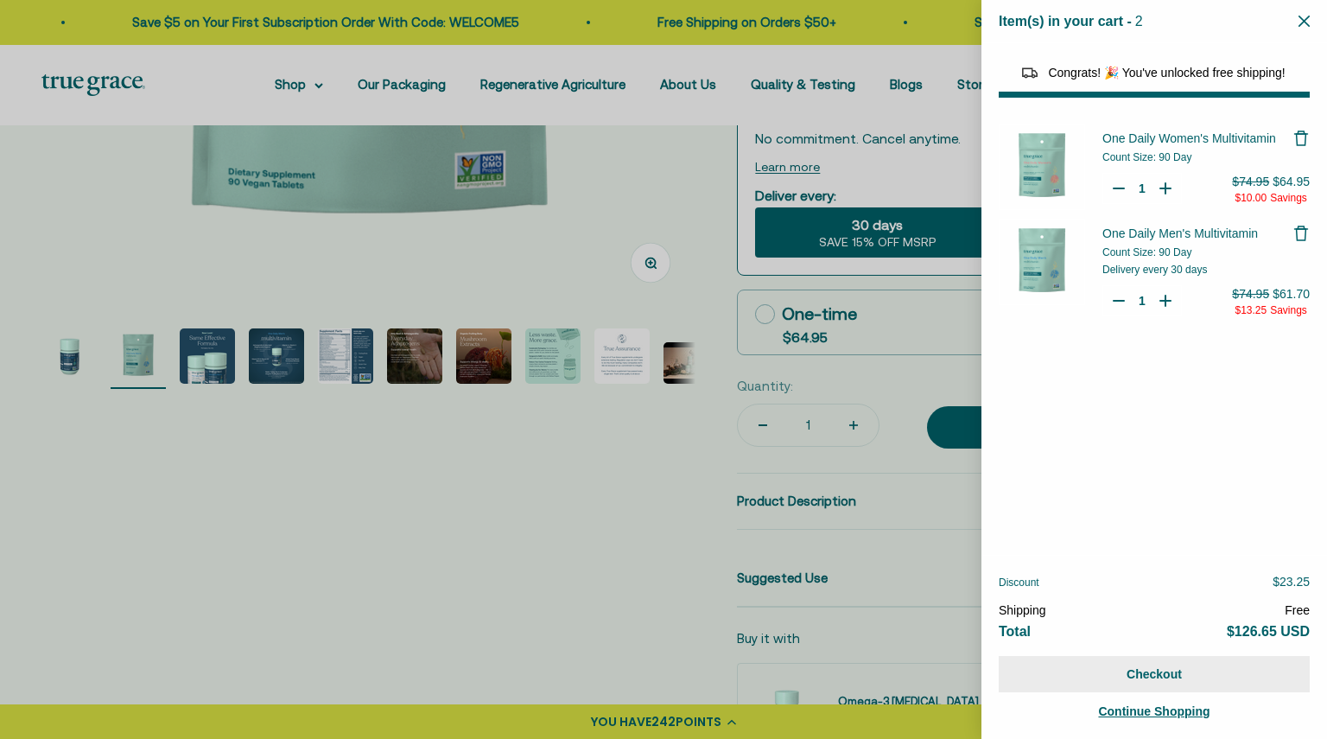
select select "44163639509206"
select select "46081230438614"
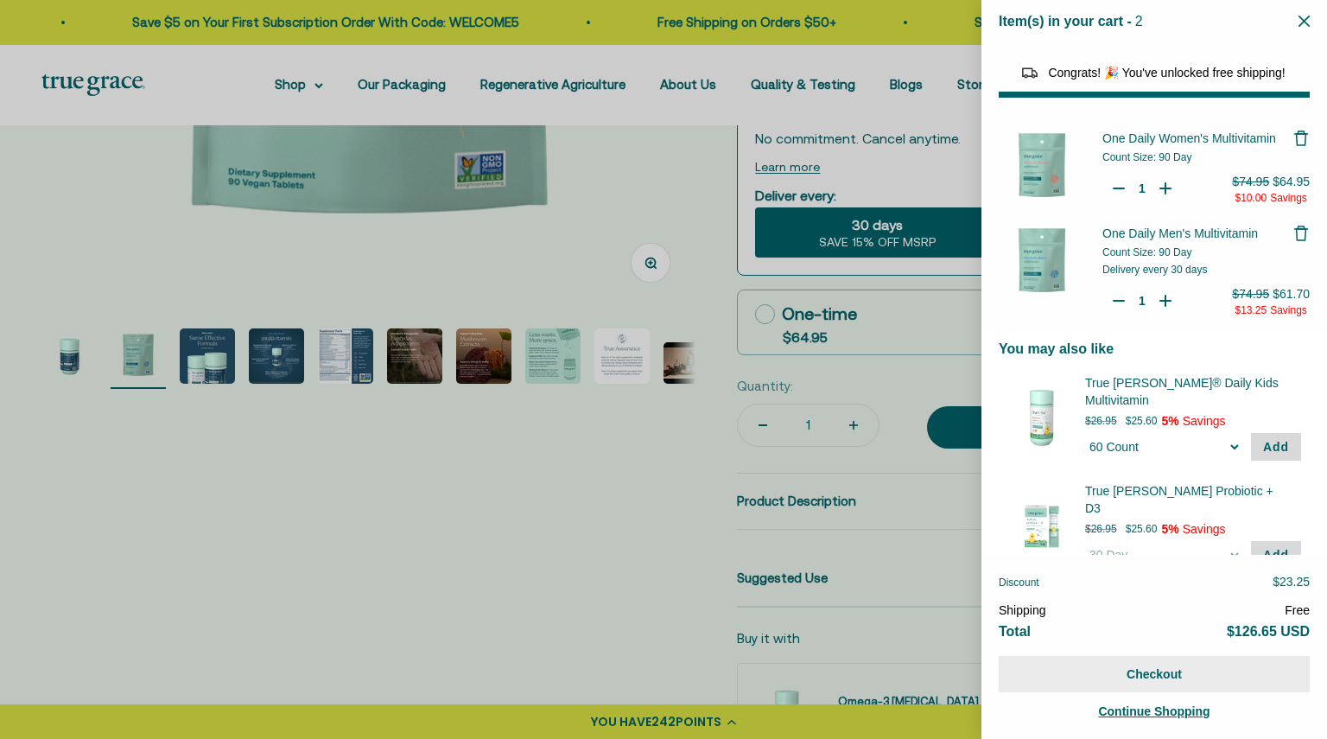
click at [1122, 677] on button "Checkout" at bounding box center [1154, 674] width 311 height 36
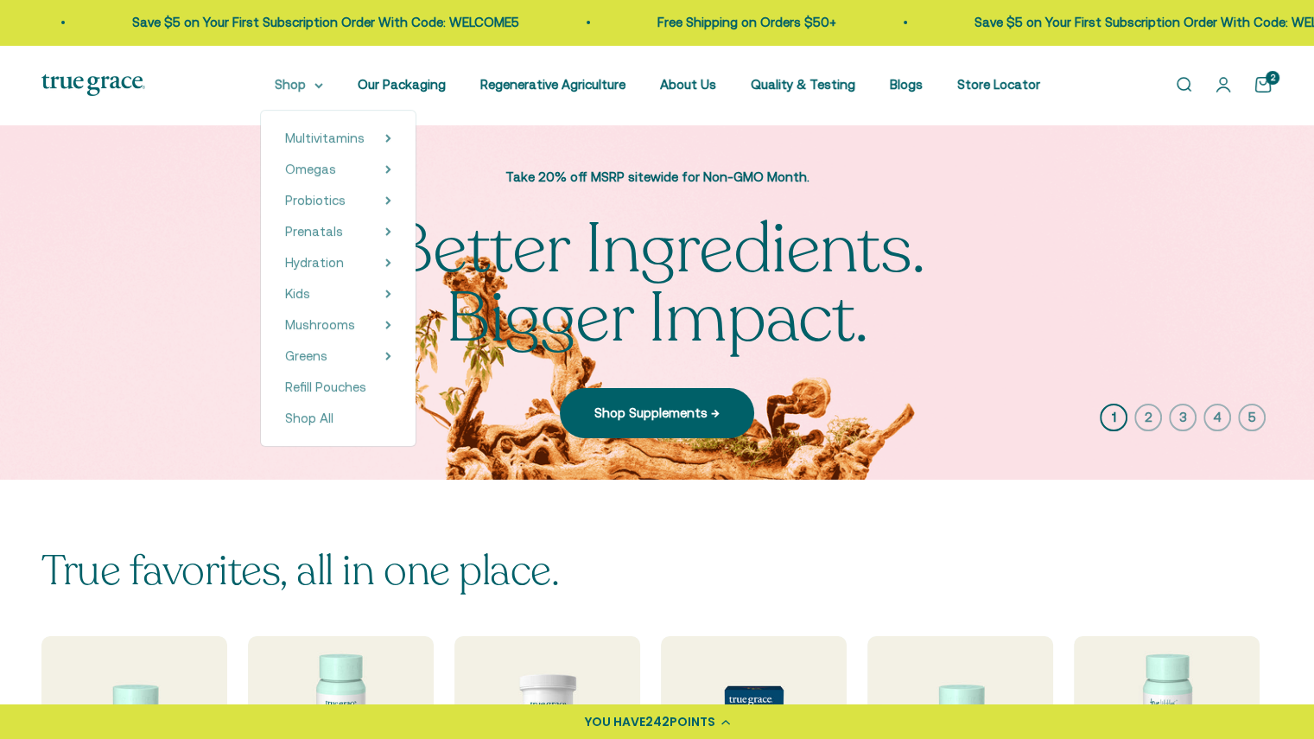
click at [314, 79] on summary "Shop" at bounding box center [299, 84] width 48 height 21
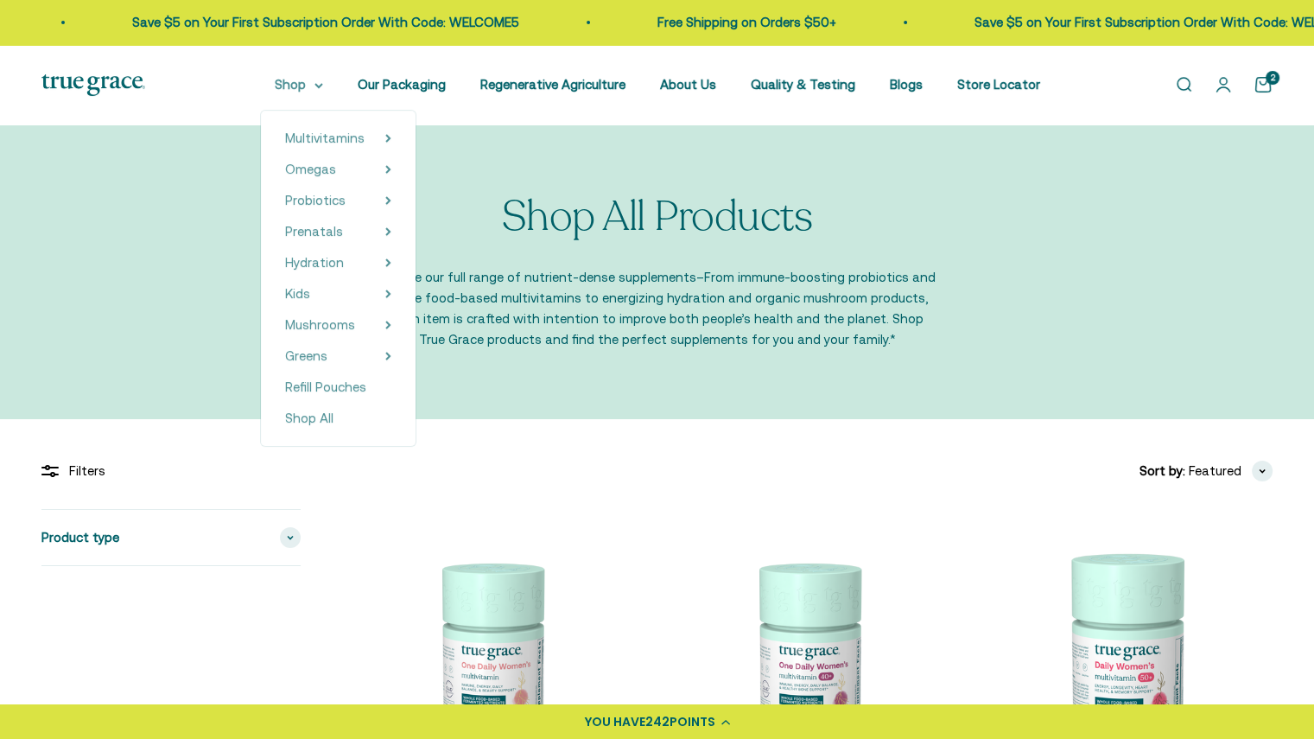
click at [314, 78] on summary "Shop" at bounding box center [299, 84] width 48 height 21
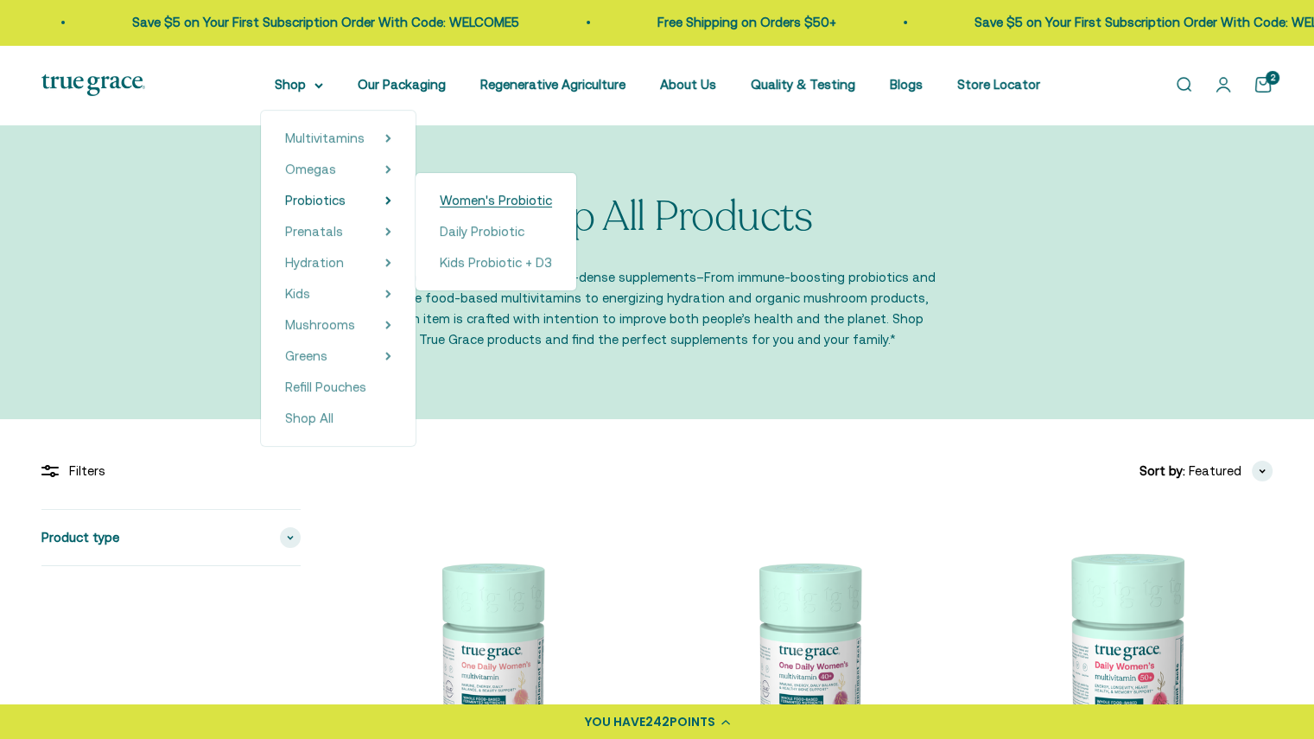
click at [456, 204] on span "Women's Probiotic" at bounding box center [496, 200] width 112 height 15
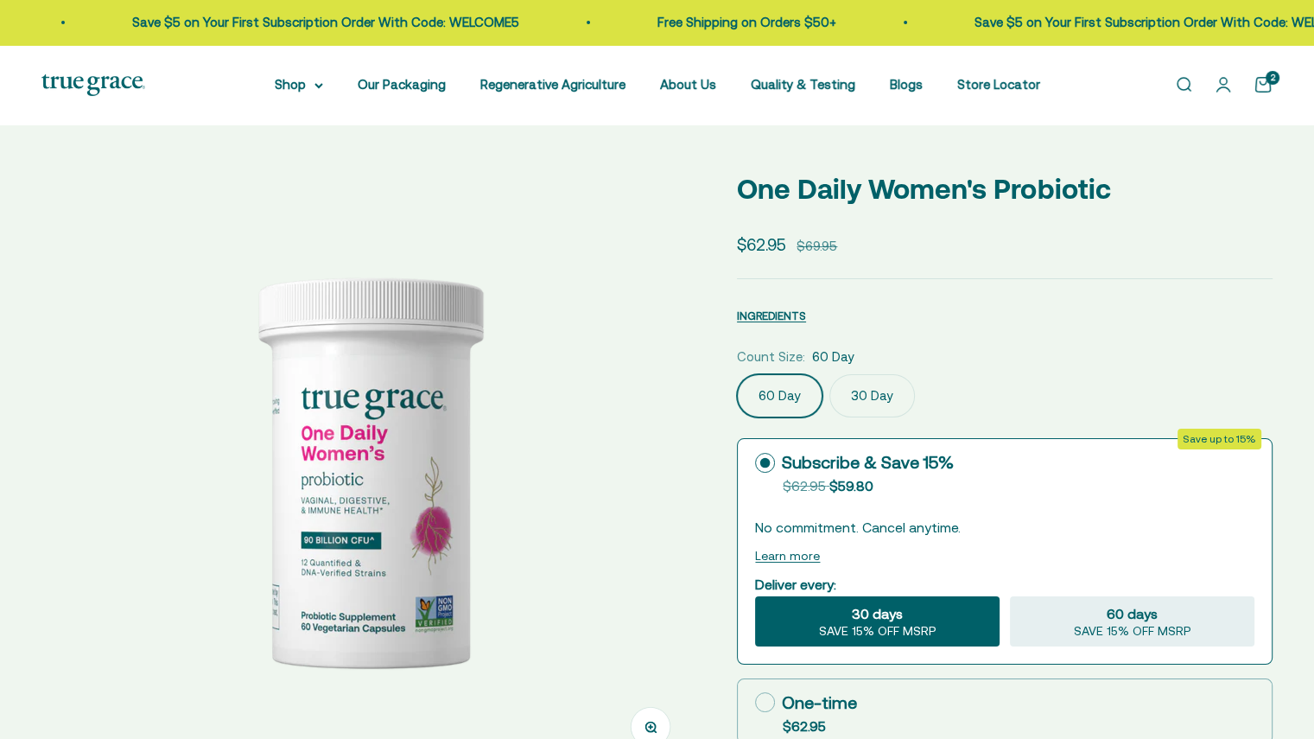
select select "3"
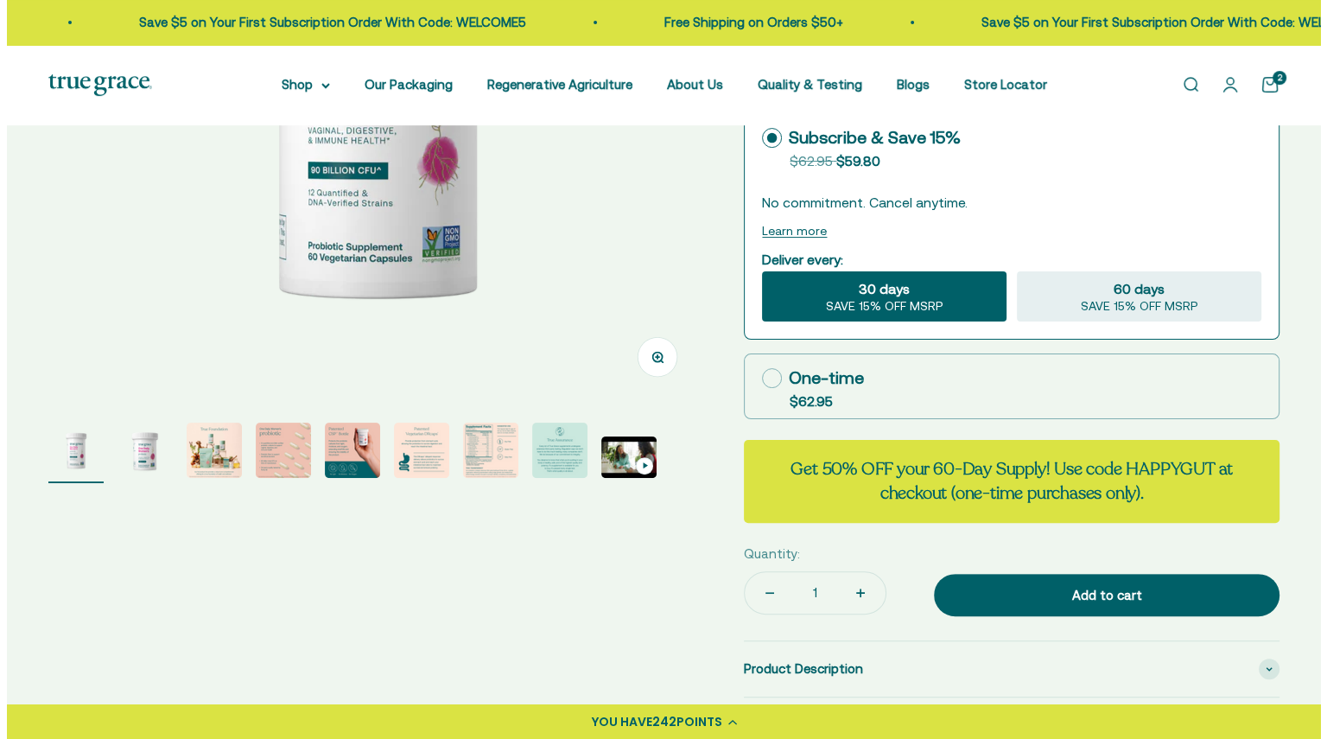
scroll to position [377, 0]
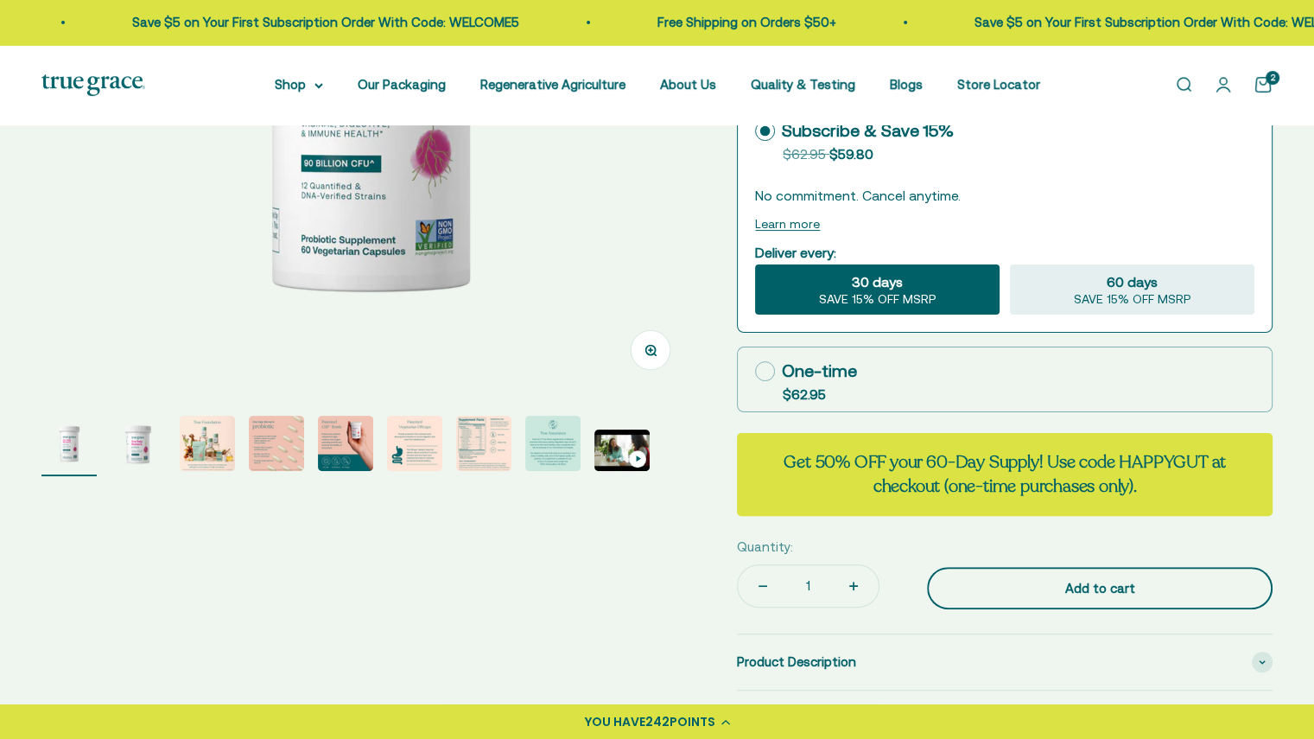
click at [996, 578] on div "Add to cart" at bounding box center [1099, 588] width 276 height 21
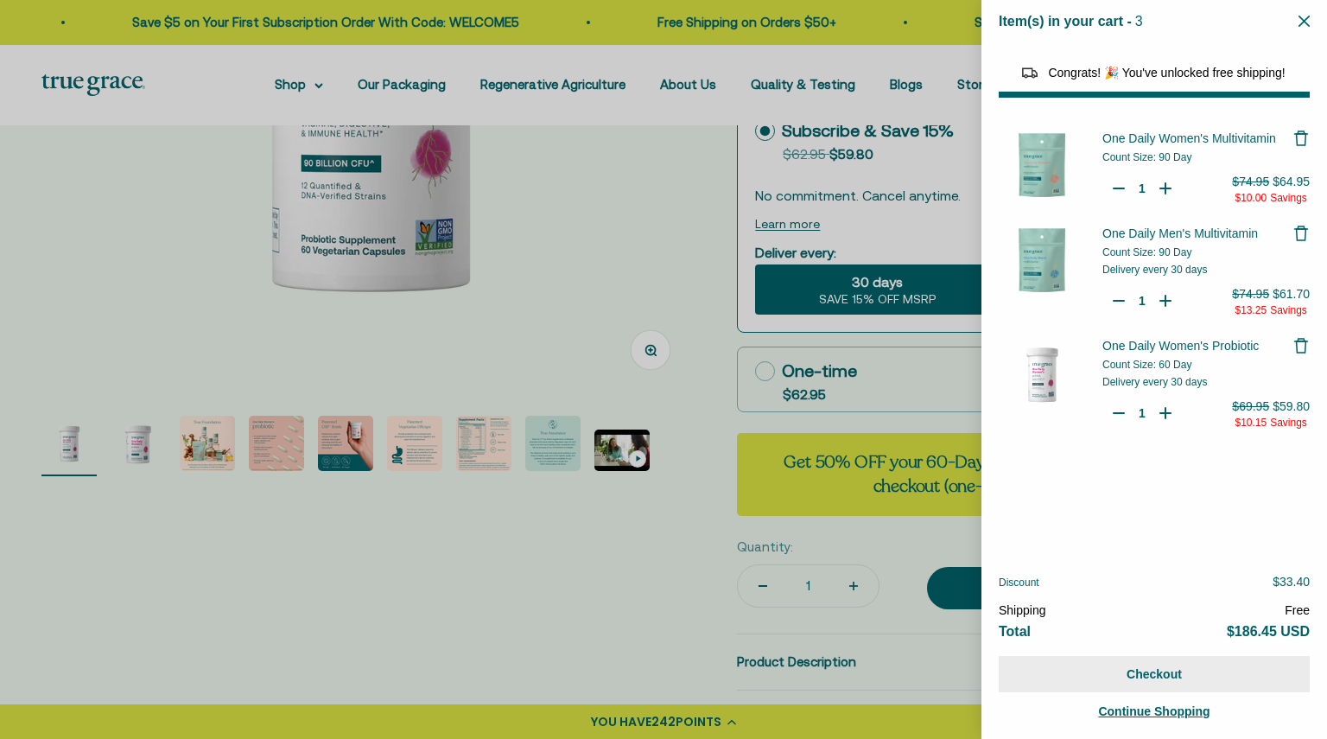
select select "44163639509206"
select select "46081230438614"
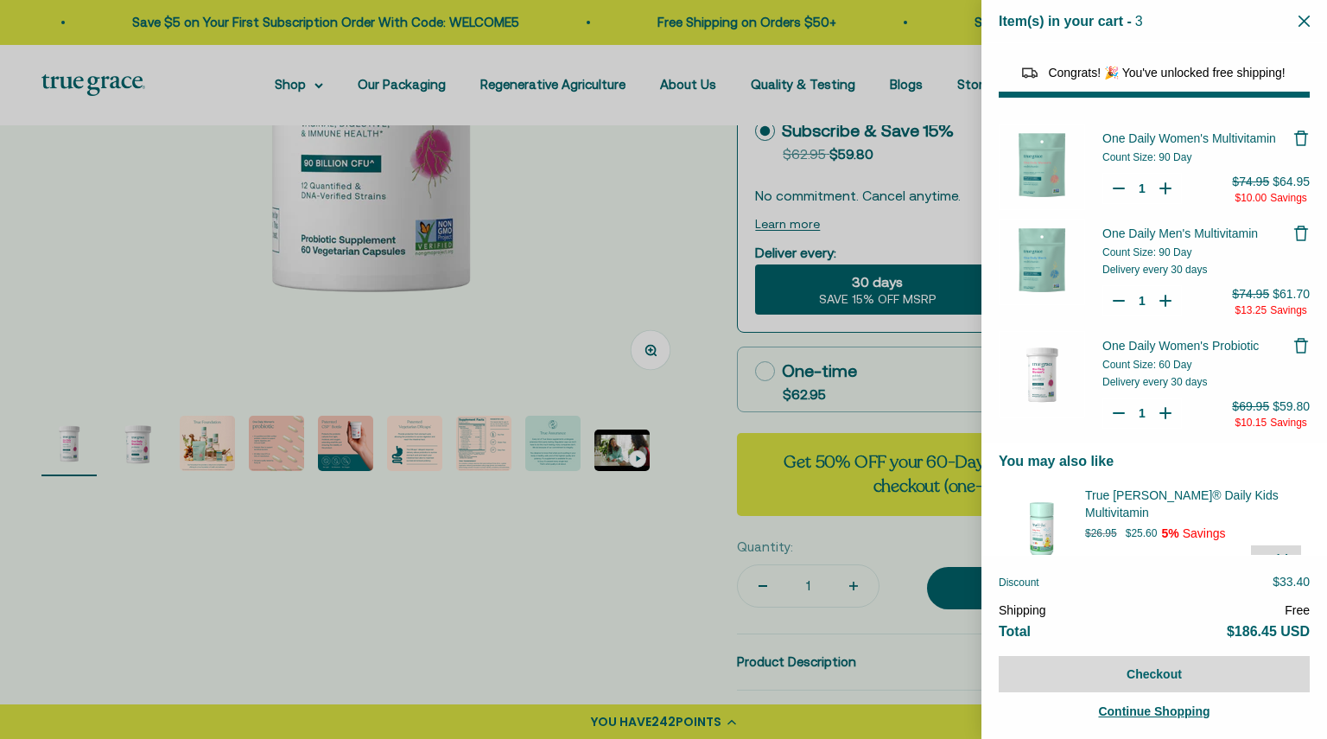
click at [1102, 191] on div "Quantity Decrease One Daily Women's Multivitamin 1 Increase One Daily Women's M…" at bounding box center [1141, 188] width 79 height 31
type input "0"
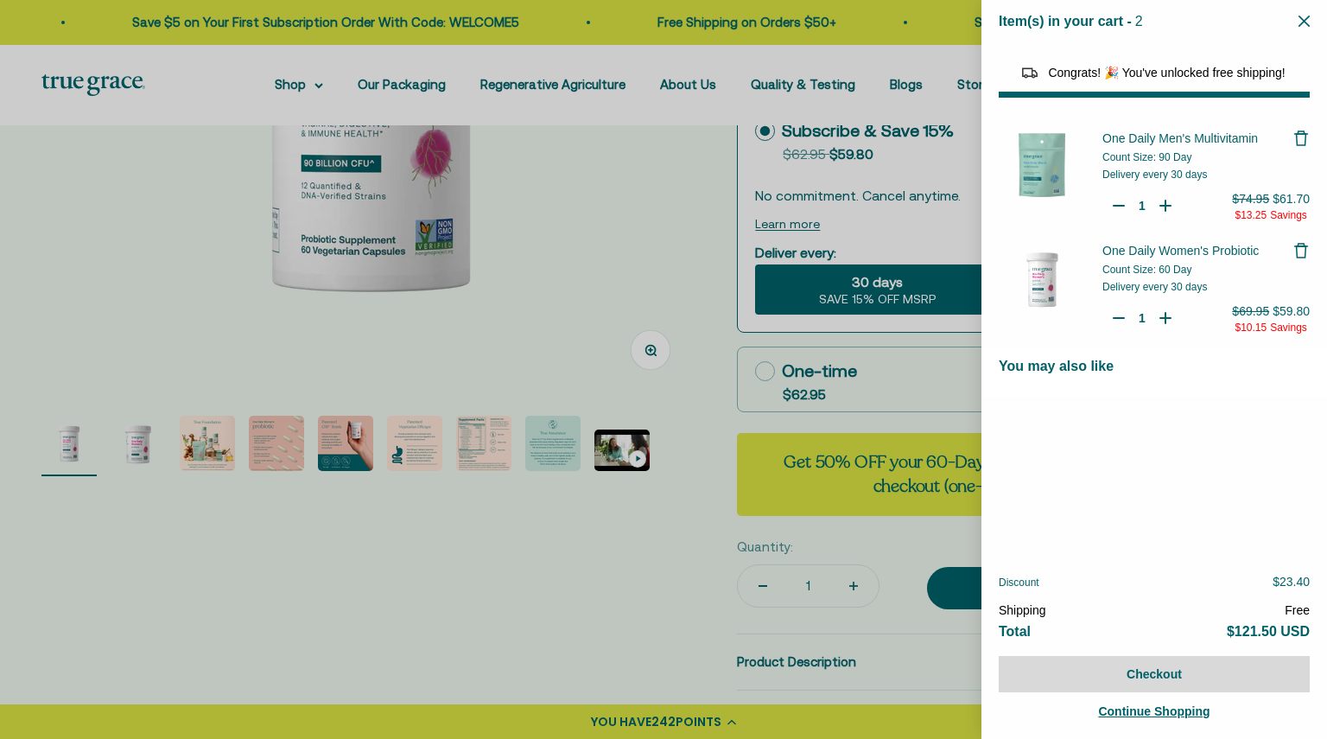
select select "40058346897600"
select select "44878192410838"
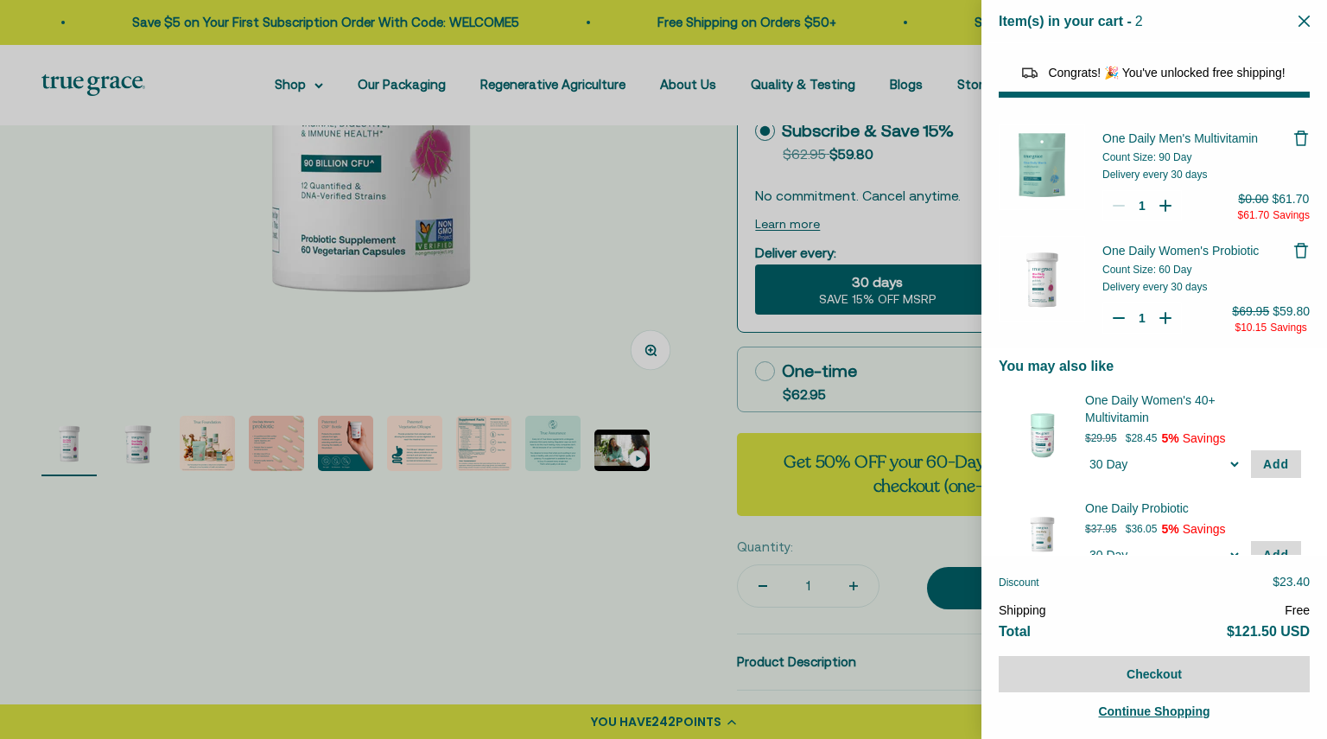
type input "0"
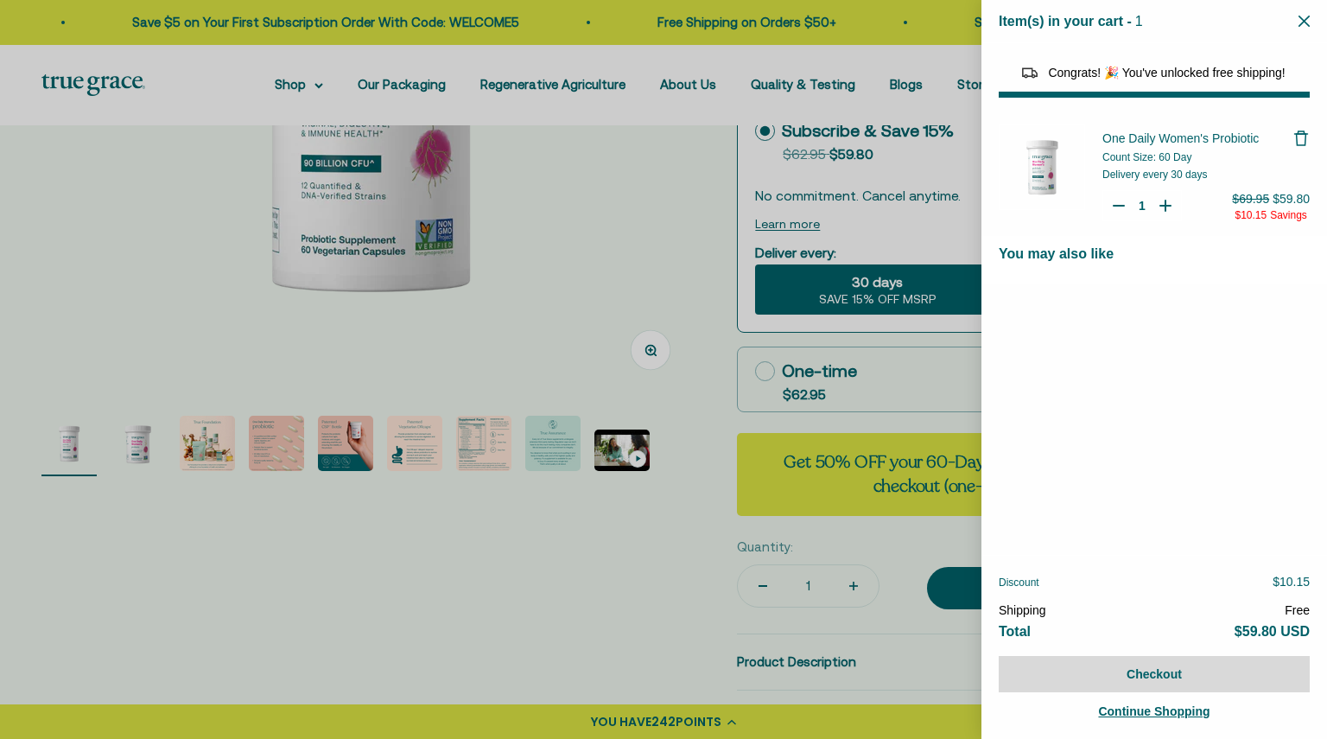
select select "40055698129088"
select select "44882806636758"
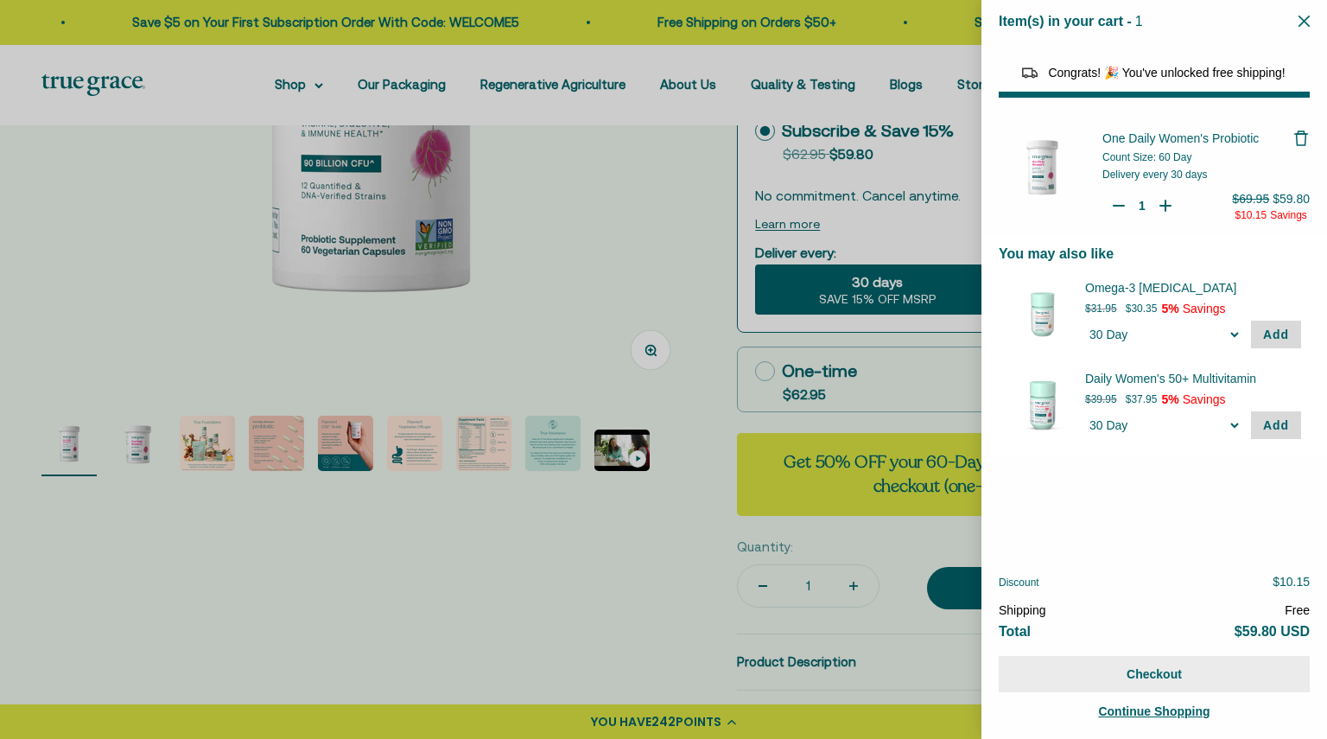
click at [1199, 676] on button "Checkout" at bounding box center [1154, 674] width 311 height 36
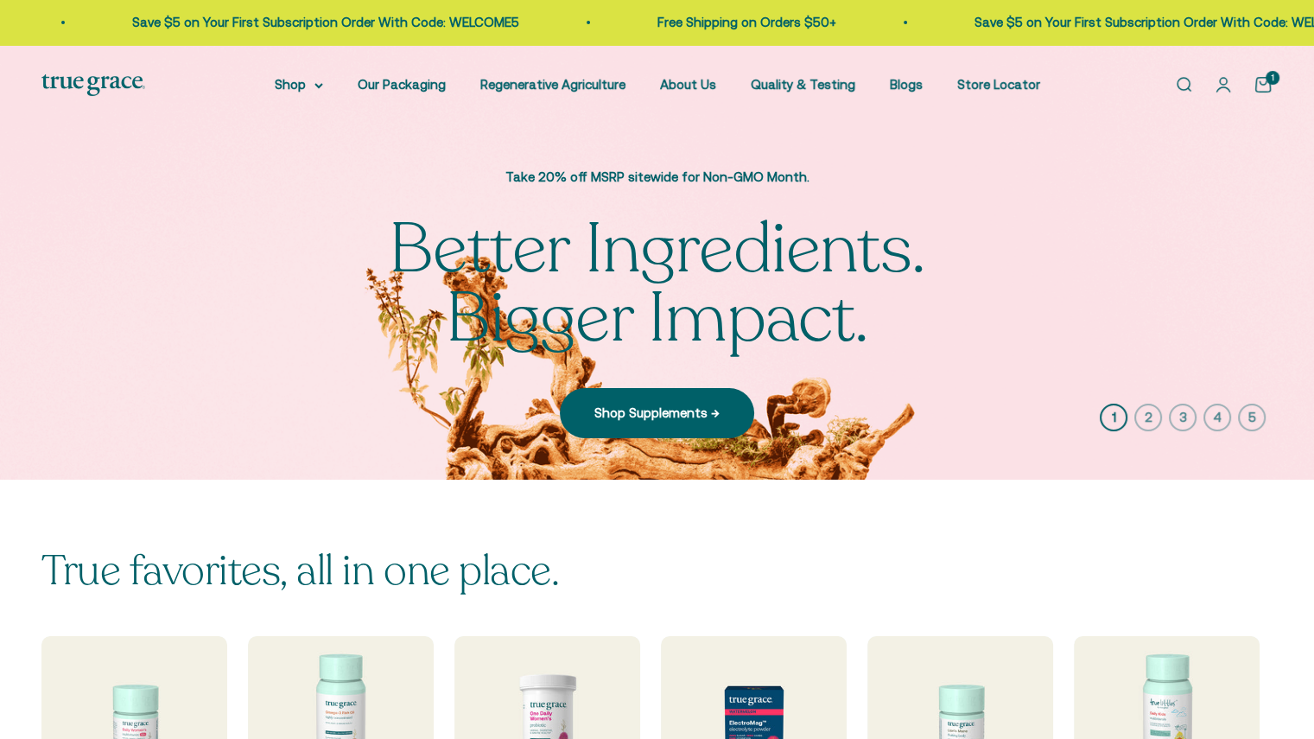
click at [1264, 82] on link "Open cart 1" at bounding box center [1262, 84] width 19 height 19
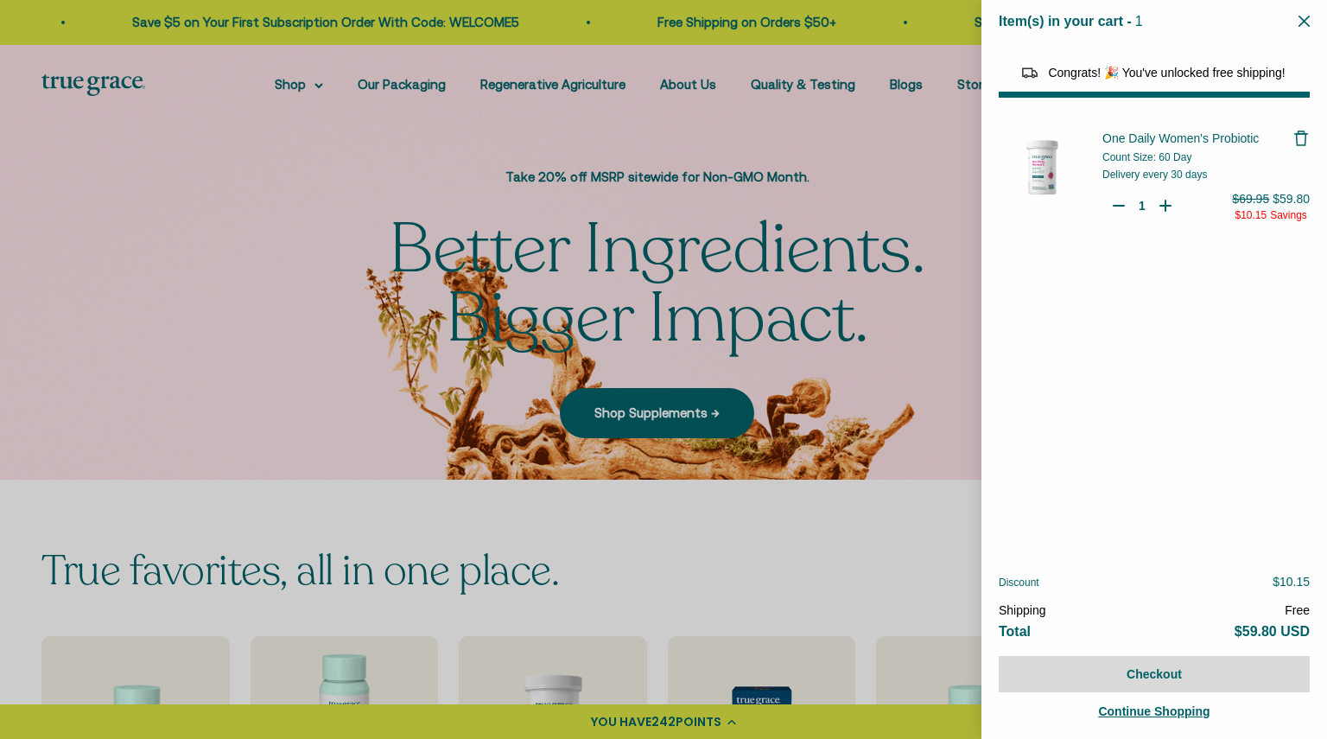
select select "40055698129088"
select select "44882806636758"
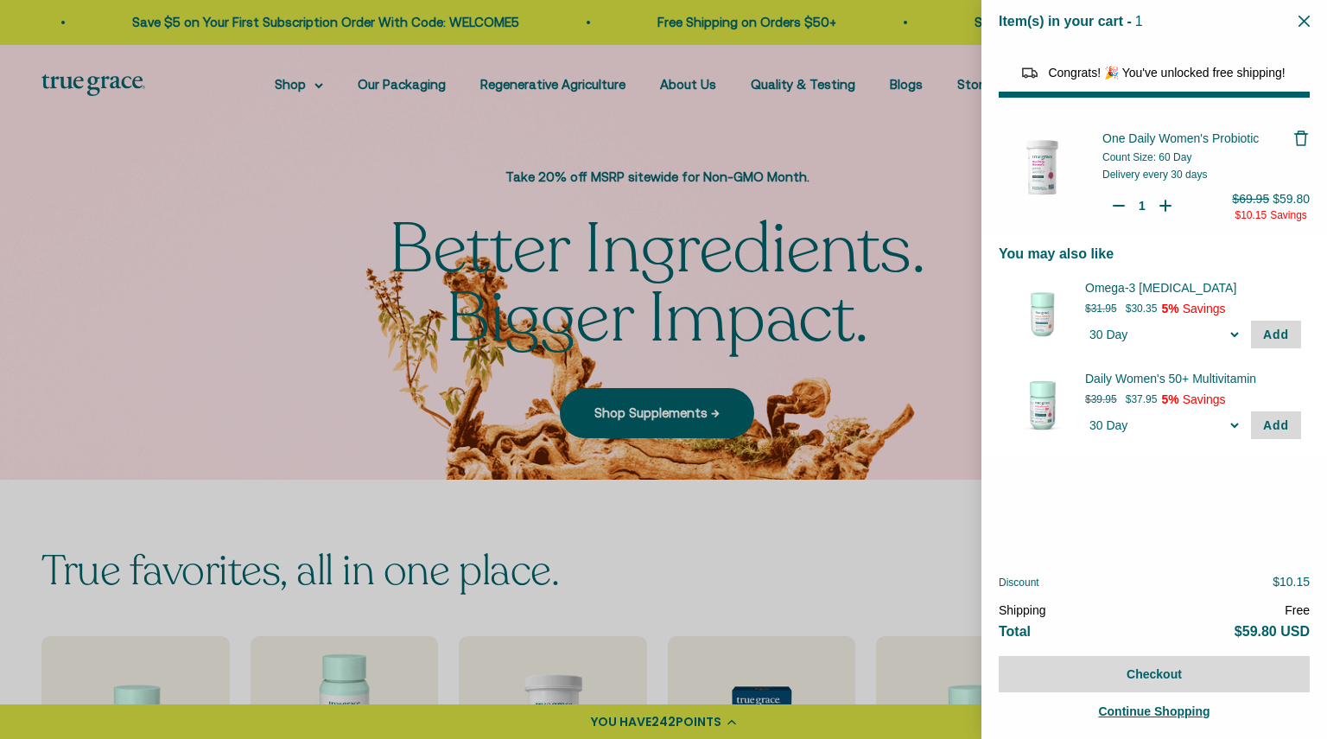
click at [1107, 210] on div "Quantity Decrease One Daily Women's Probiotic 1 Increase One Daily Women's Prob…" at bounding box center [1141, 205] width 79 height 31
type input "0"
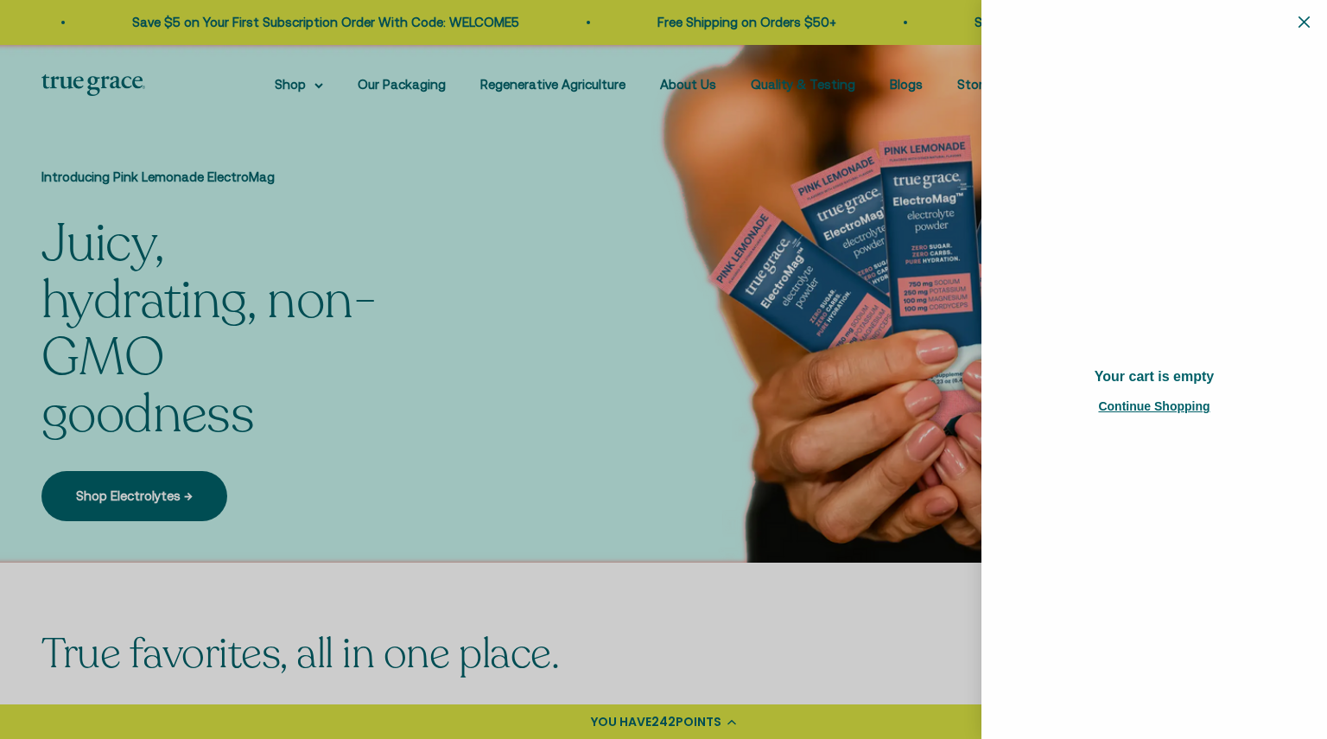
click at [1303, 20] on icon "Close" at bounding box center [1303, 21] width 11 height 11
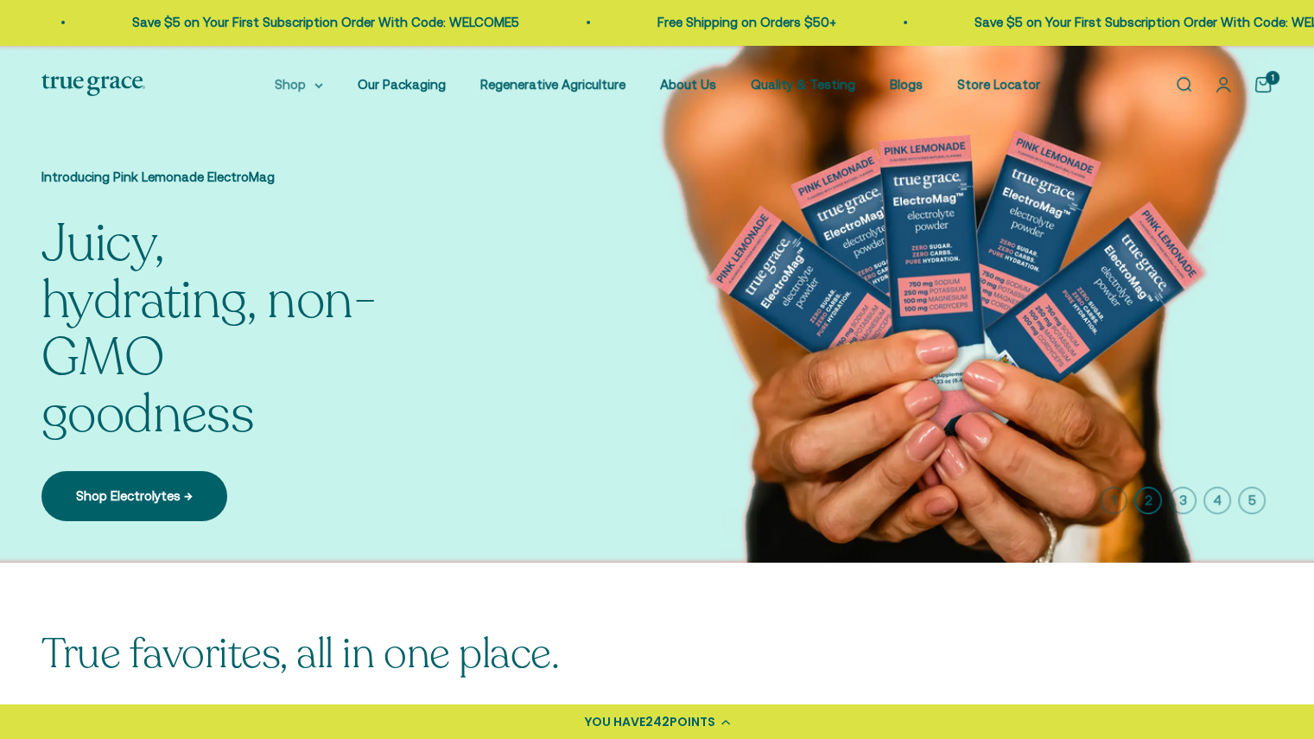
click at [308, 89] on summary "Shop" at bounding box center [299, 84] width 48 height 21
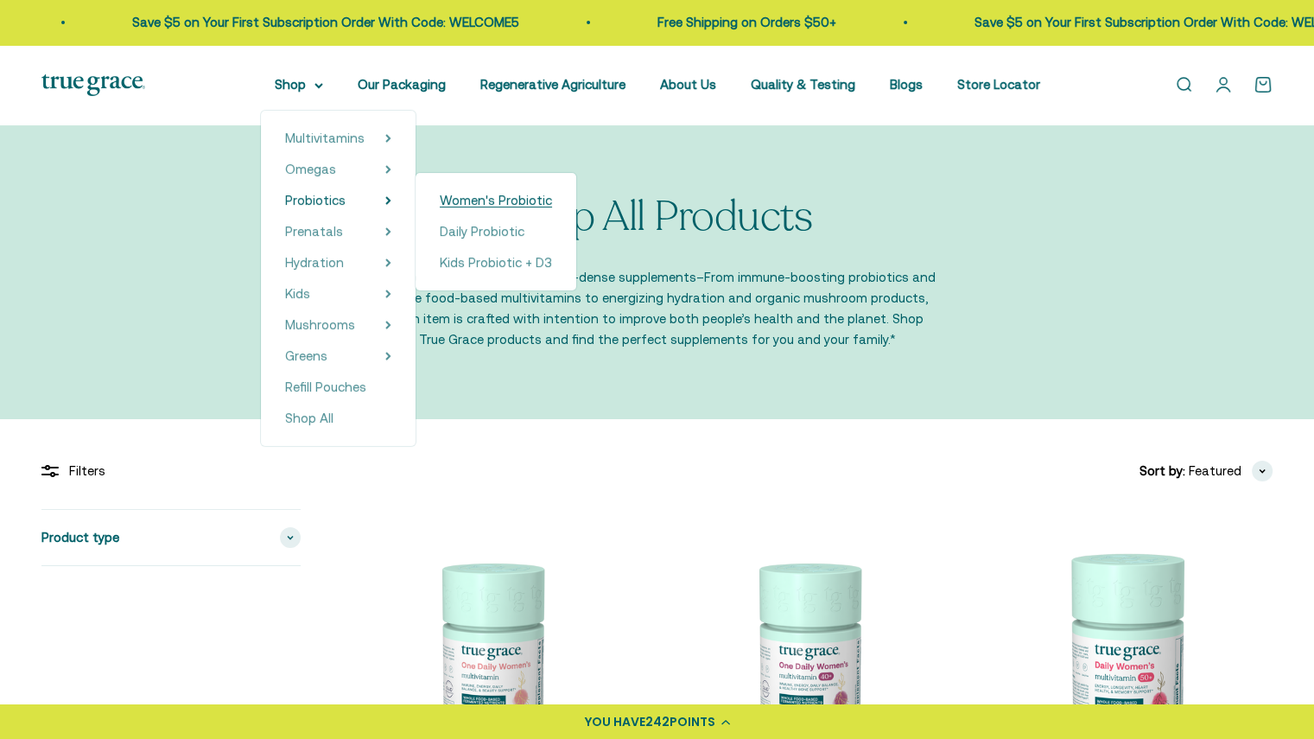
click at [484, 203] on span "Women's Probiotic" at bounding box center [496, 200] width 112 height 15
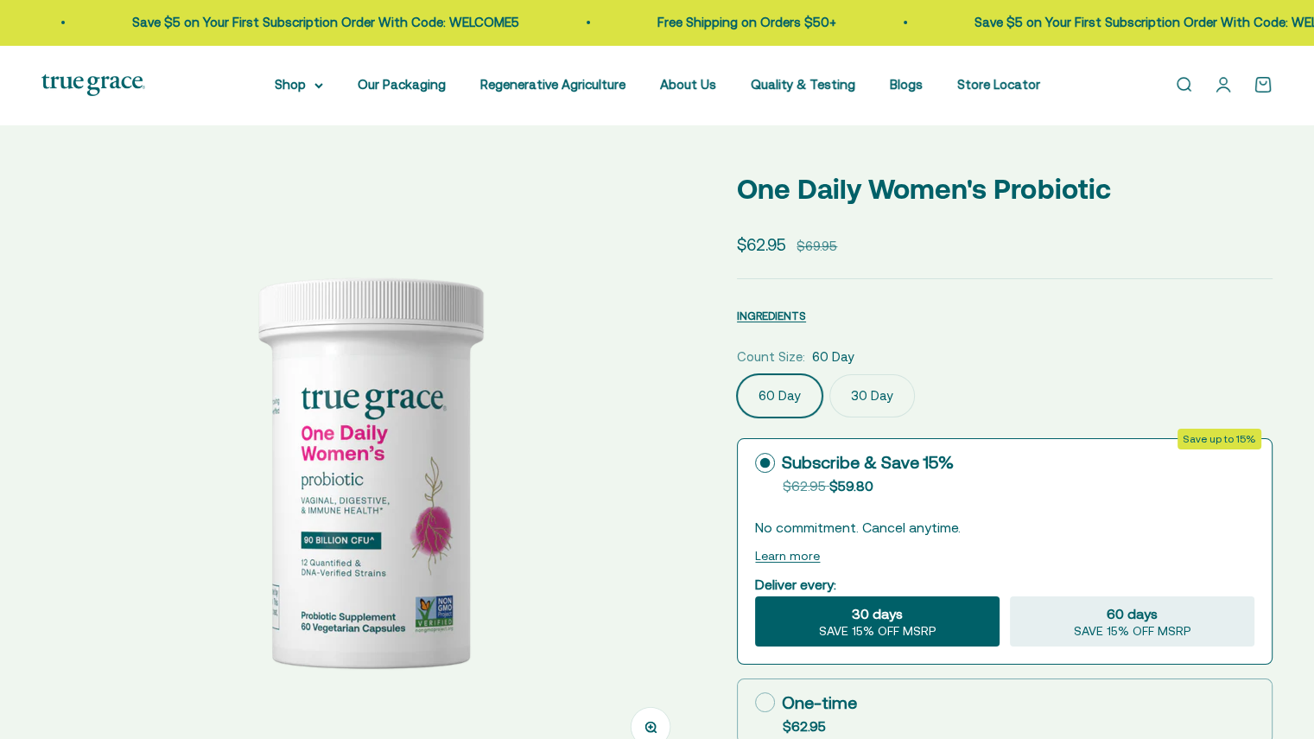
select select "3"
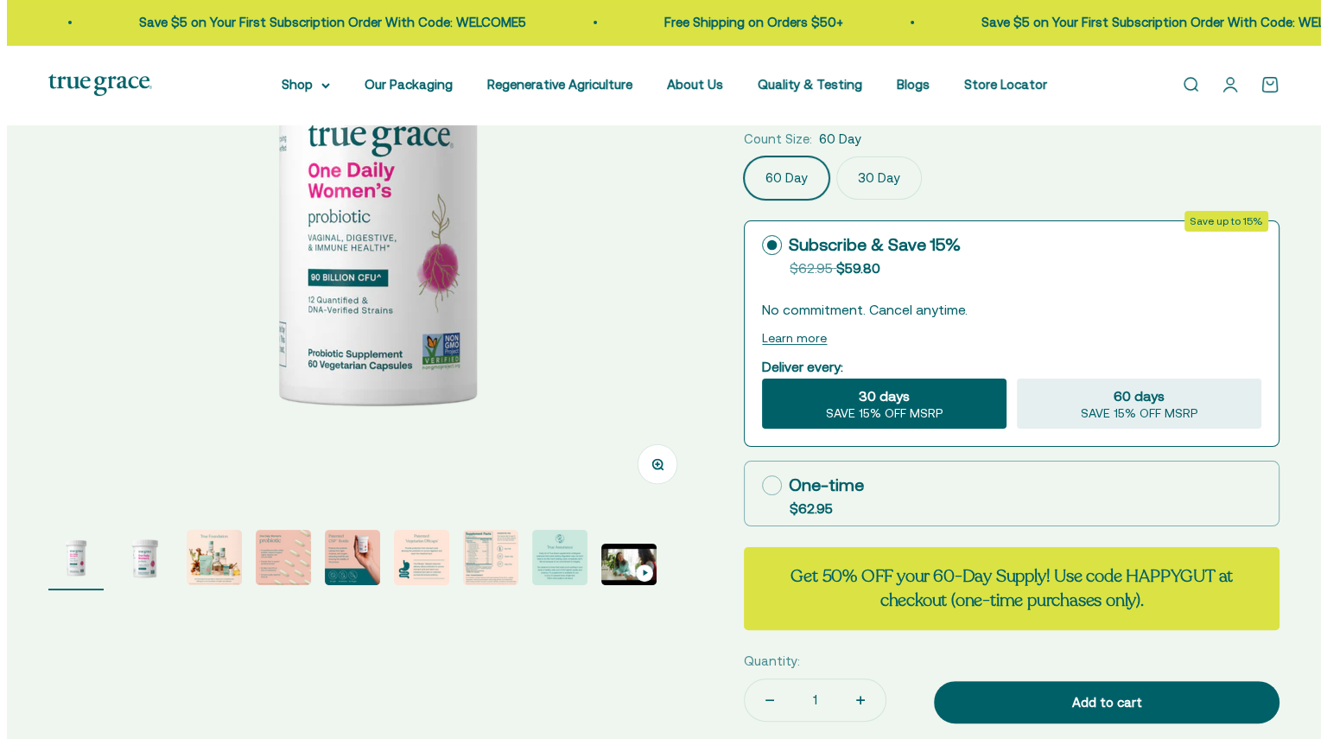
scroll to position [269, 0]
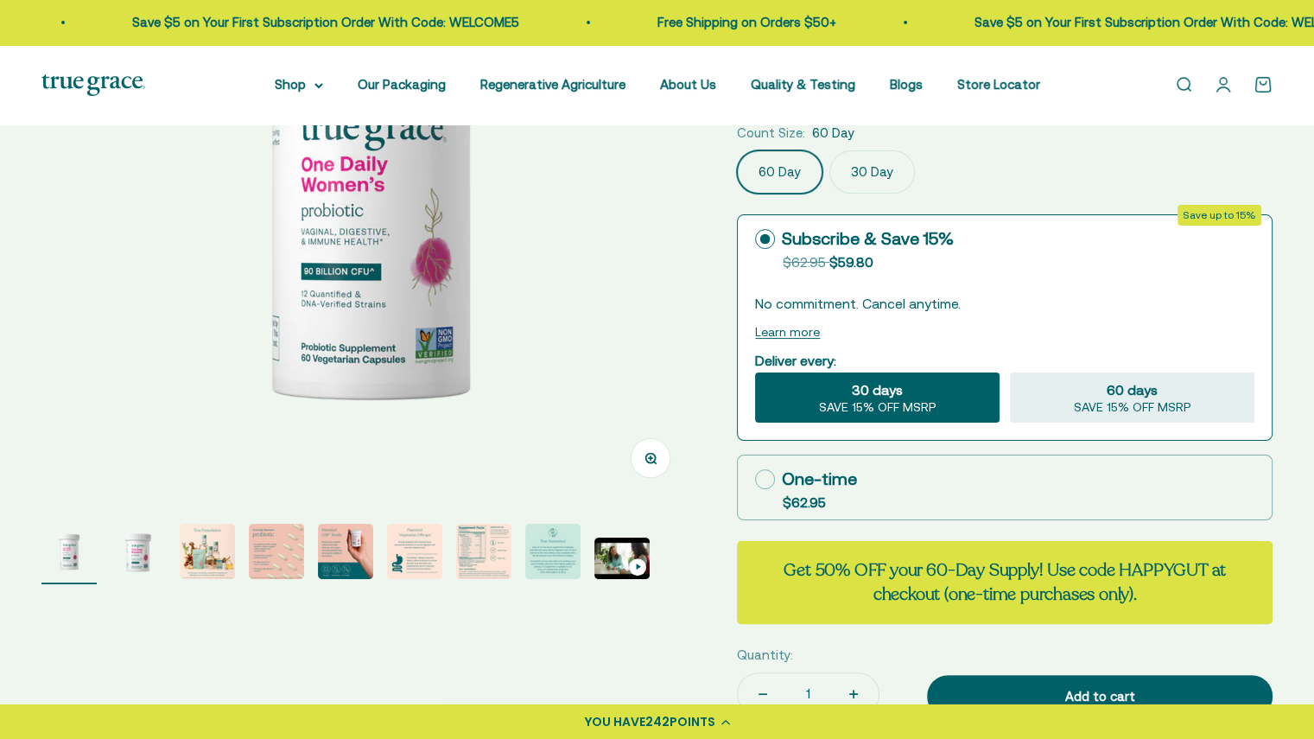
click at [855, 488] on label "One-time $62.95" at bounding box center [1005, 487] width 534 height 64
click at [755, 479] on input "One-time $62.95" at bounding box center [754, 479] width 1 height 1
radio input "true"
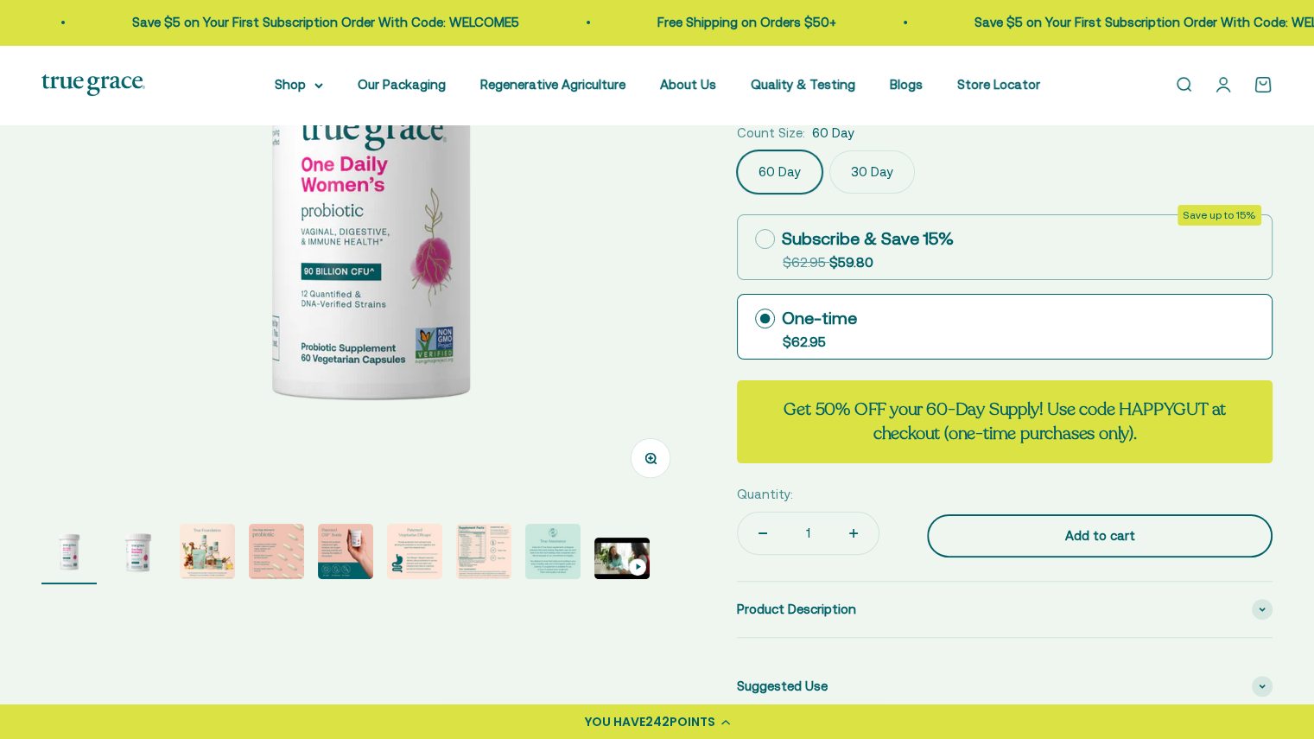
click at [979, 536] on div "Add to cart" at bounding box center [1099, 535] width 276 height 21
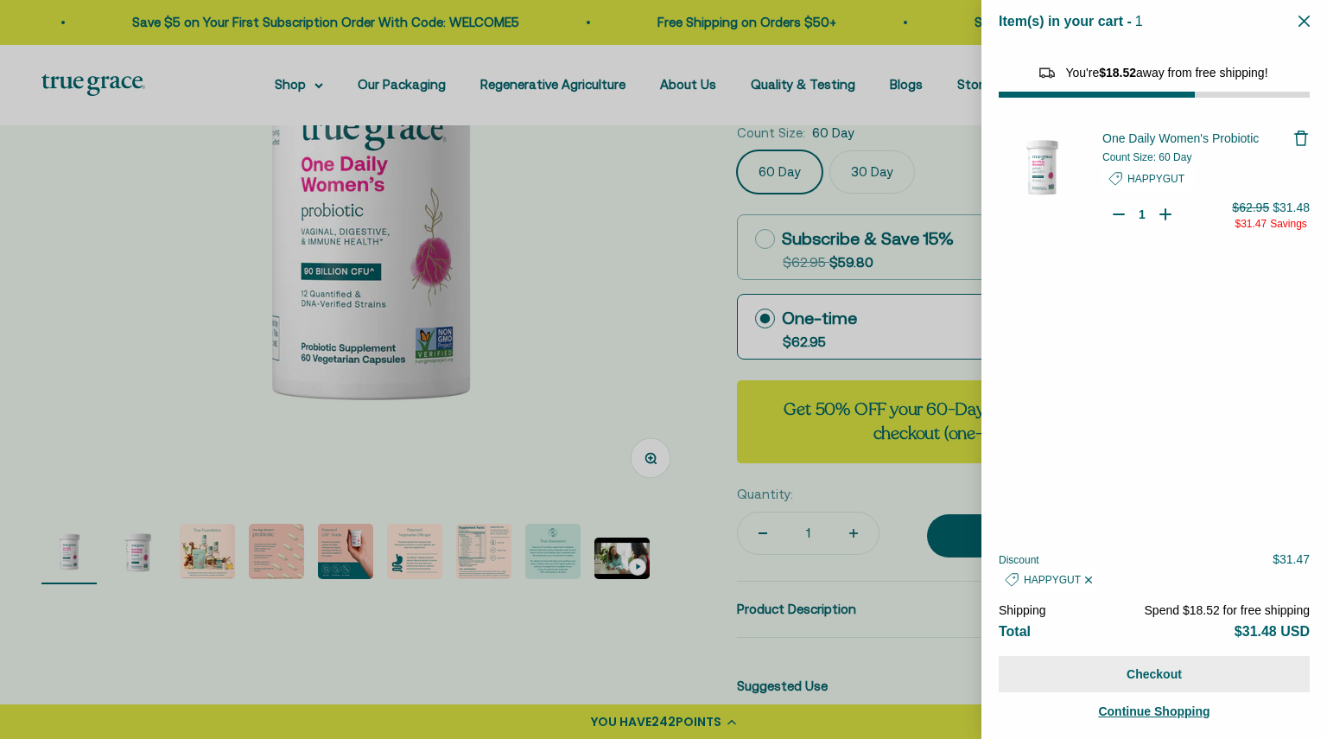
click at [1061, 675] on button "Checkout" at bounding box center [1154, 674] width 311 height 36
select select "40055698129088"
select select "44882806636758"
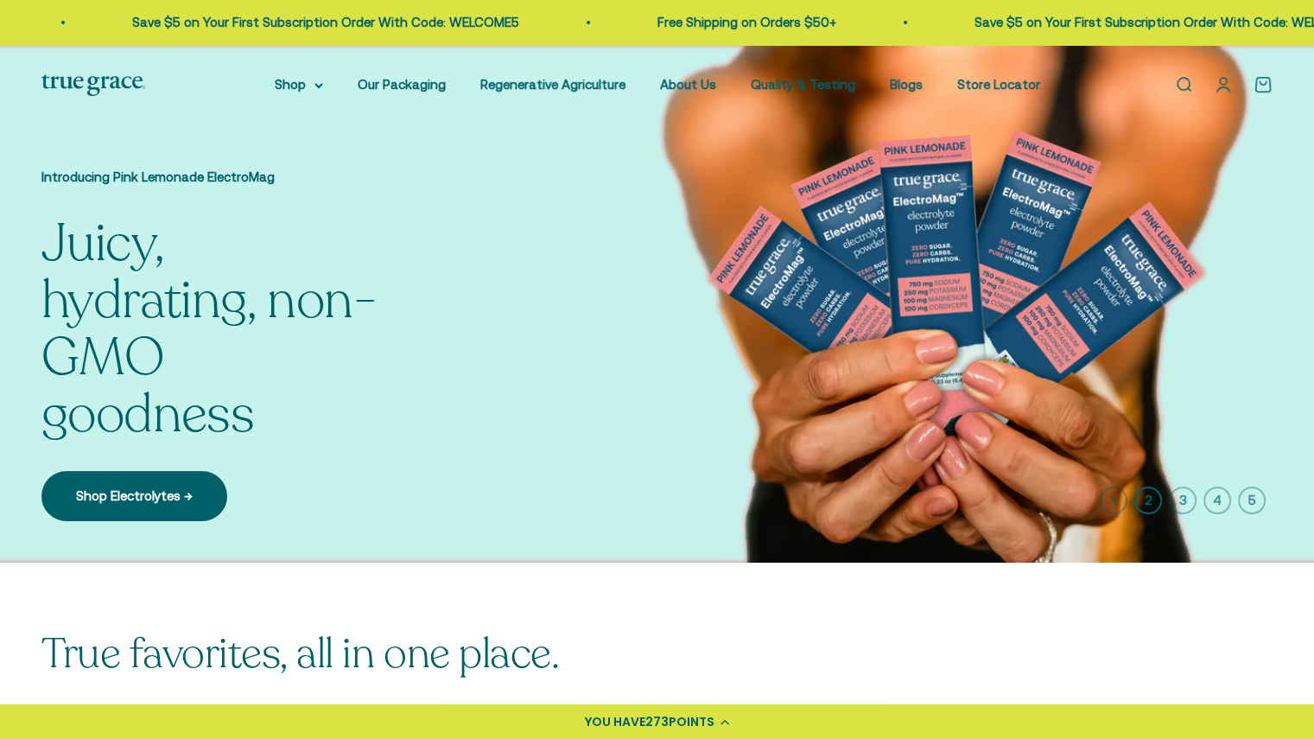
click at [1214, 79] on link "Open account page" at bounding box center [1223, 84] width 19 height 19
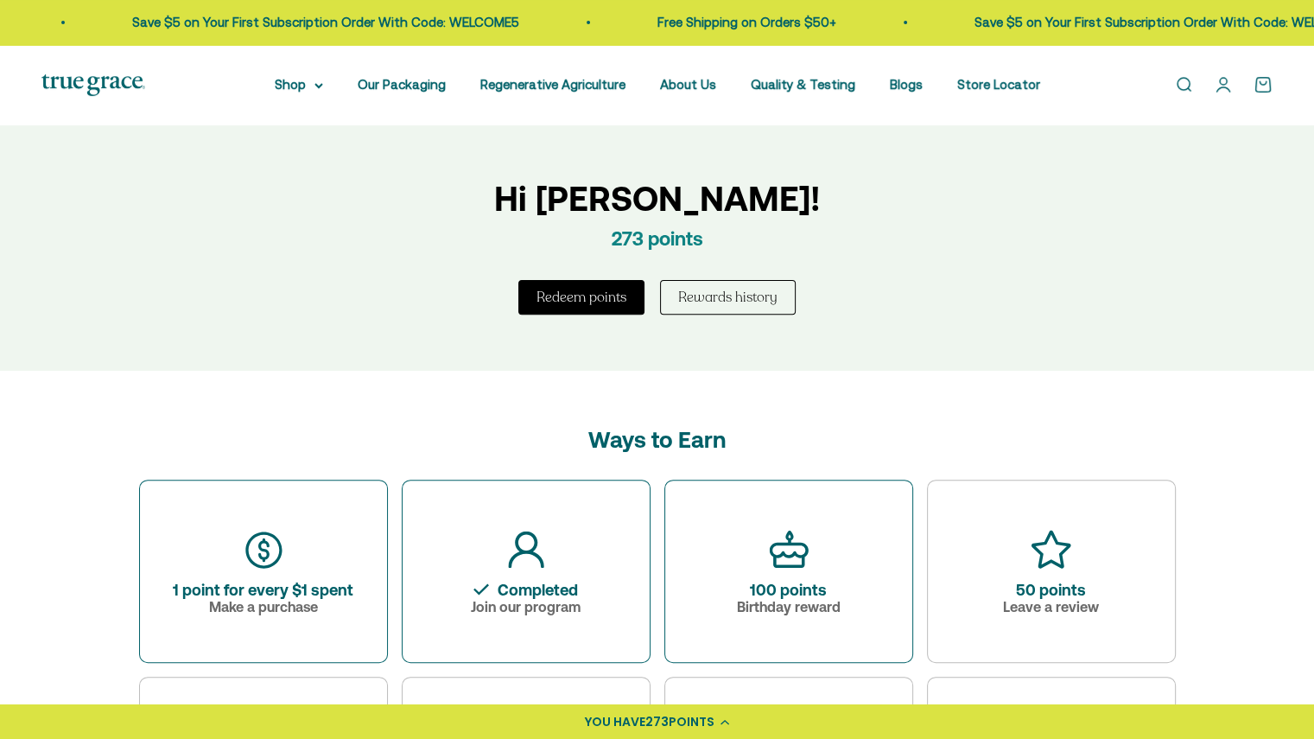
scroll to position [833, 0]
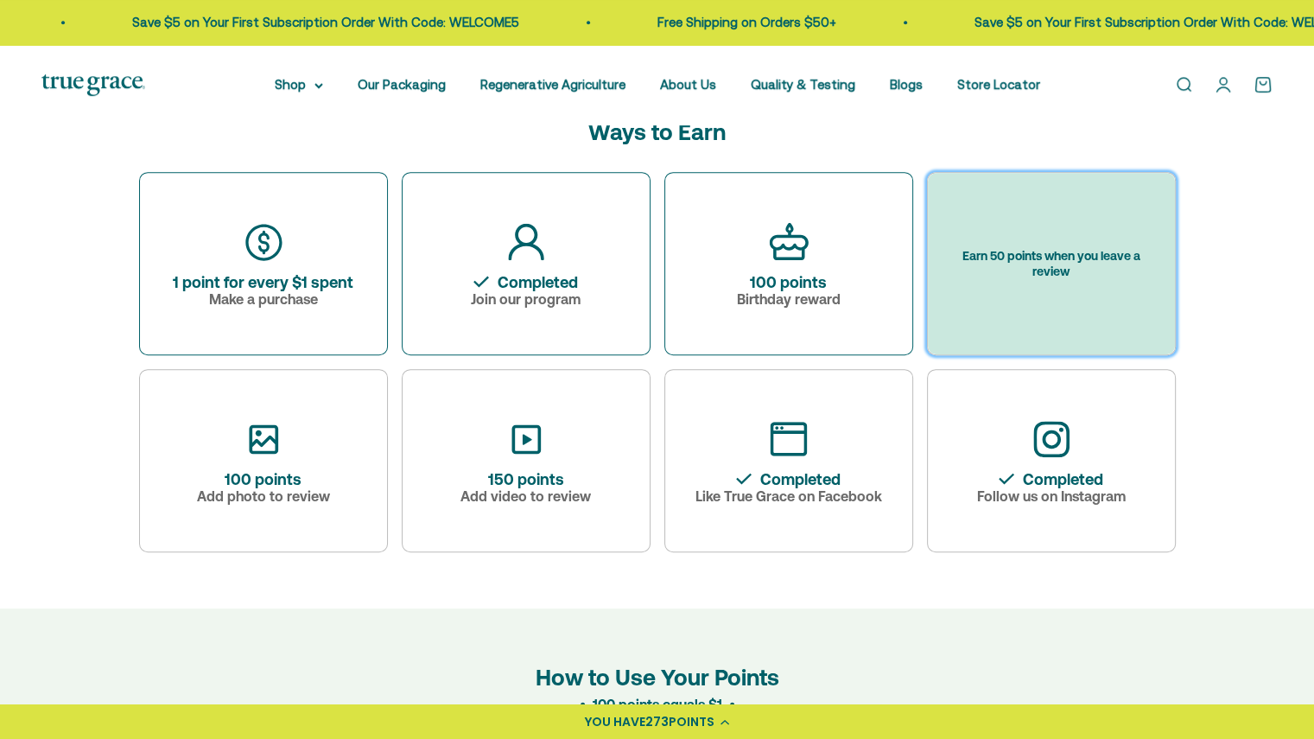
click at [979, 188] on div "Earn 50 points when you leave a review" at bounding box center [1051, 263] width 247 height 181
click at [997, 238] on div "Earn 50 points when you leave a review" at bounding box center [1051, 263] width 247 height 181
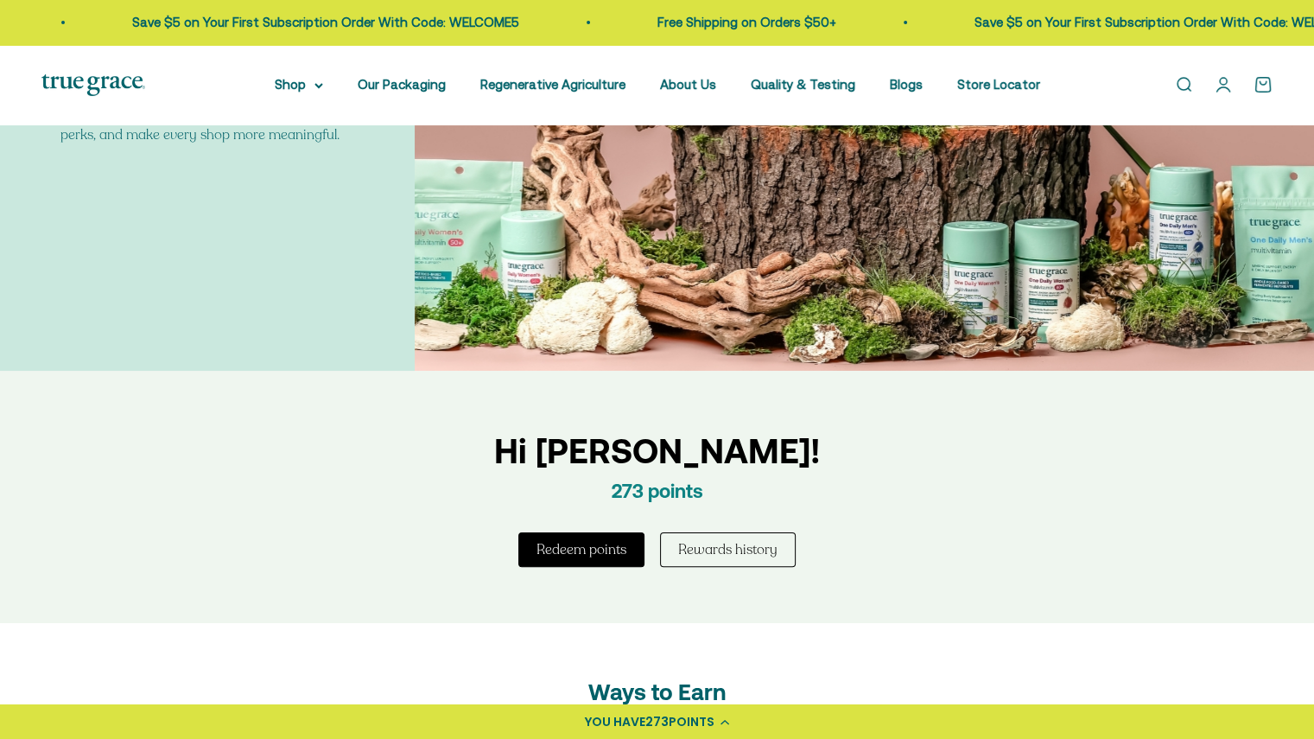
scroll to position [403, 0]
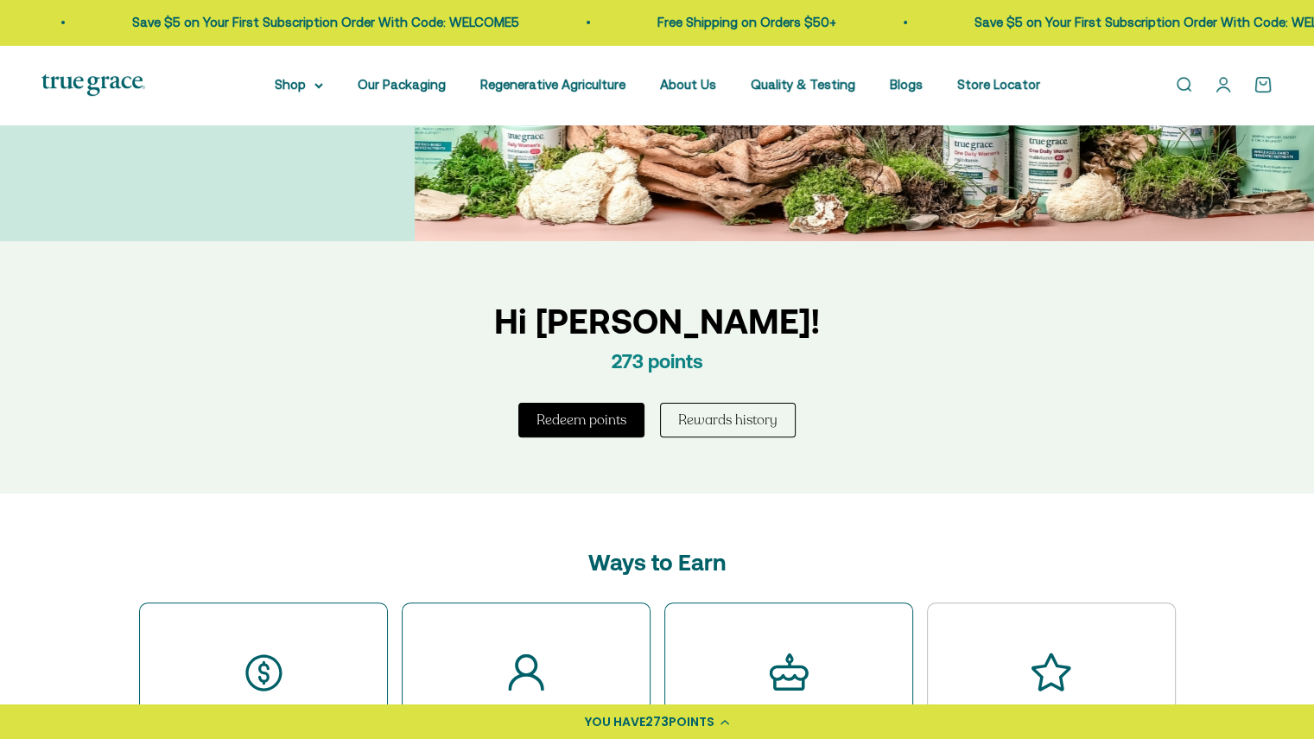
click at [735, 398] on div "Hi [PERSON_NAME]! 273 points Redeem points Rewards history" at bounding box center [657, 367] width 561 height 253
click at [730, 417] on button "Rewards history" at bounding box center [728, 420] width 136 height 35
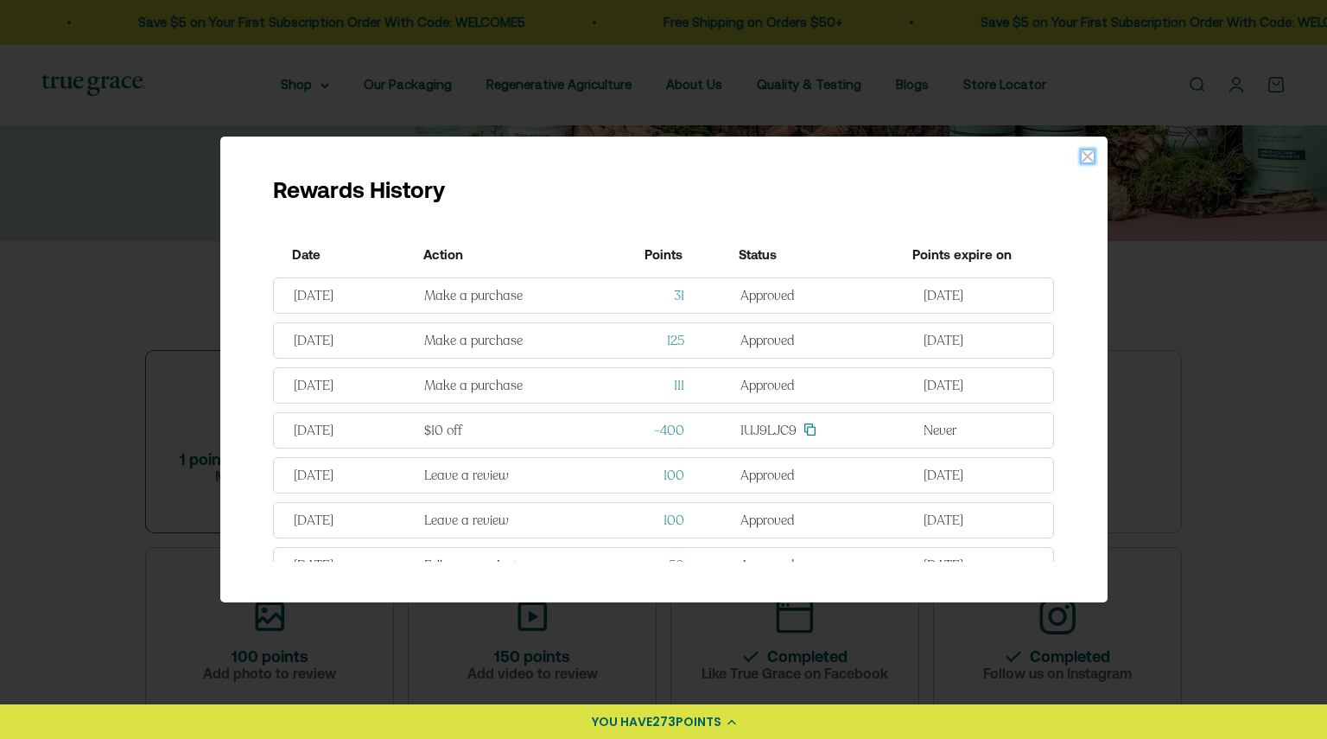
click at [1085, 155] on icon "close window" at bounding box center [1087, 156] width 12 height 12
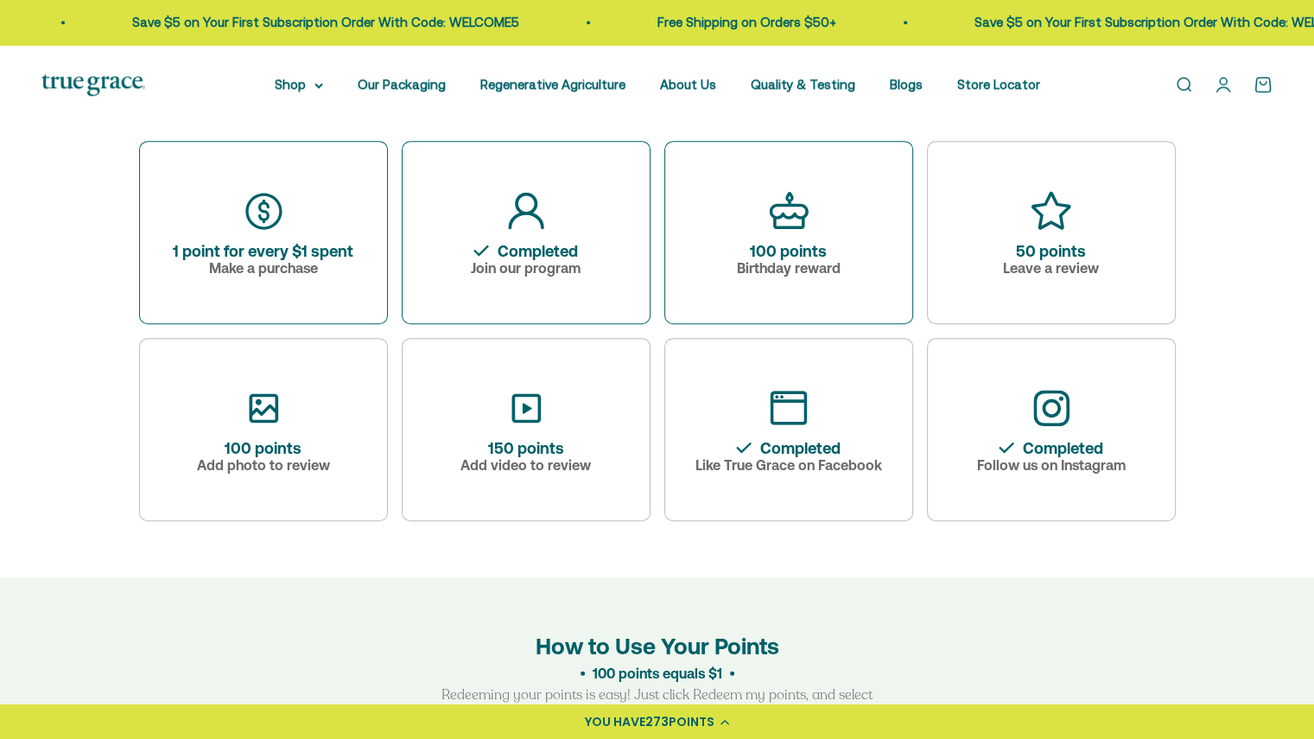
scroll to position [862, 0]
